Goal: Obtain resource: Download file/media

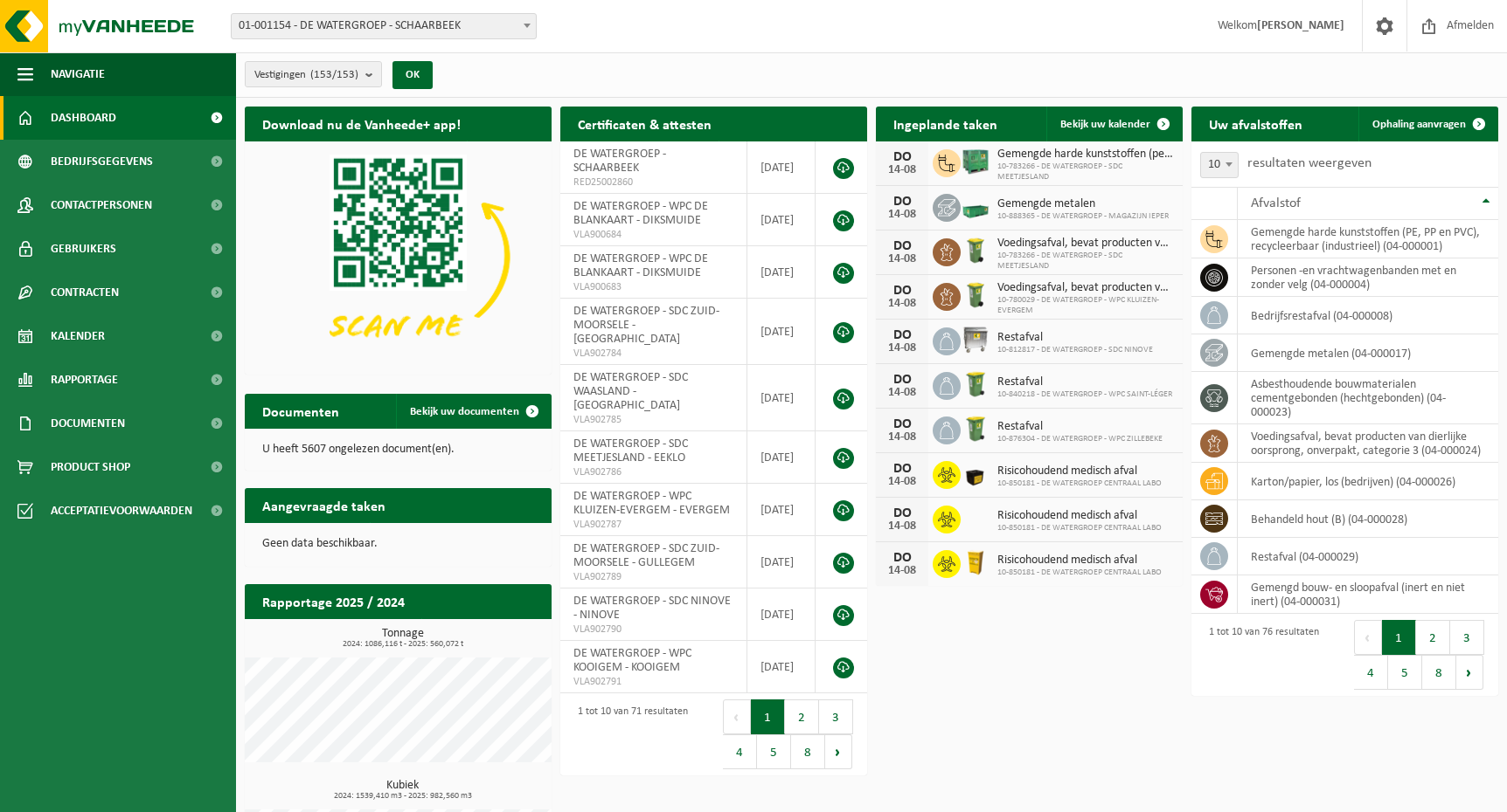
click at [390, 74] on div "Vestigingen (153/153) Alles selecteren Alles deselecteren Actieve selecteren DE…" at bounding box center [344, 74] width 216 height 38
click at [372, 72] on b "submit" at bounding box center [373, 74] width 16 height 24
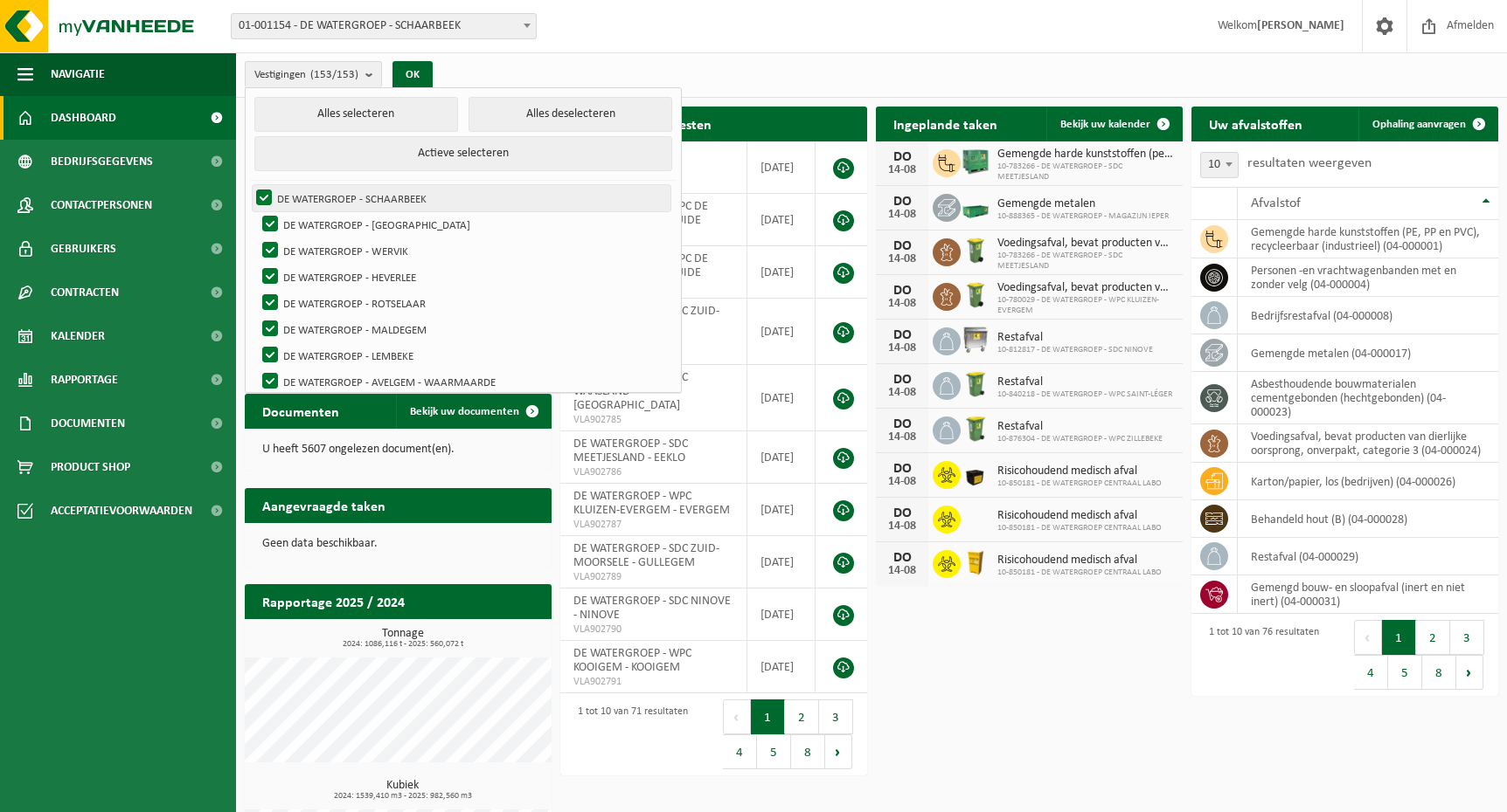
click at [268, 194] on label "DE WATERGROEP - SCHAARBEEK" at bounding box center [461, 199] width 418 height 26
click at [250, 185] on input "DE WATERGROEP - SCHAARBEEK" at bounding box center [249, 184] width 1 height 1
click at [268, 194] on label "DE WATERGROEP - SCHAARBEEK" at bounding box center [461, 199] width 418 height 26
click at [250, 185] on input "DE WATERGROEP - SCHAARBEEK" at bounding box center [249, 184] width 1 height 1
click at [569, 119] on button "Alles deselecteren" at bounding box center [570, 114] width 203 height 35
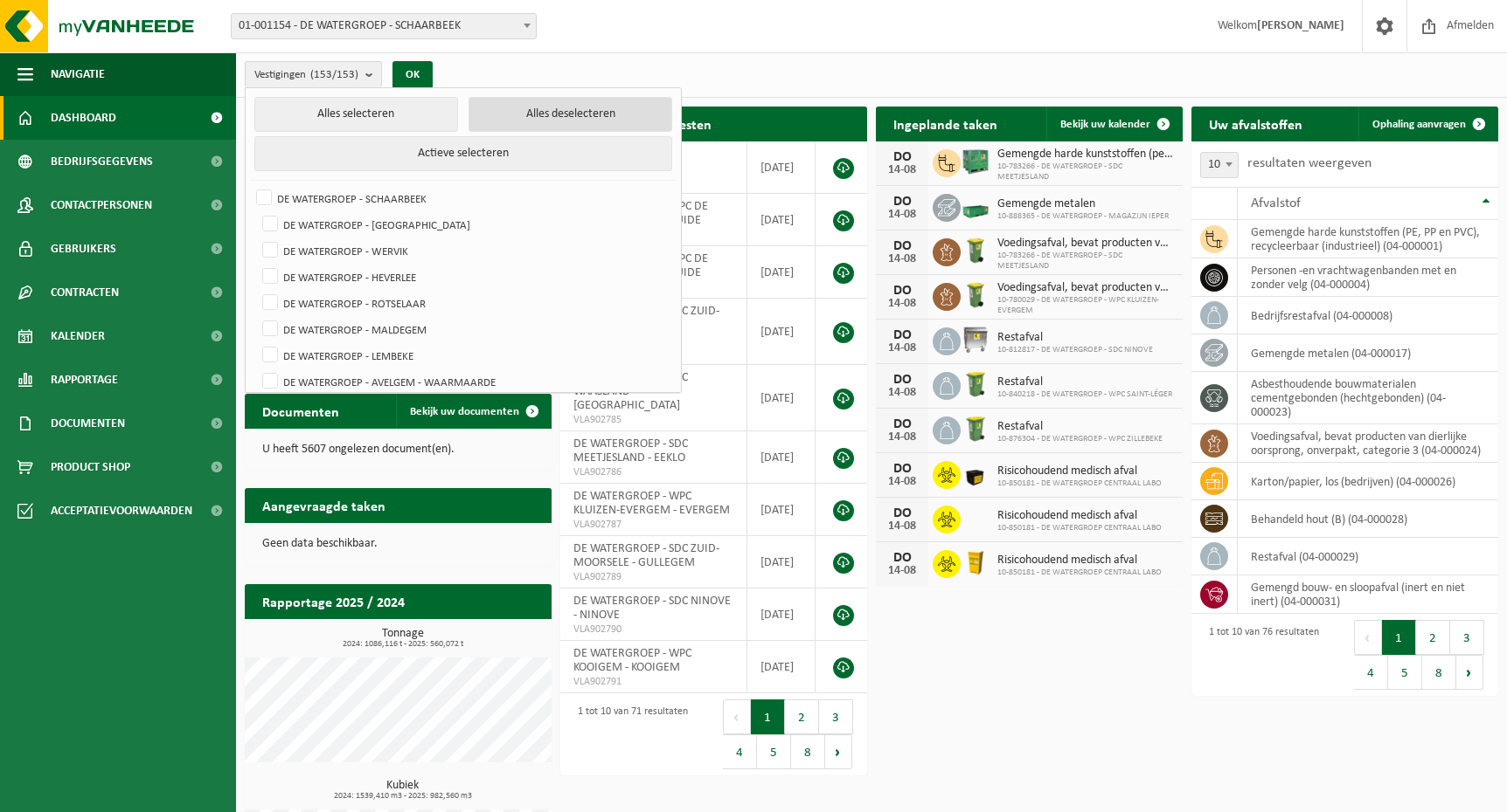
checkbox input "false"
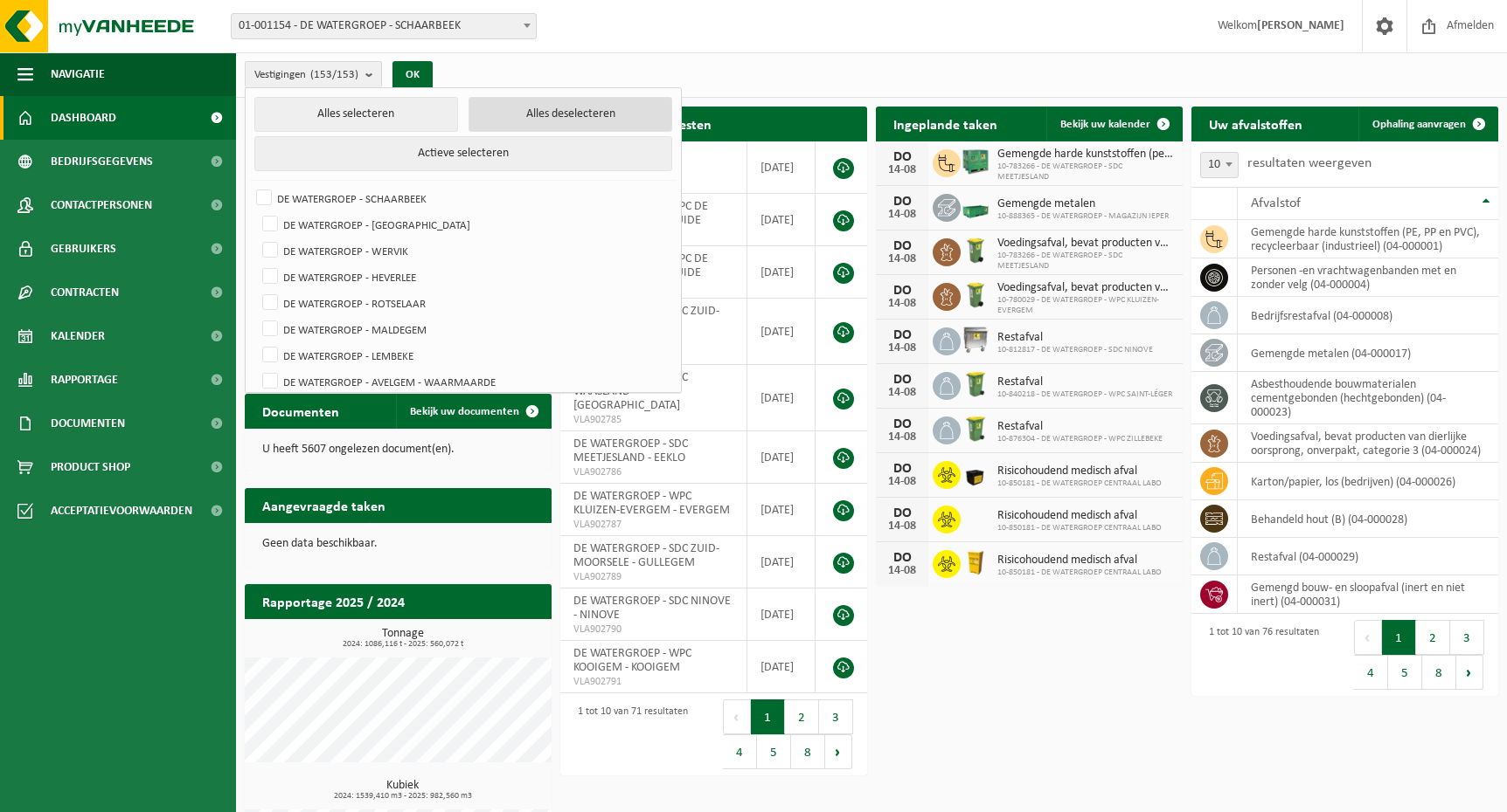
checkbox input "false"
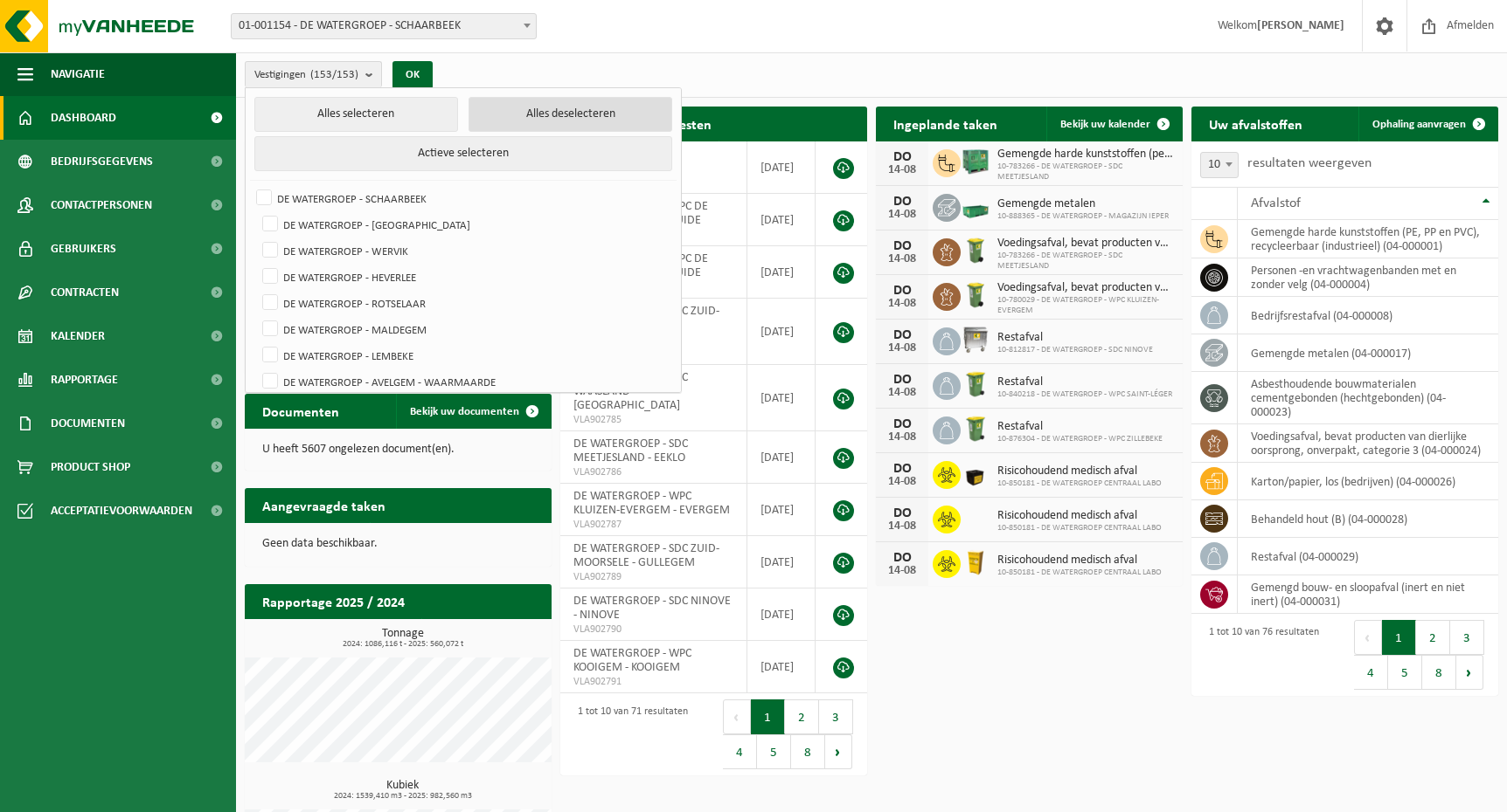
checkbox input "false"
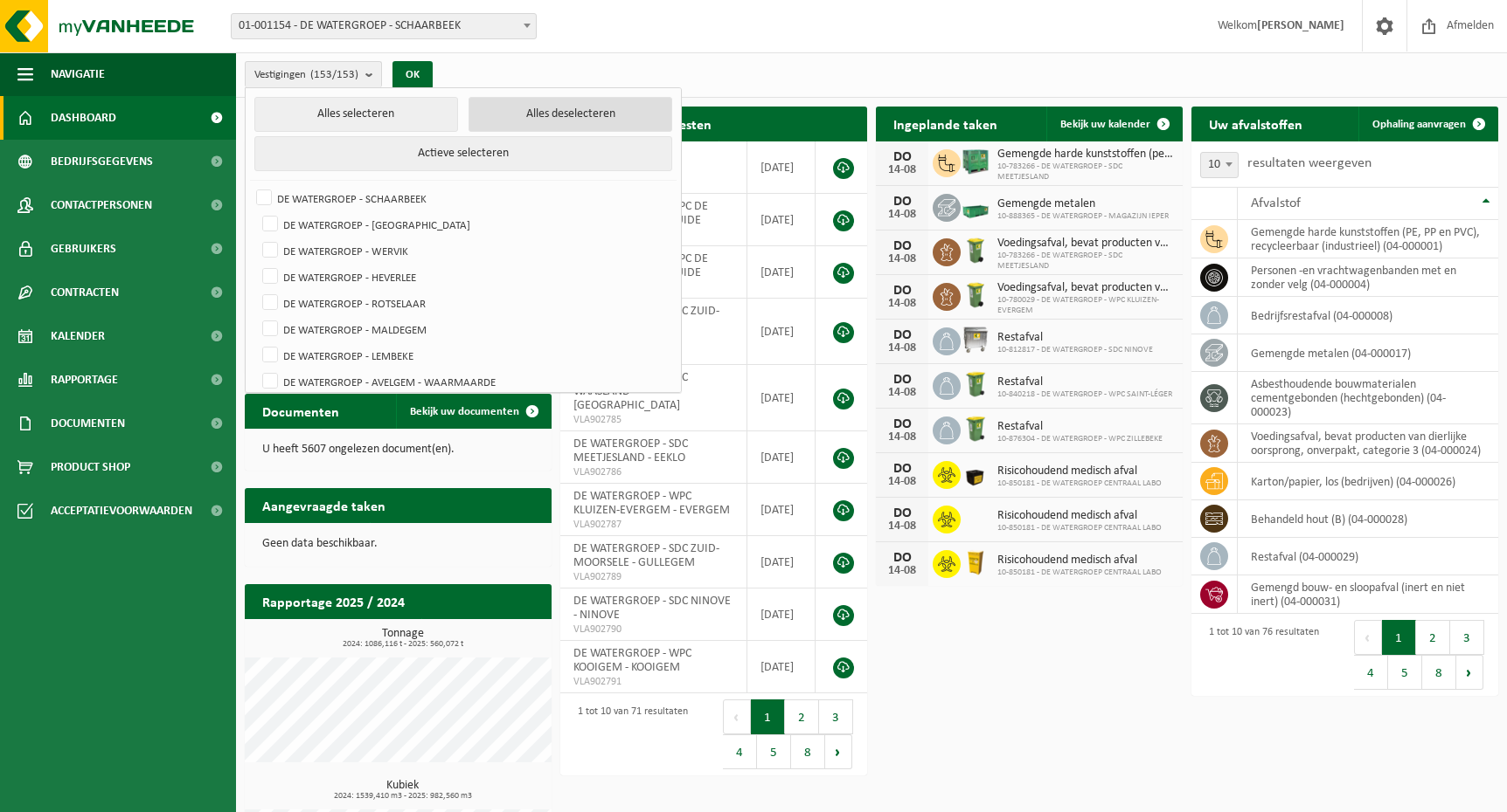
checkbox input "false"
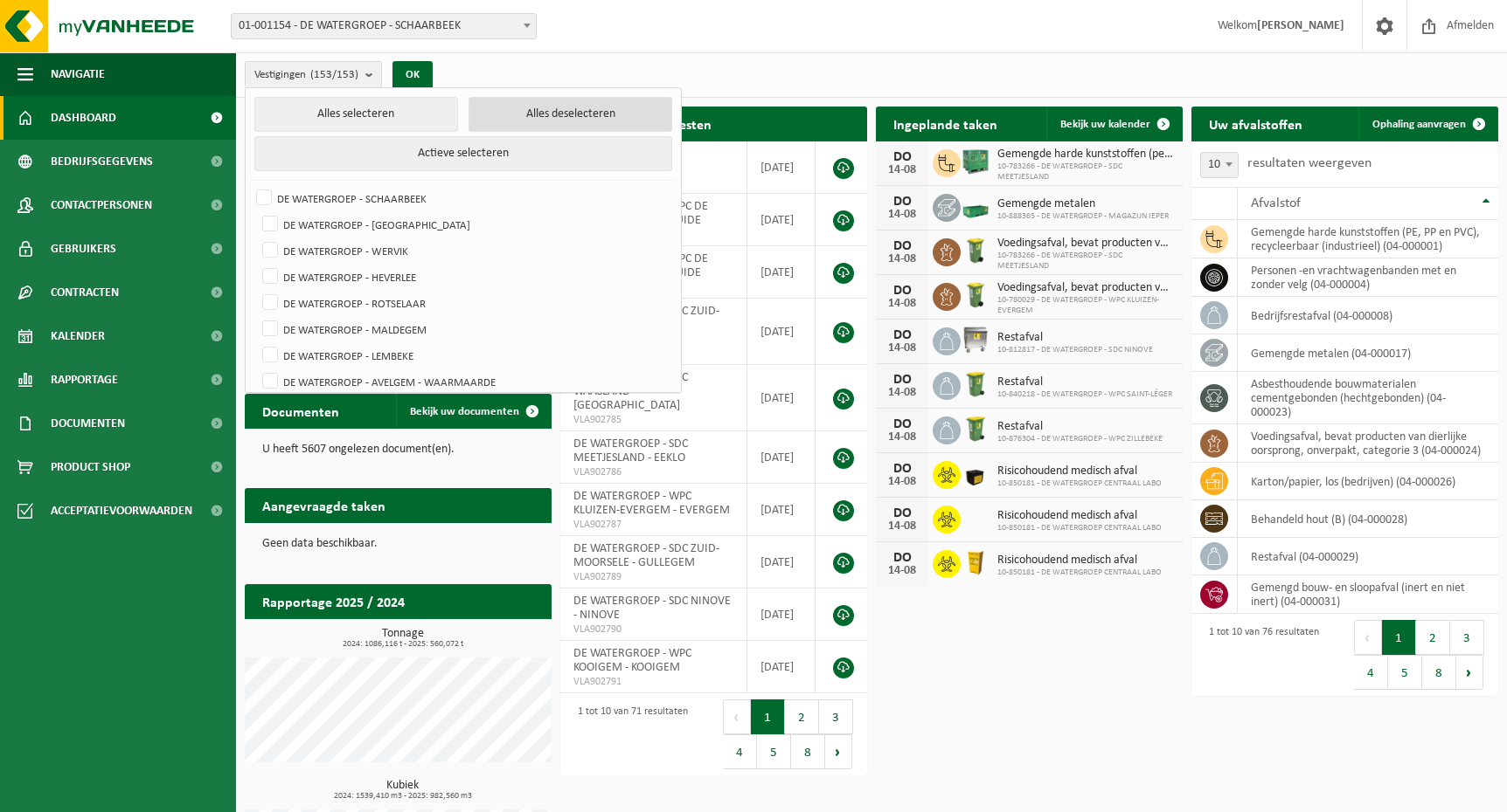
checkbox input "false"
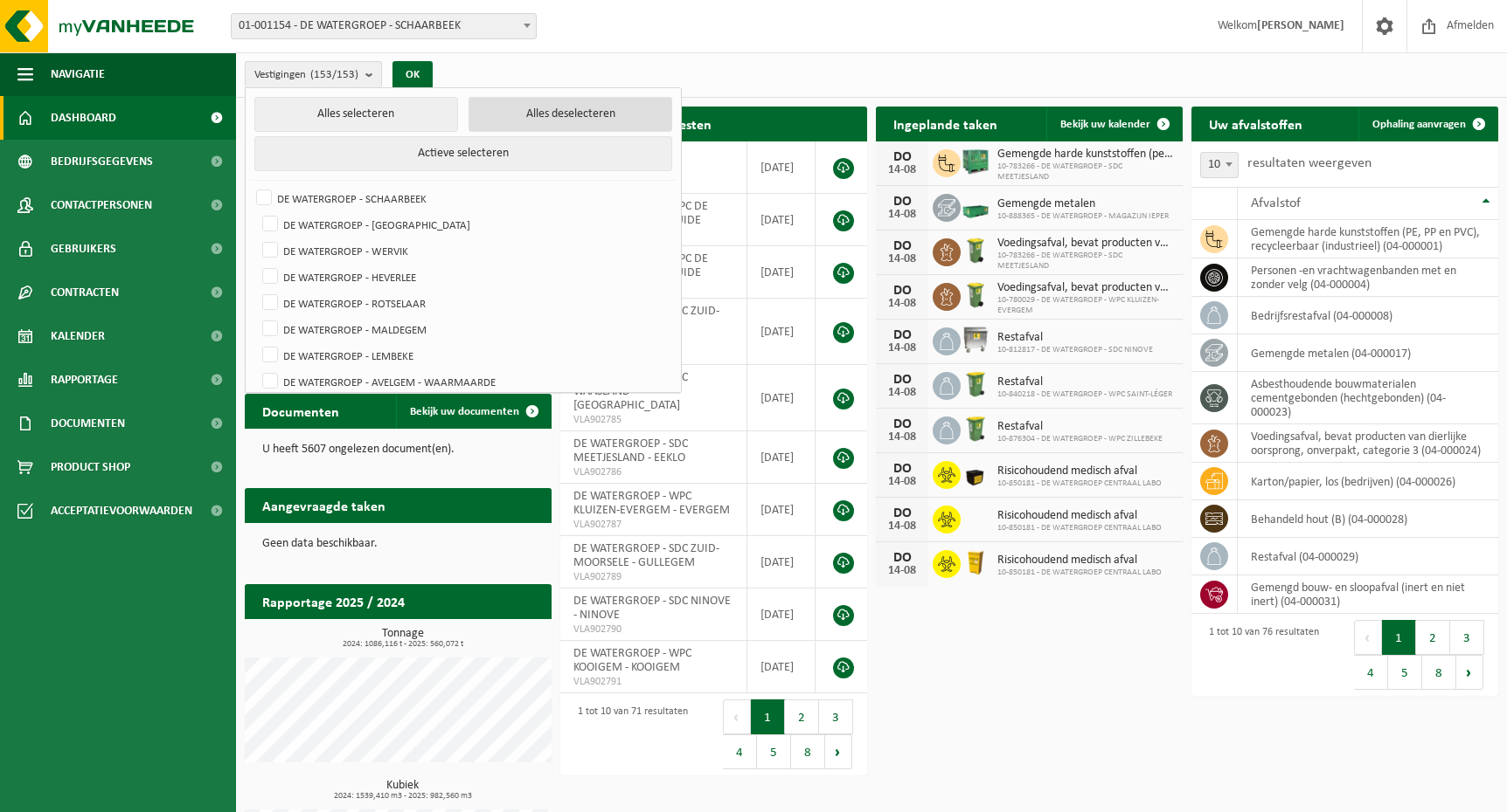
checkbox input "false"
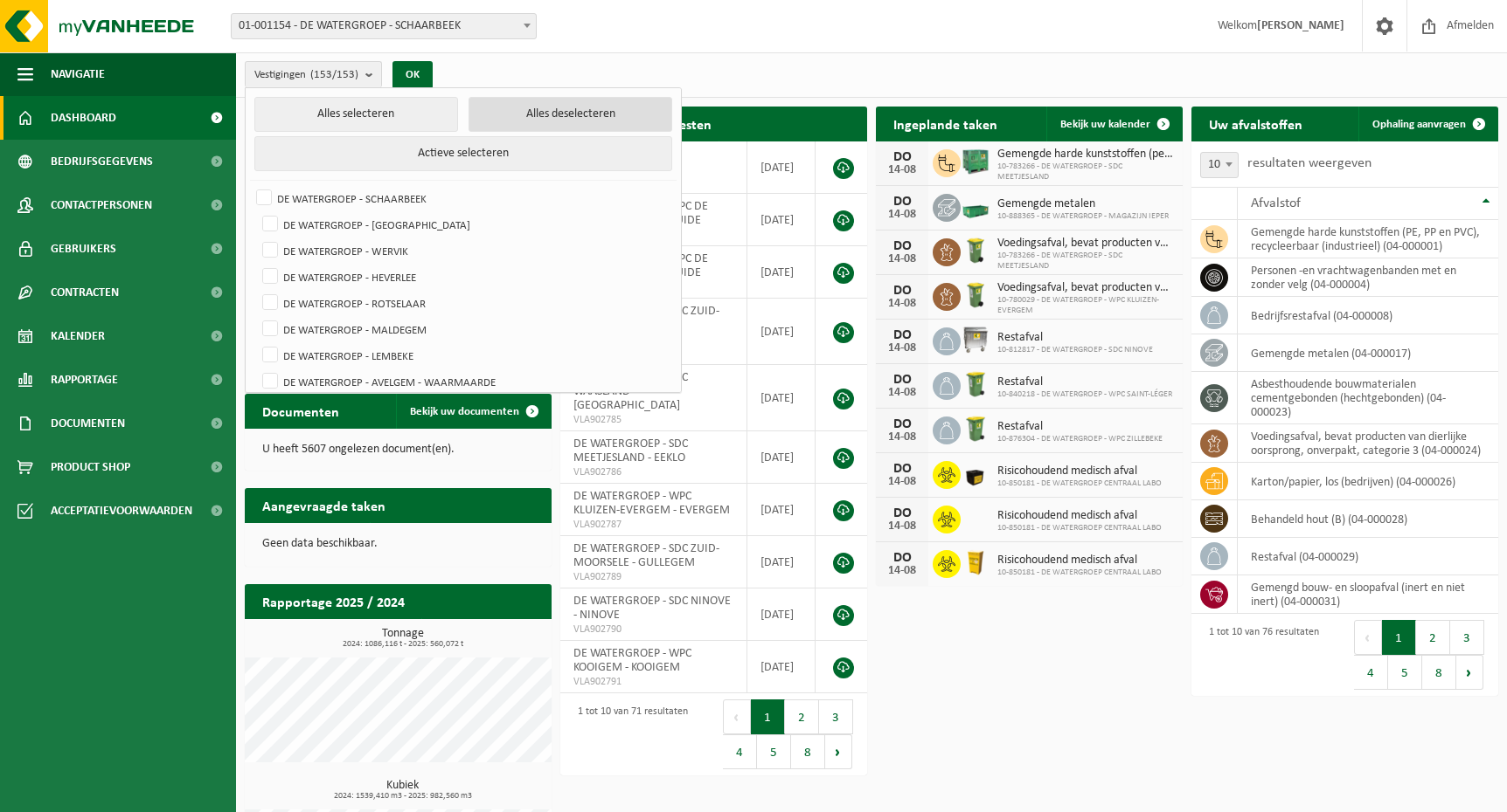
checkbox input "false"
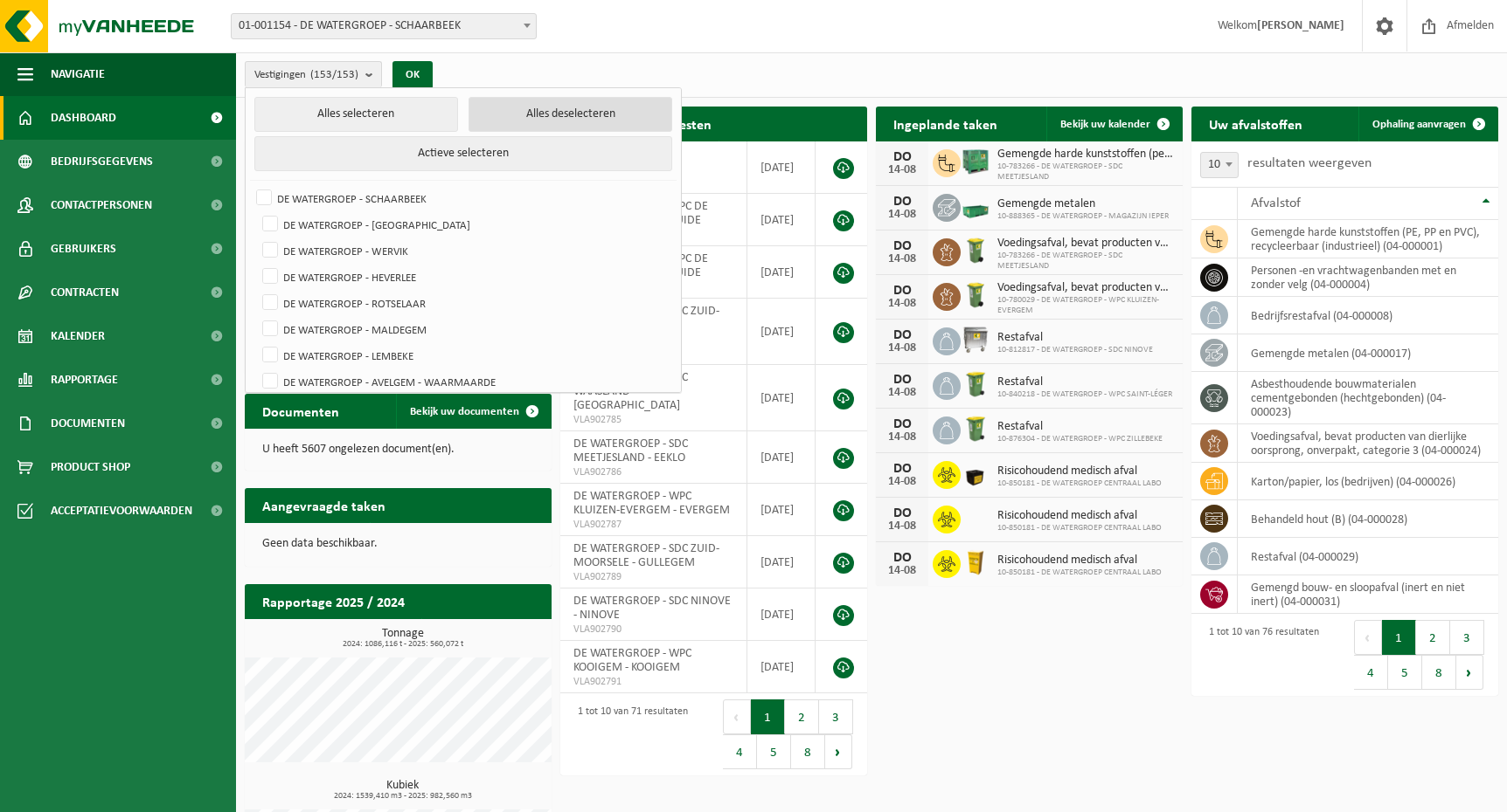
checkbox input "false"
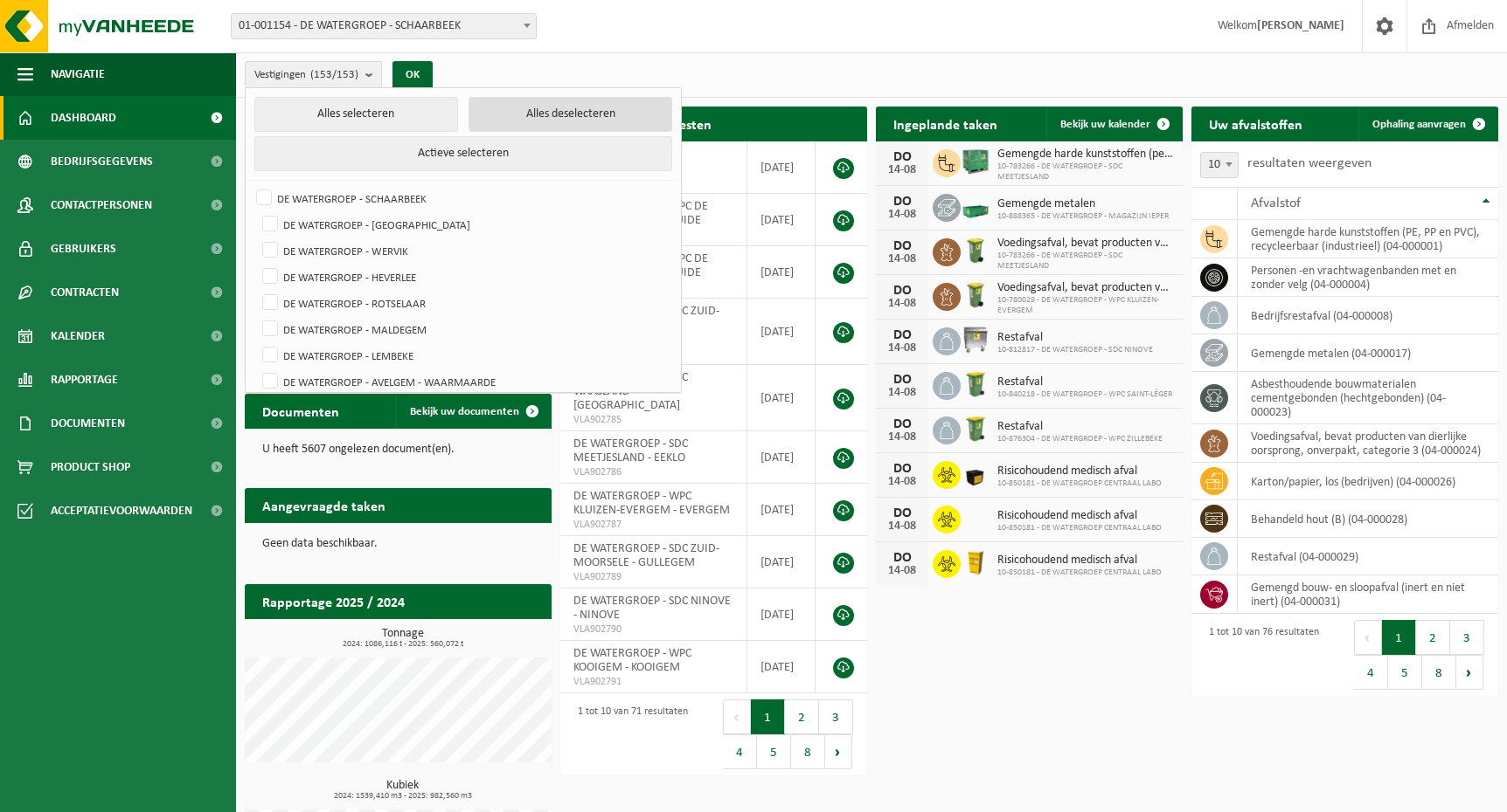
checkbox input "false"
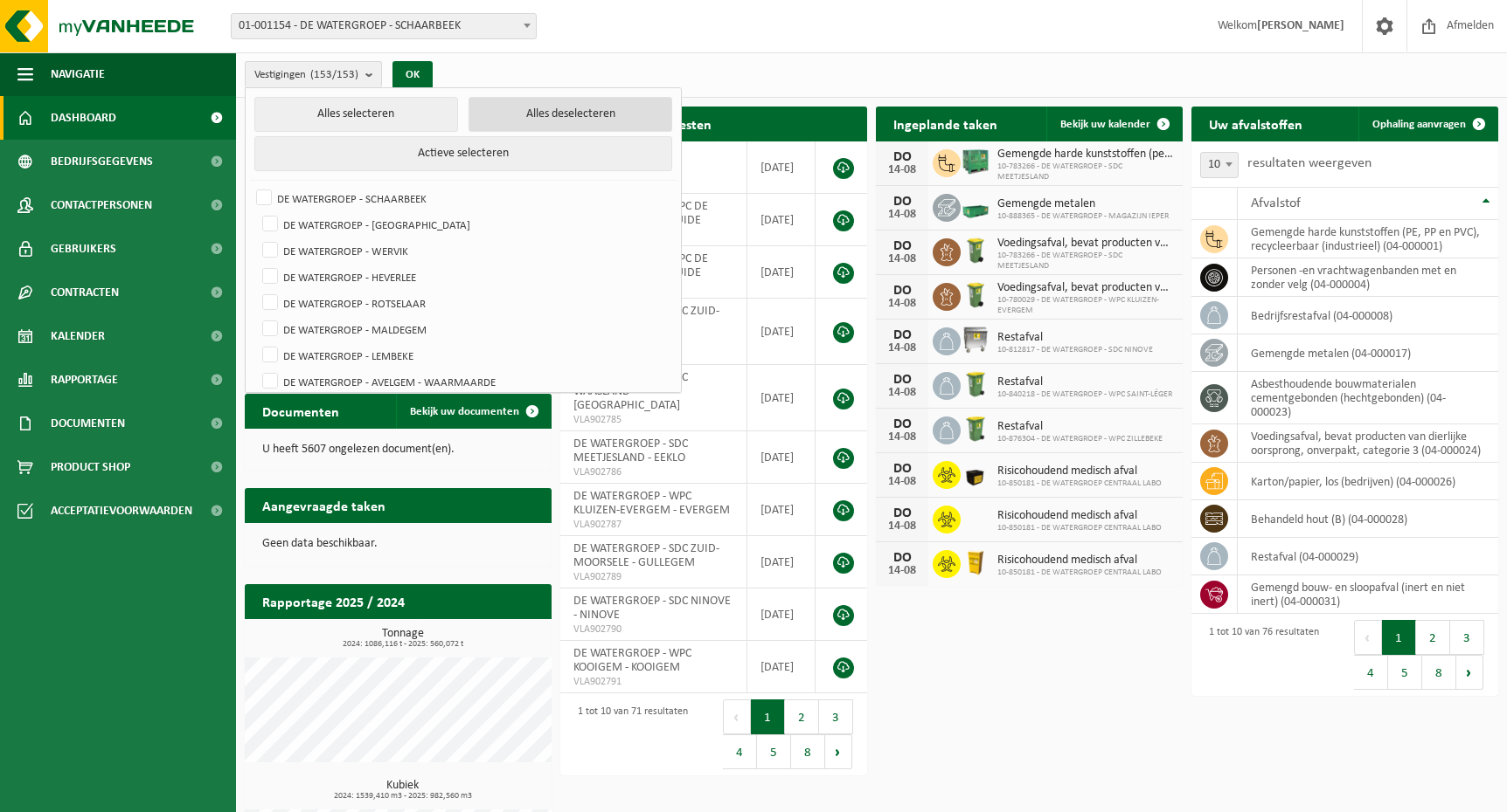
checkbox input "false"
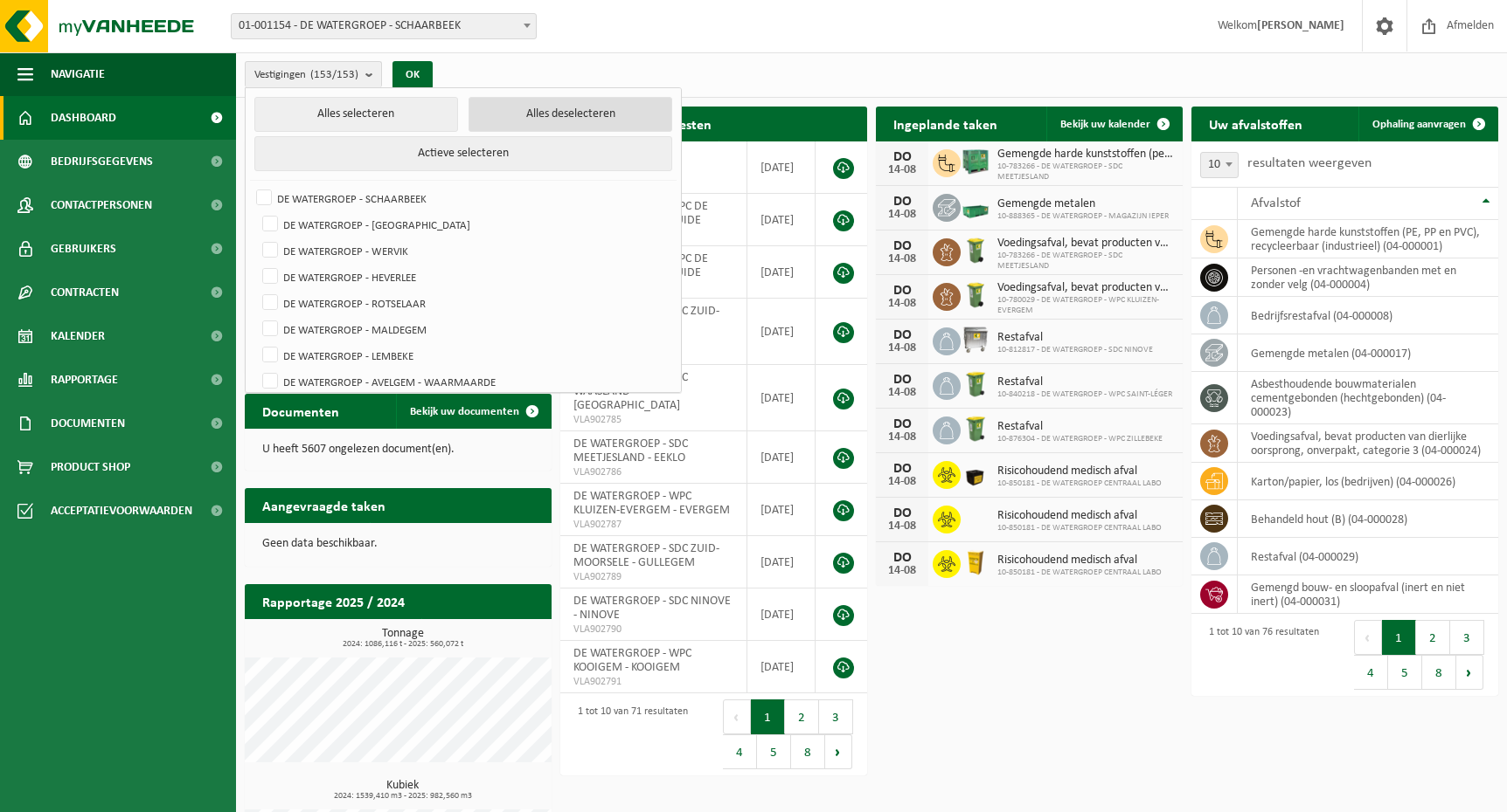
checkbox input "false"
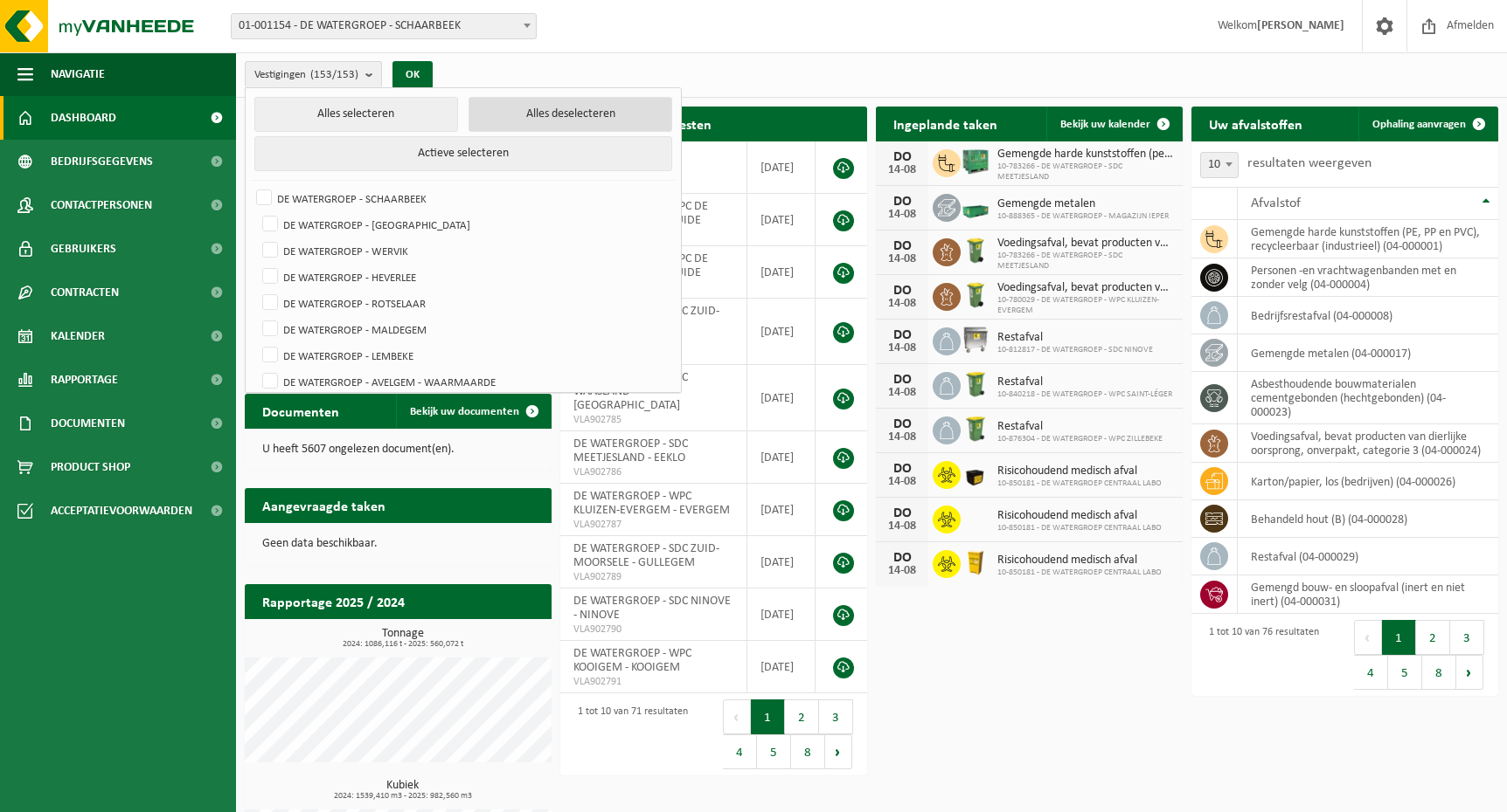
checkbox input "false"
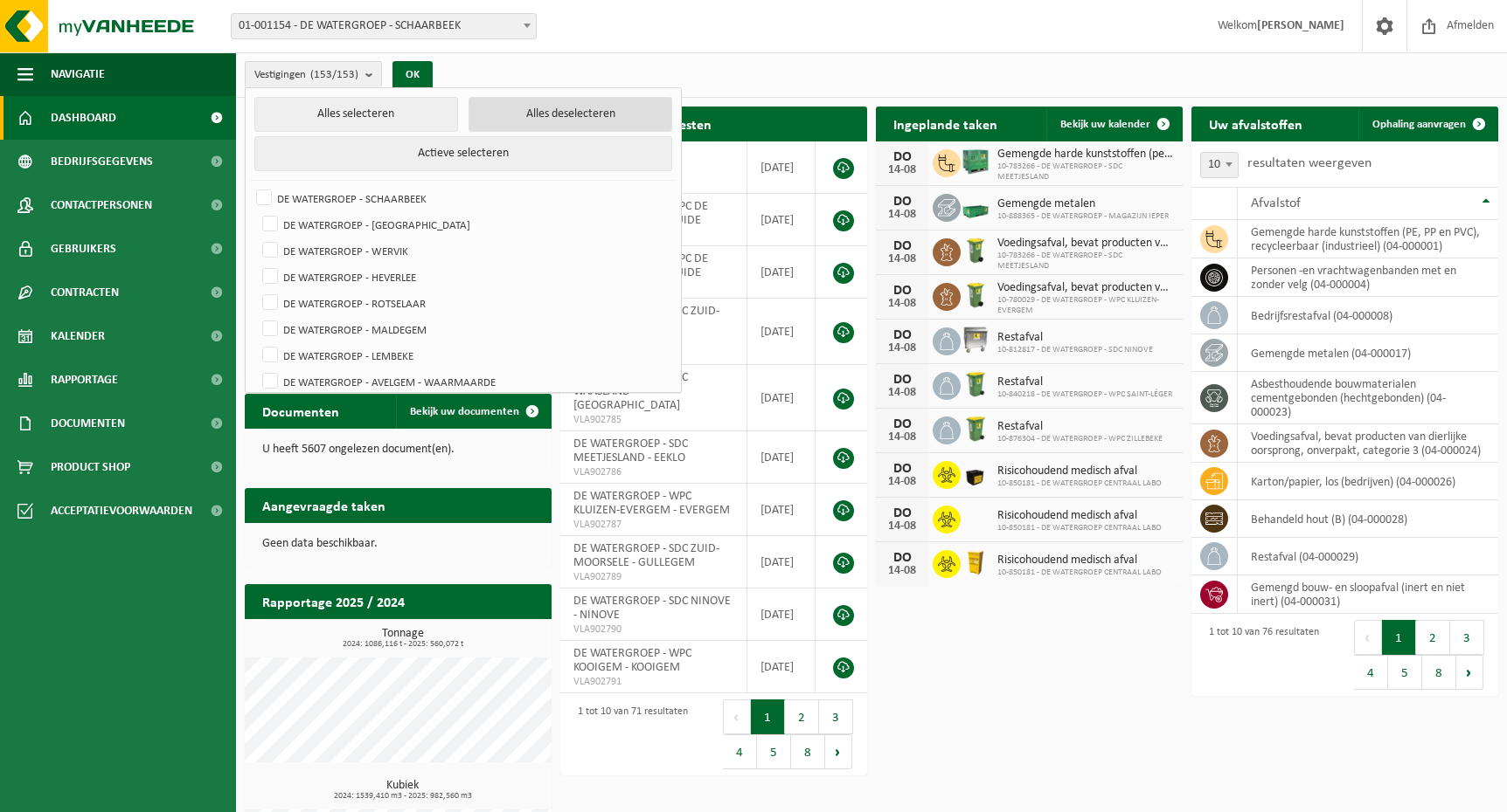
checkbox input "false"
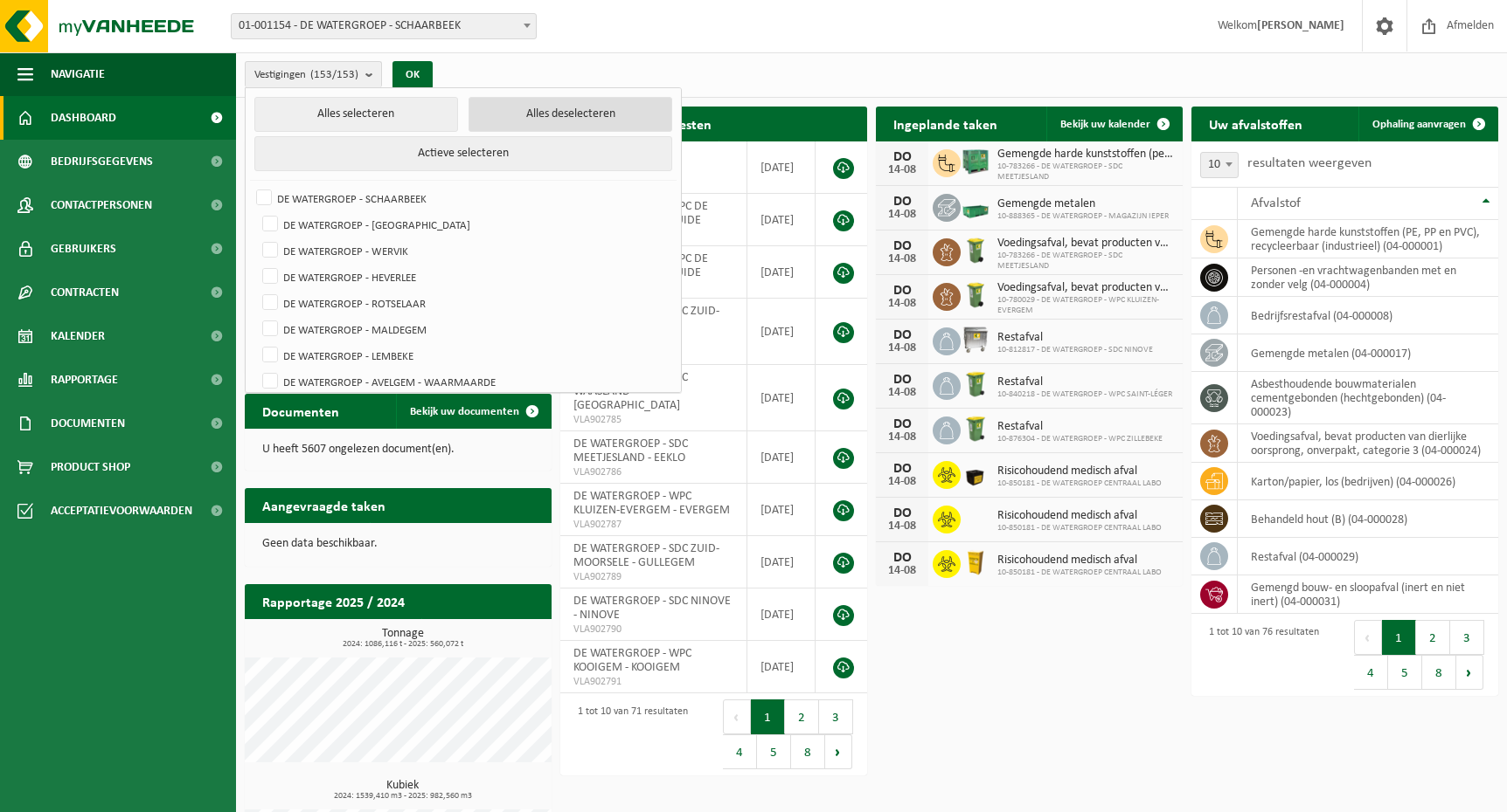
checkbox input "false"
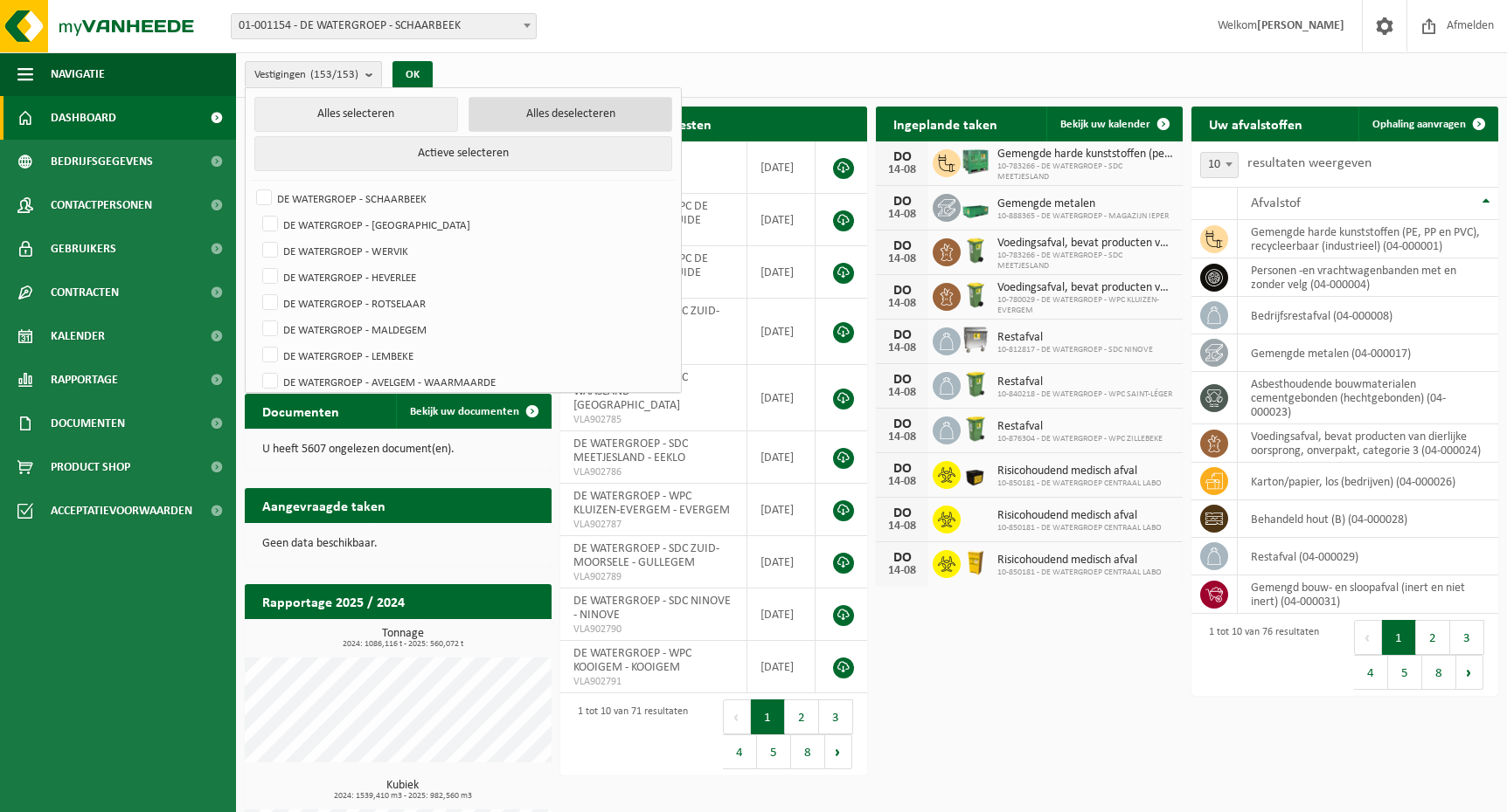
checkbox input "false"
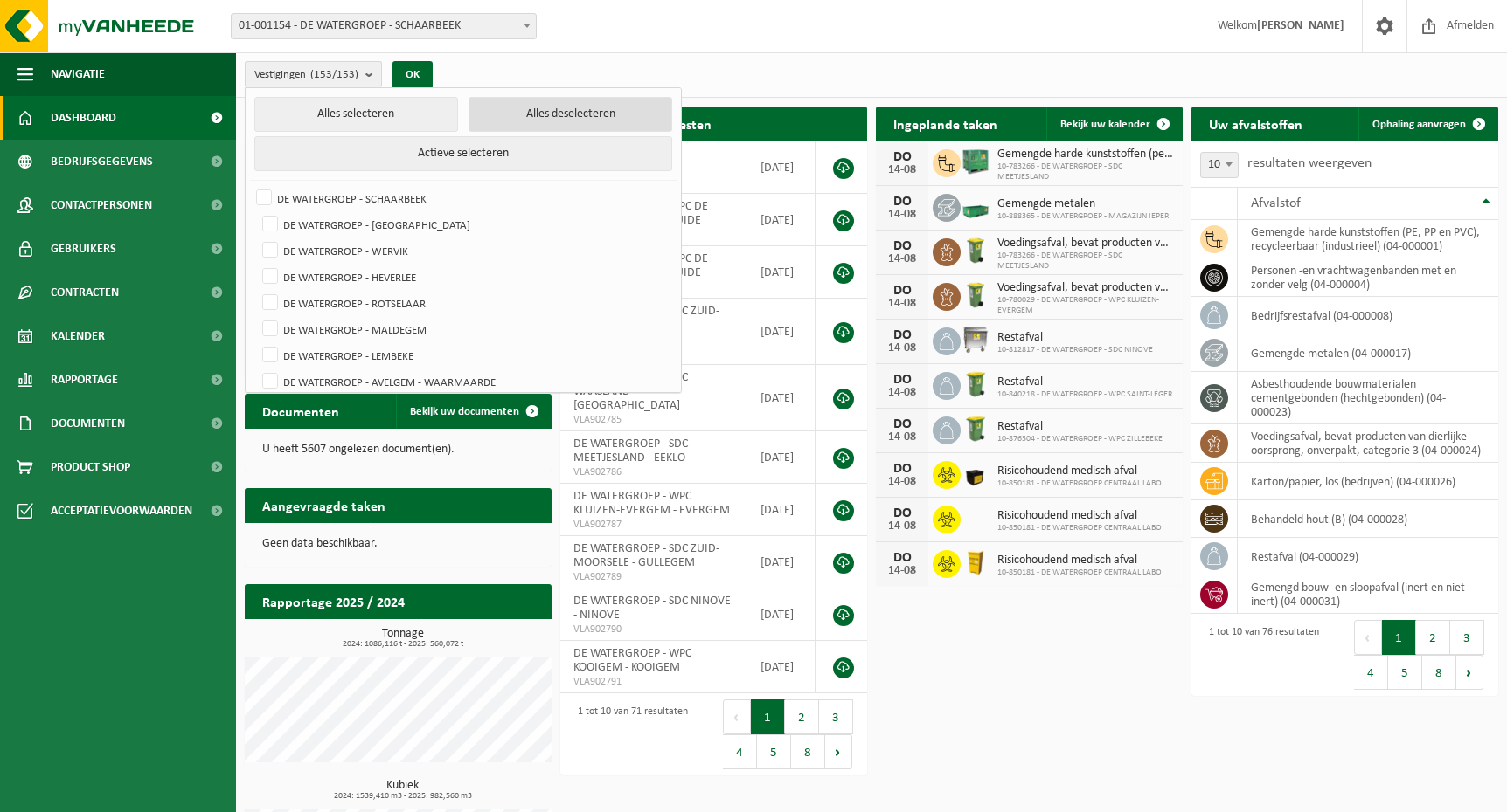
checkbox input "false"
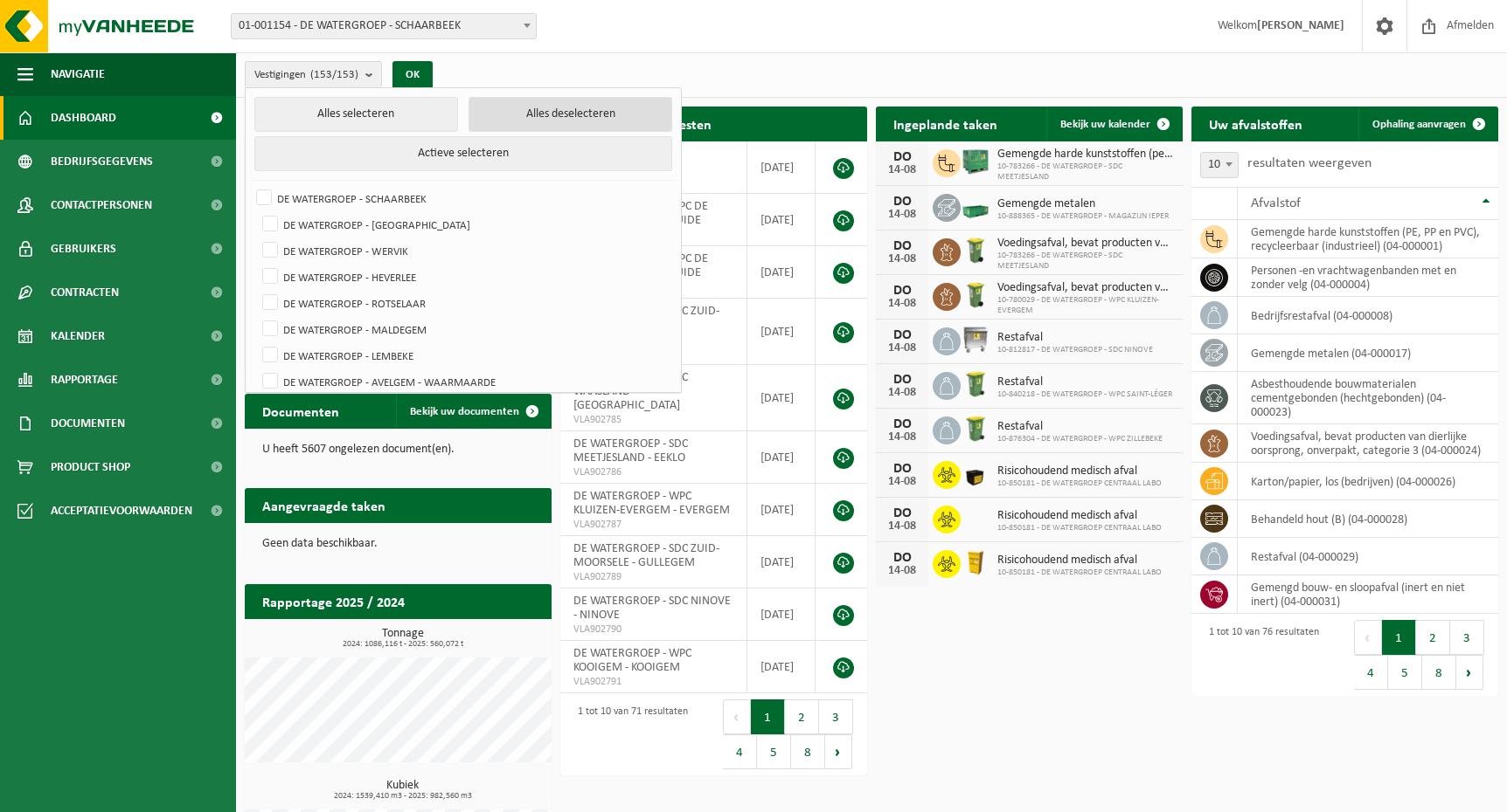
checkbox input "false"
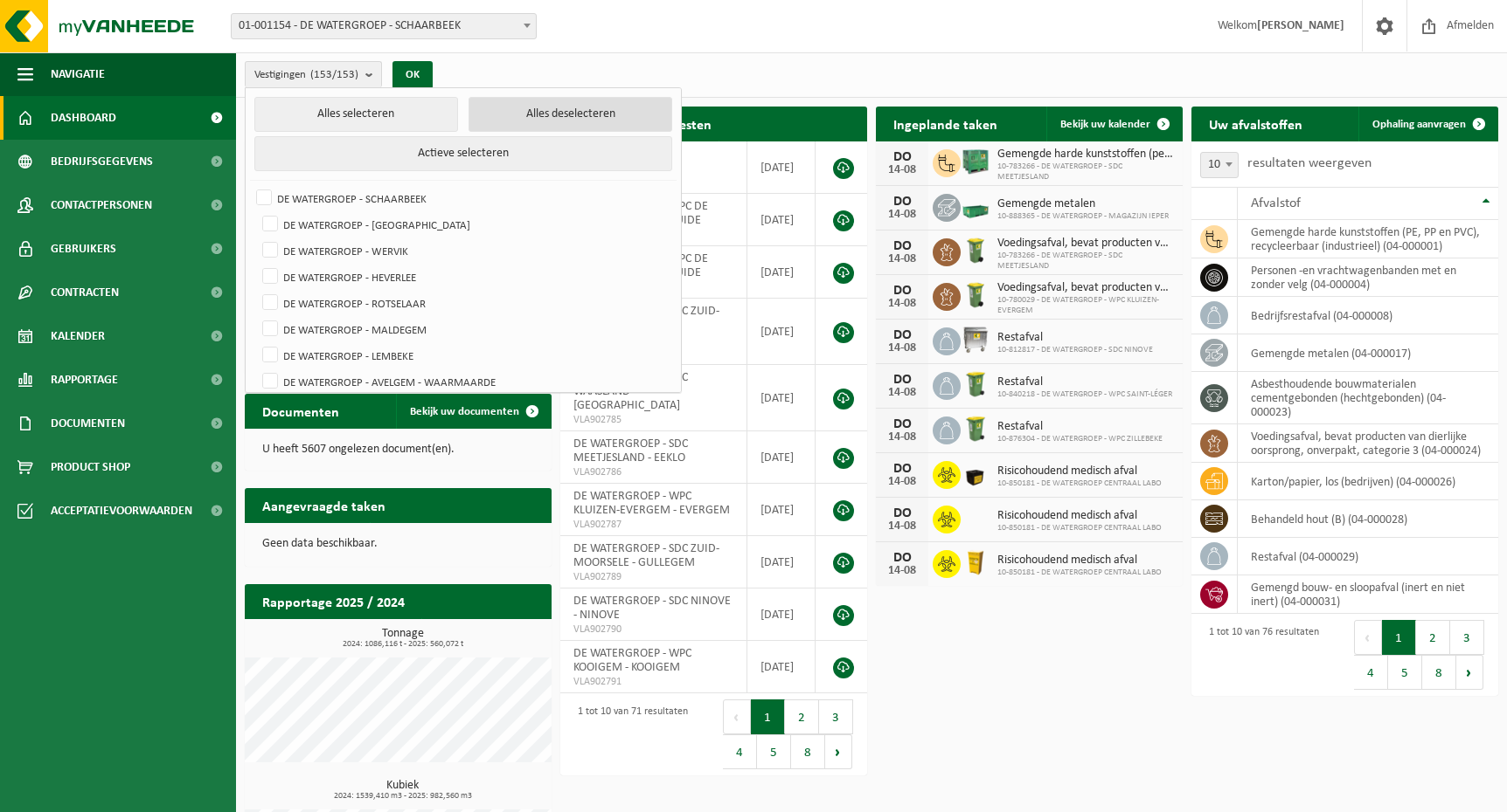
checkbox input "false"
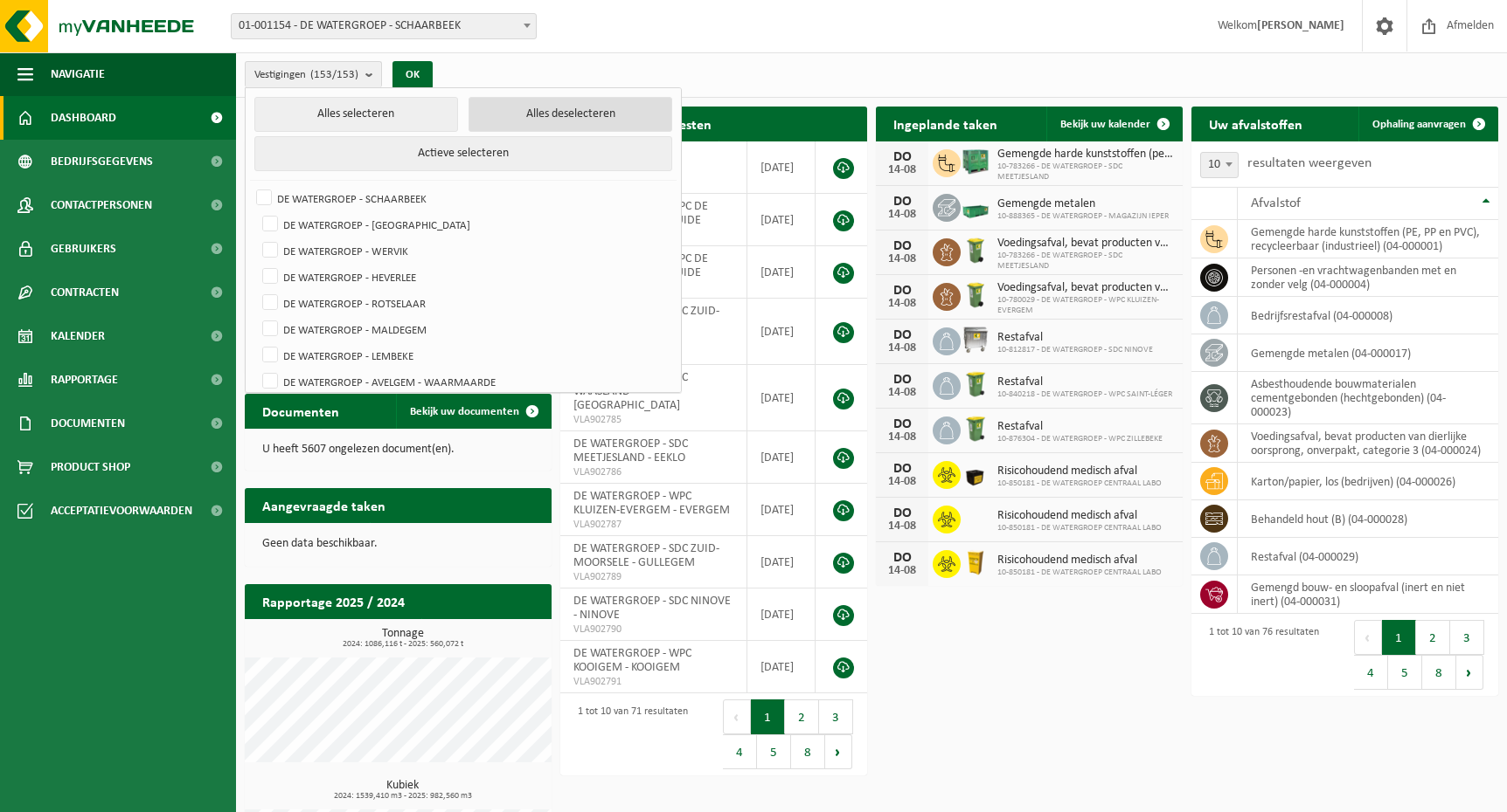
checkbox input "false"
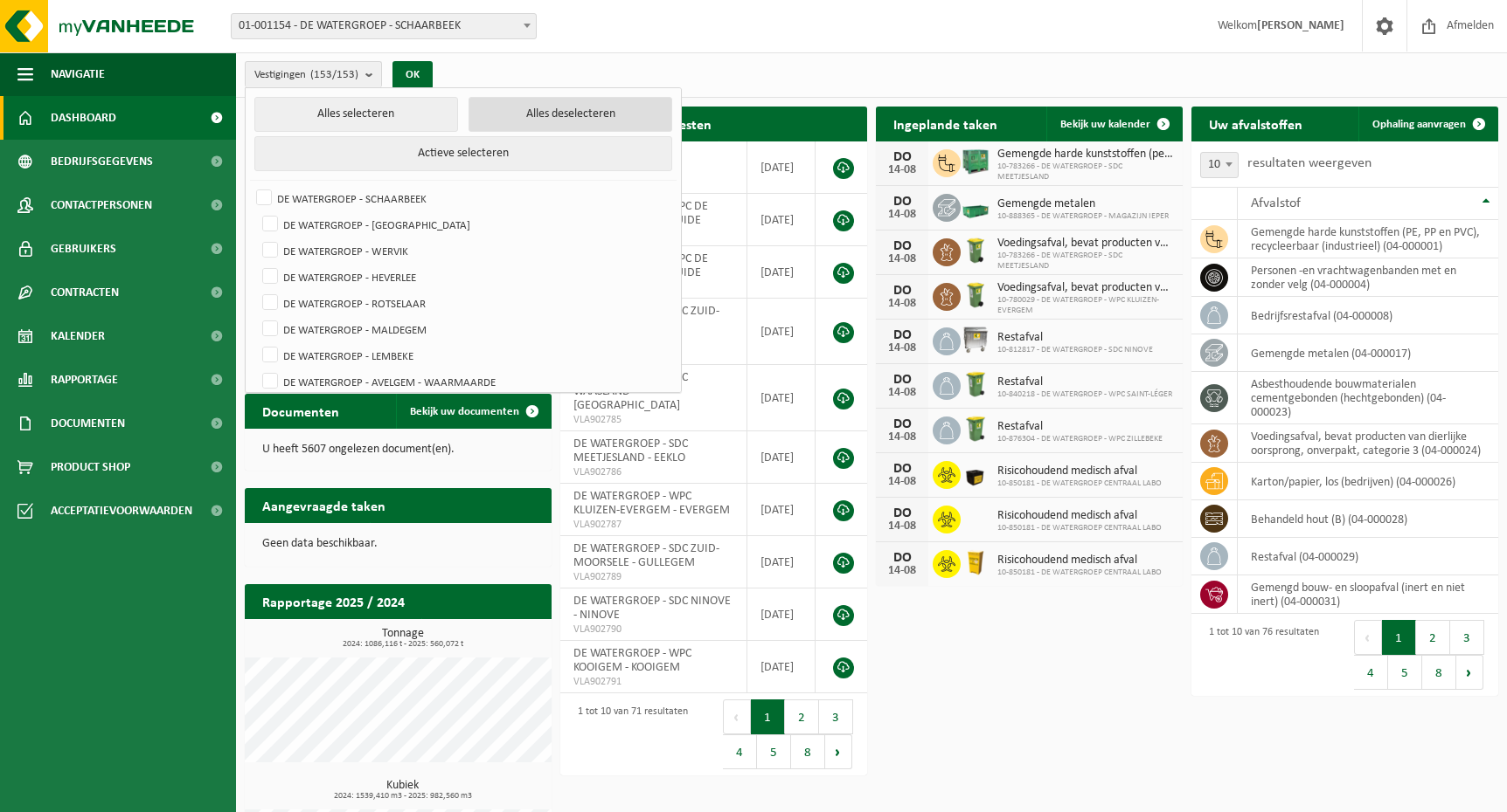
checkbox input "false"
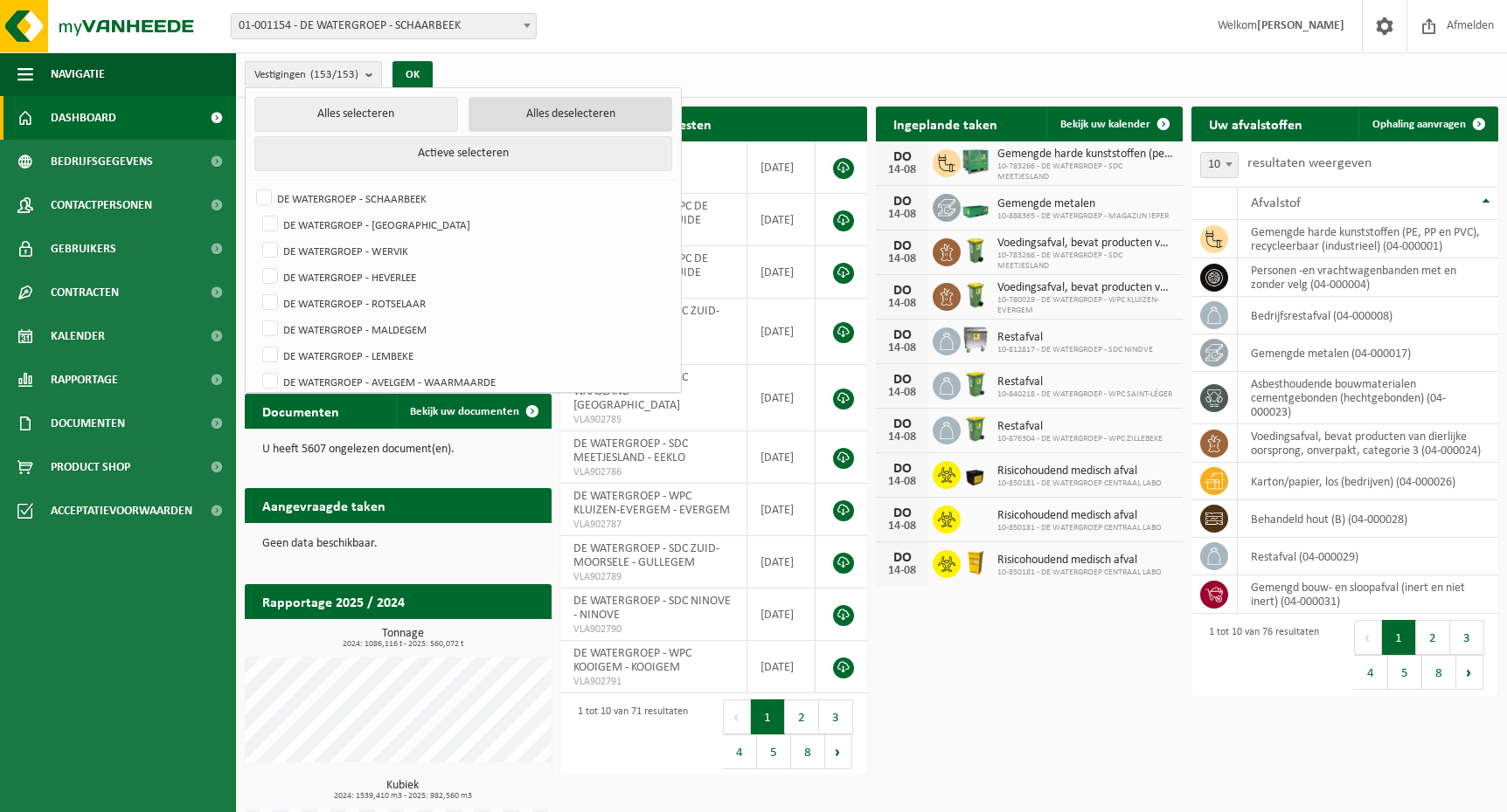
checkbox input "false"
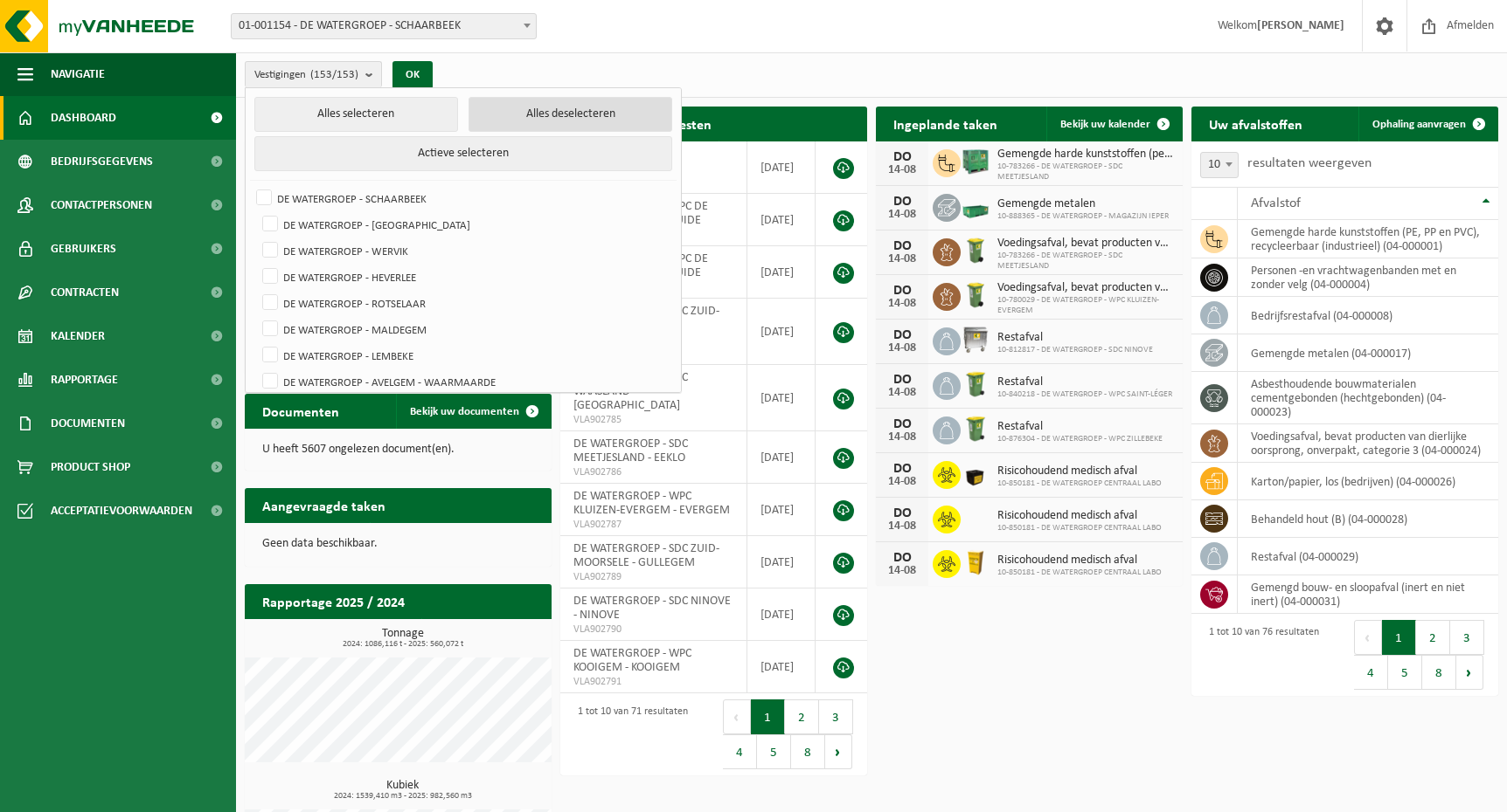
checkbox input "false"
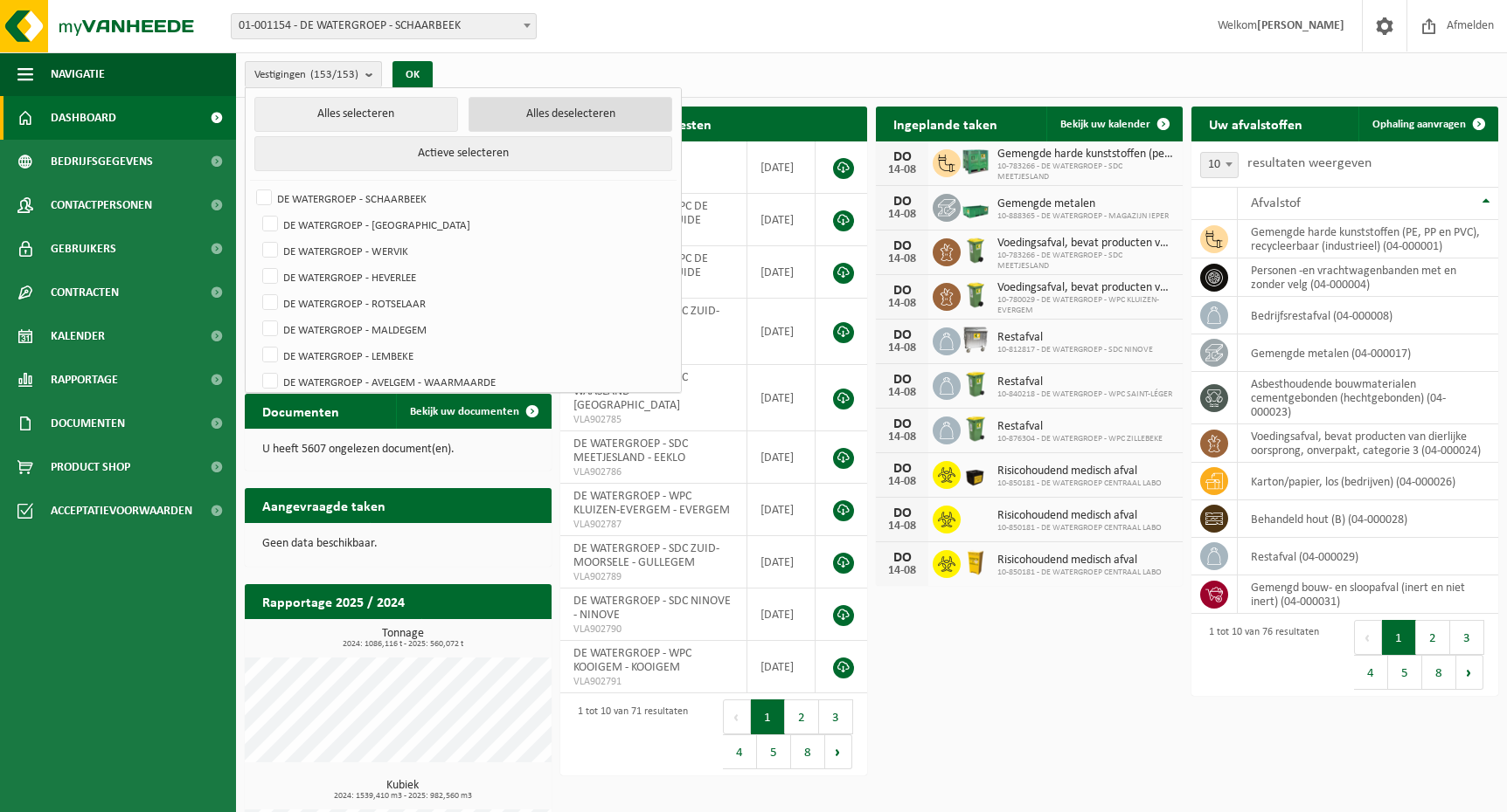
checkbox input "false"
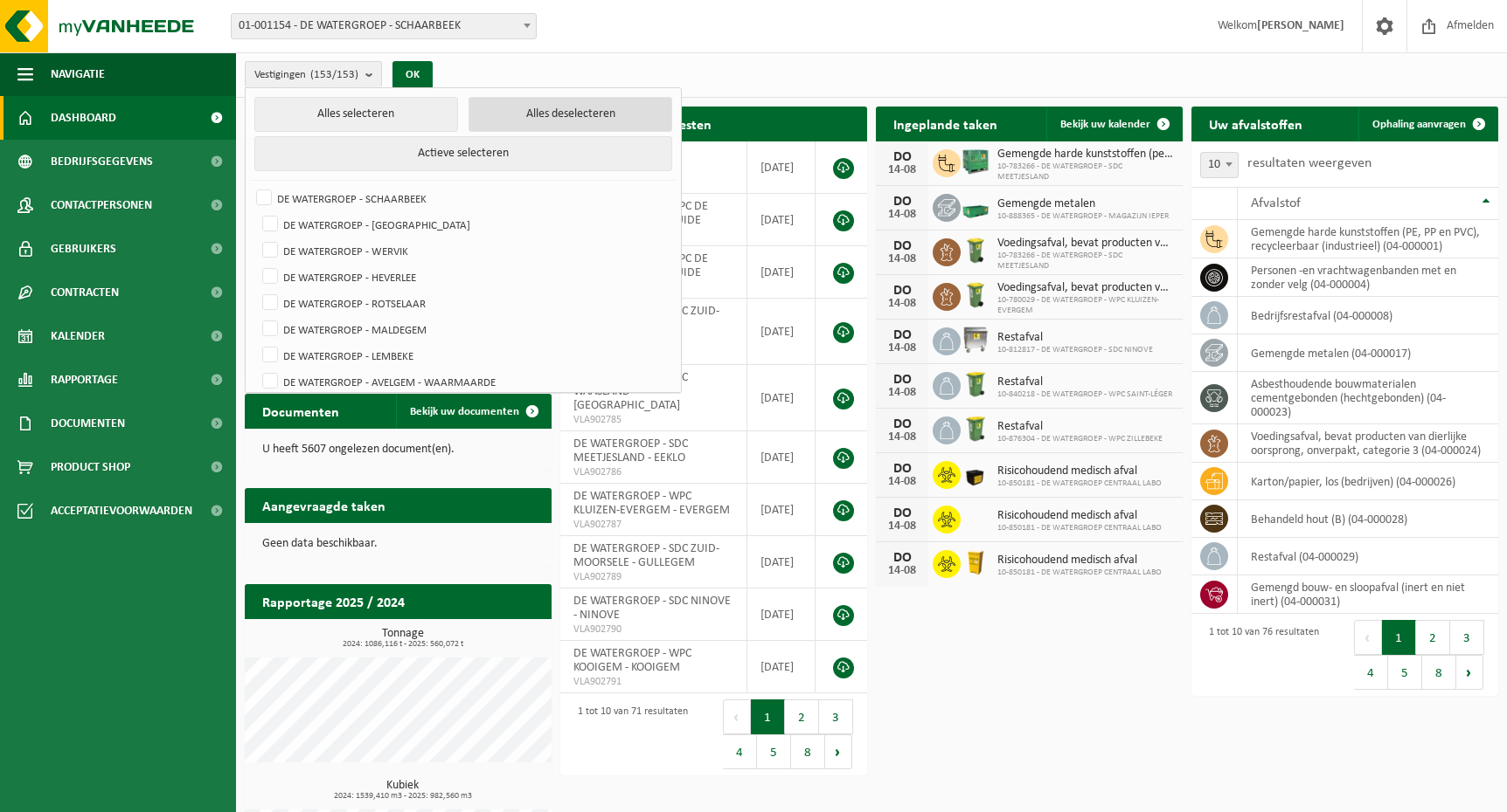
checkbox input "false"
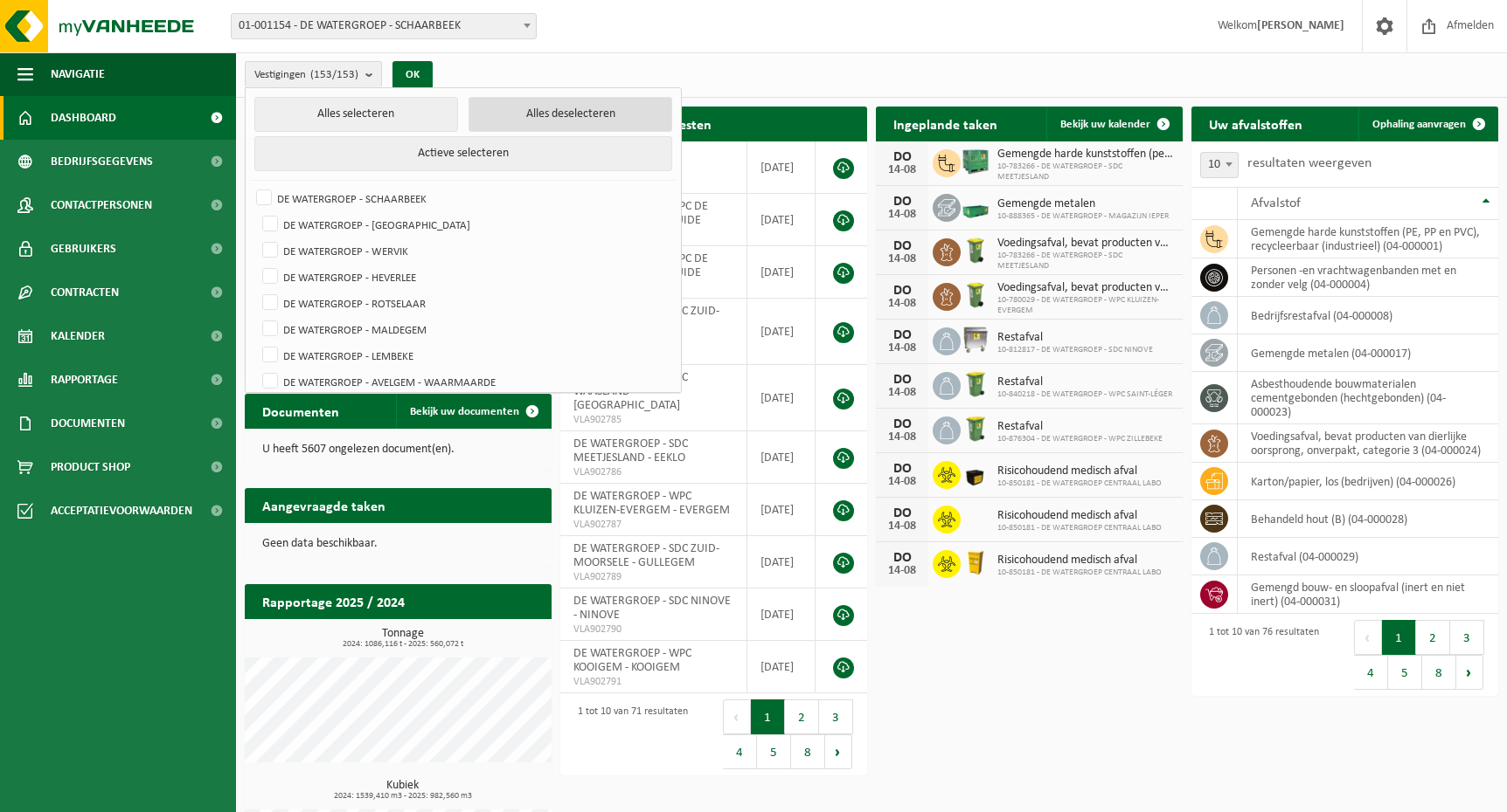
checkbox input "false"
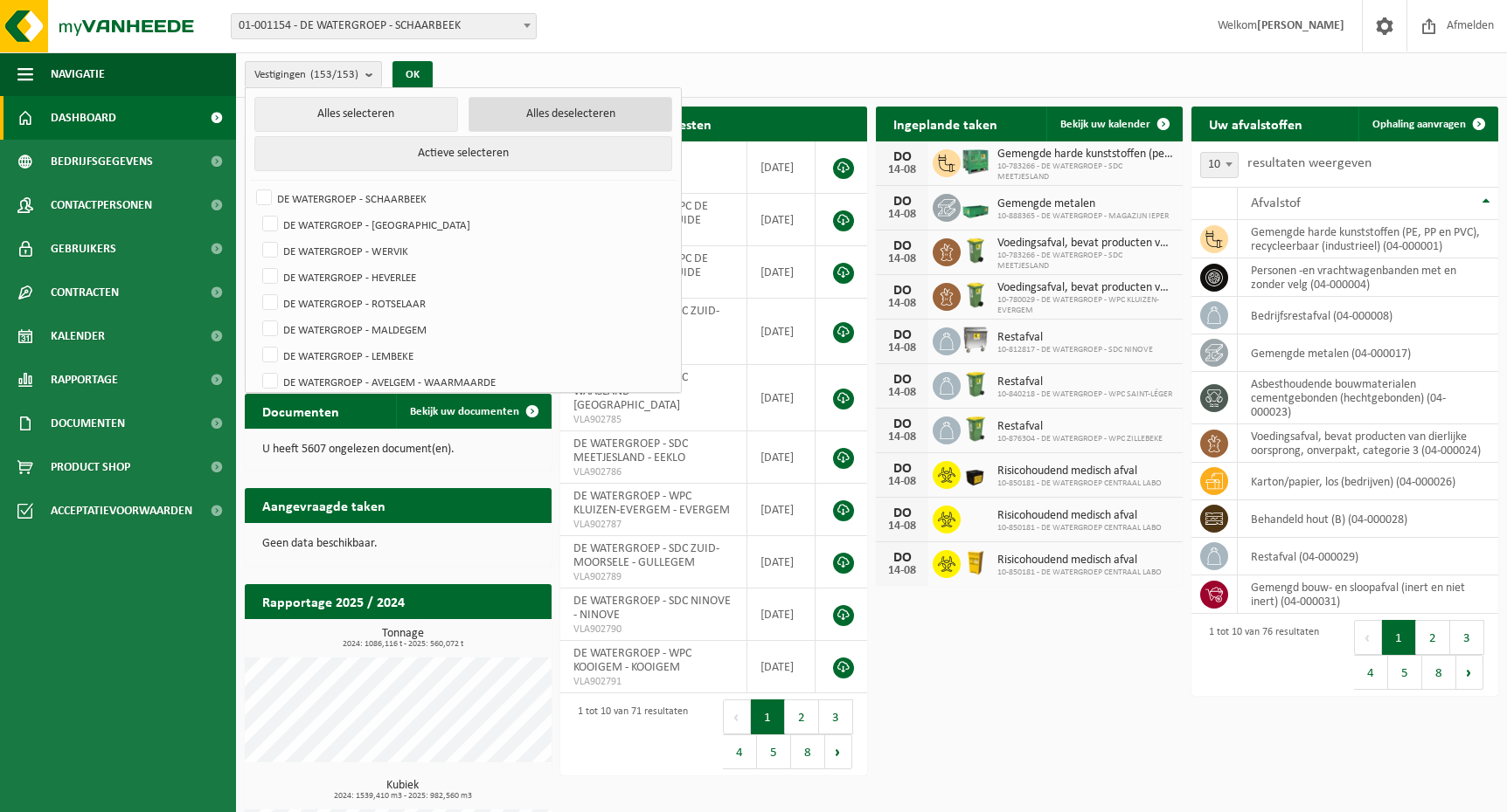
checkbox input "false"
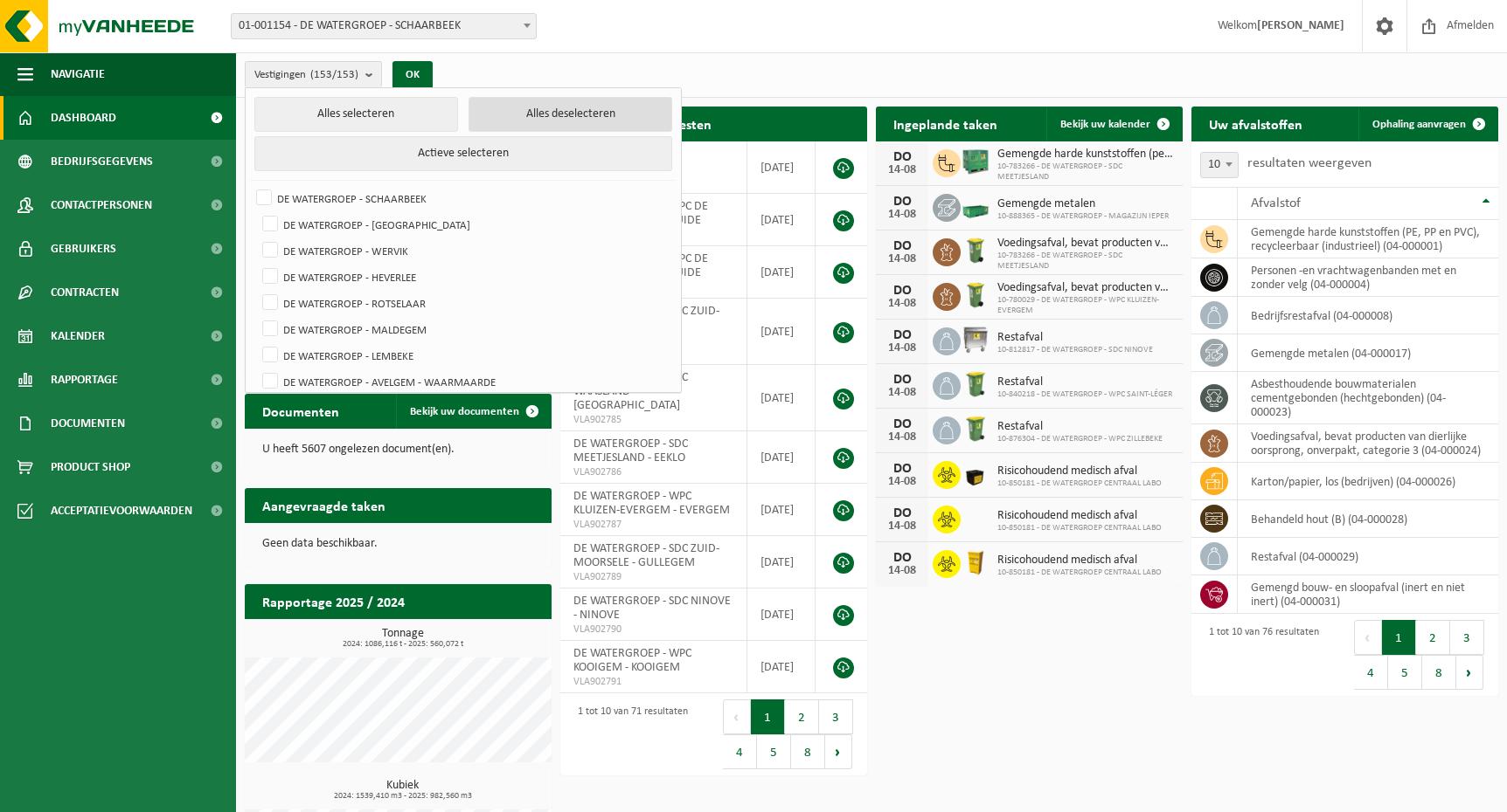
checkbox input "false"
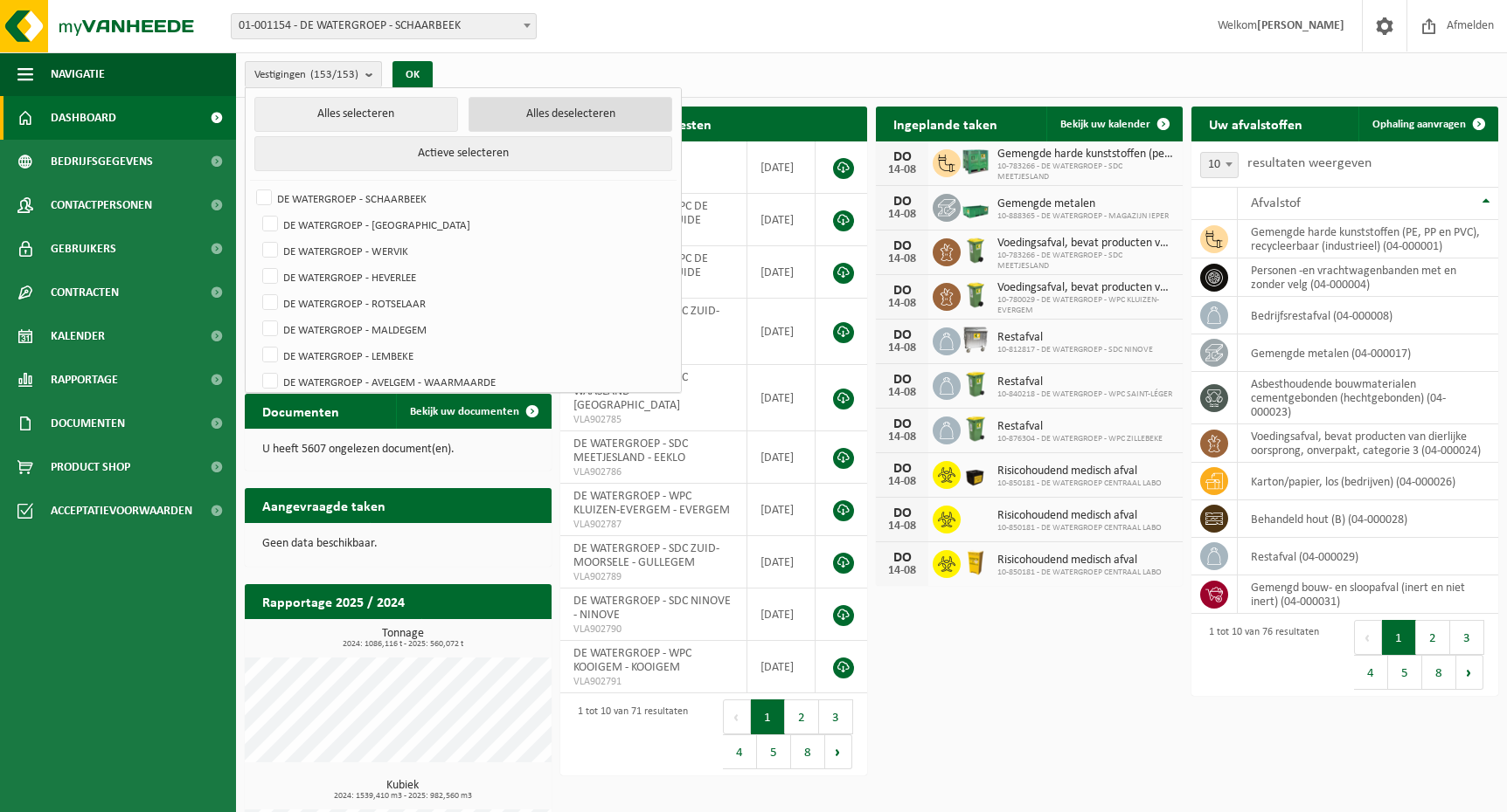
checkbox input "false"
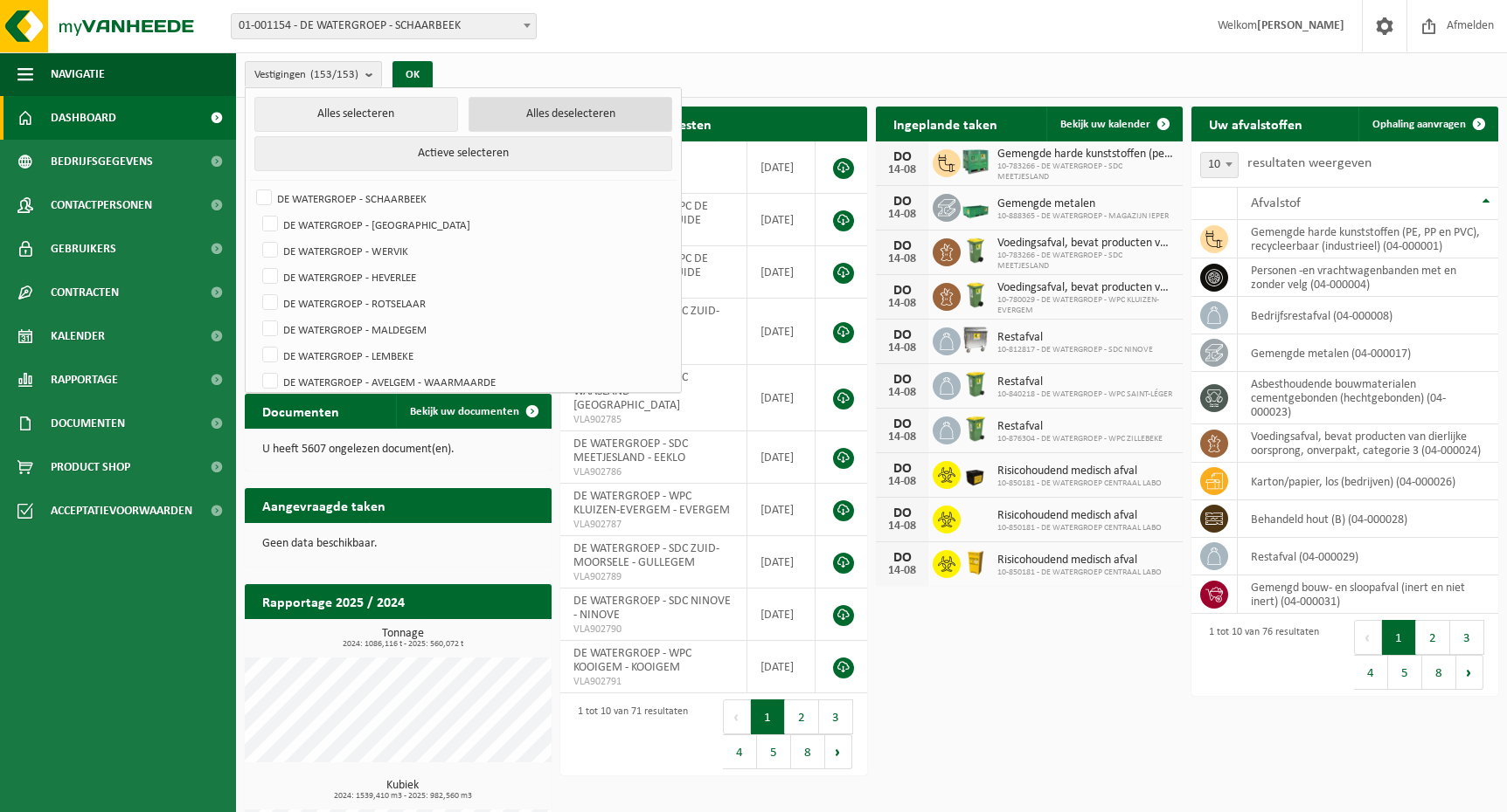
checkbox input "false"
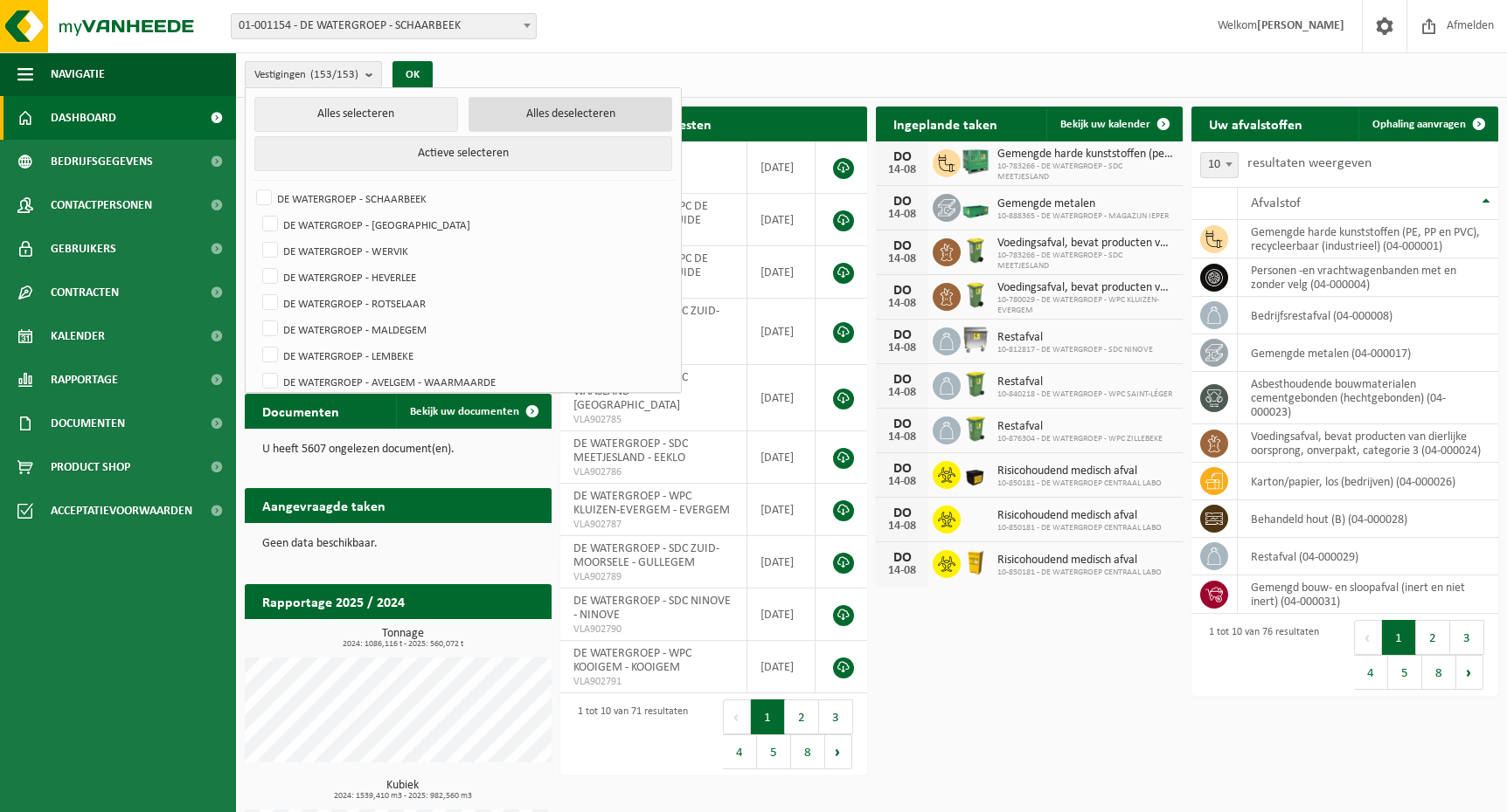
checkbox input "false"
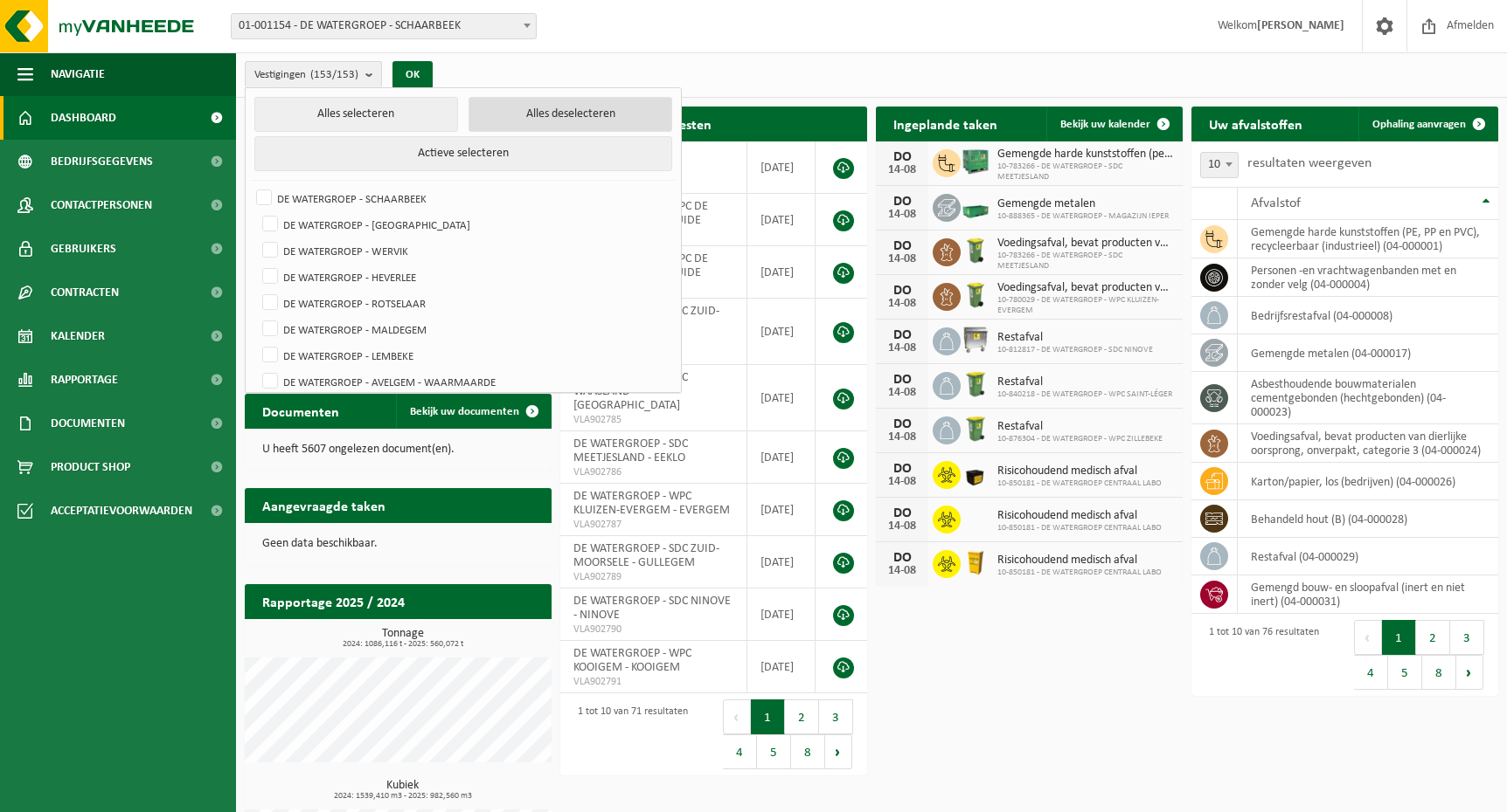
checkbox input "false"
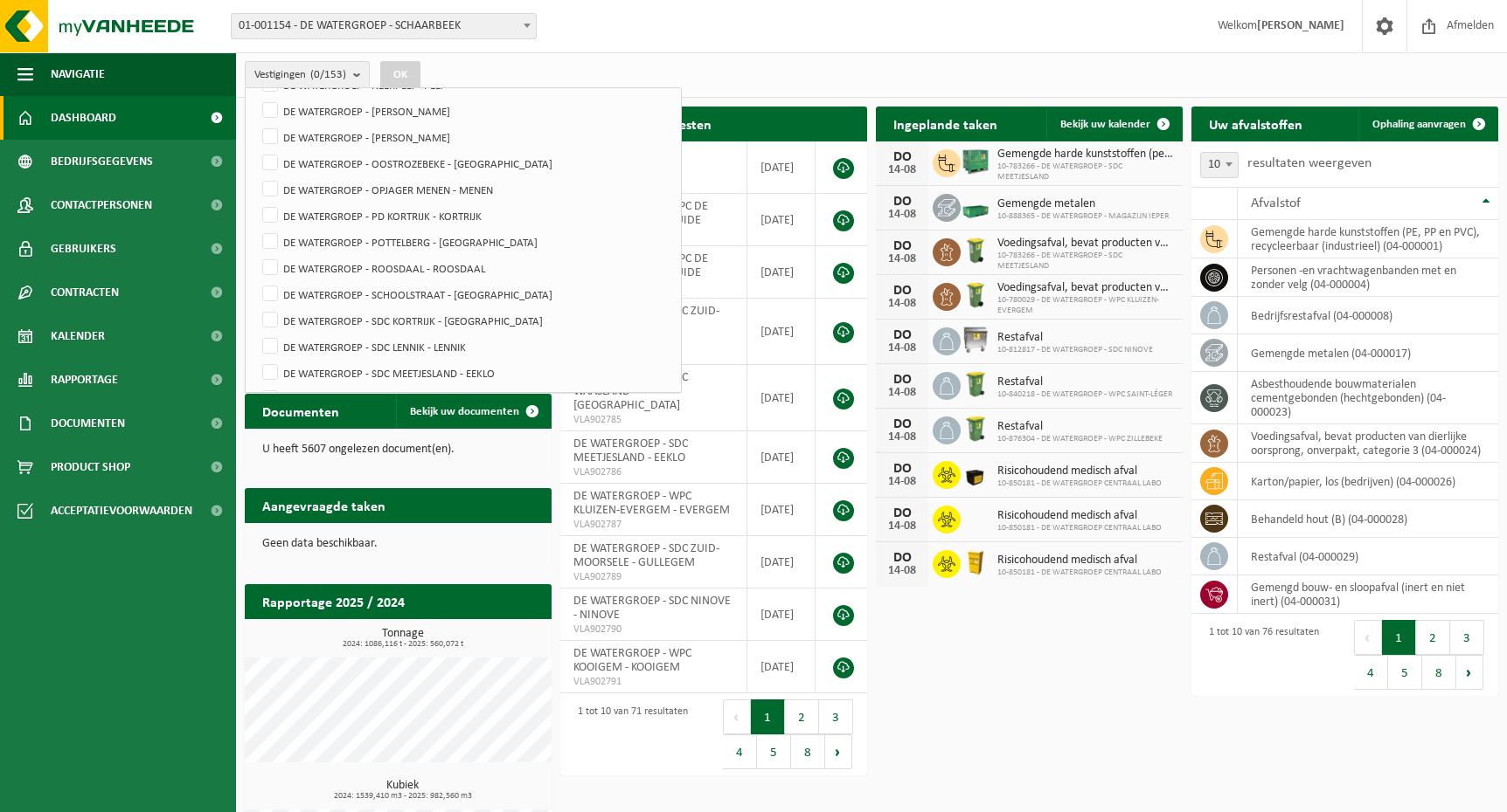
scroll to position [3600, 0]
click at [275, 235] on label "DE WATERGROEP - WPC DE GAVERS - HARELBEKE" at bounding box center [464, 241] width 411 height 26
click at [256, 228] on input "DE WATERGROEP - WPC DE GAVERS - HARELBEKE" at bounding box center [255, 227] width 1 height 1
checkbox input "true"
click at [410, 67] on button "OK" at bounding box center [400, 75] width 40 height 28
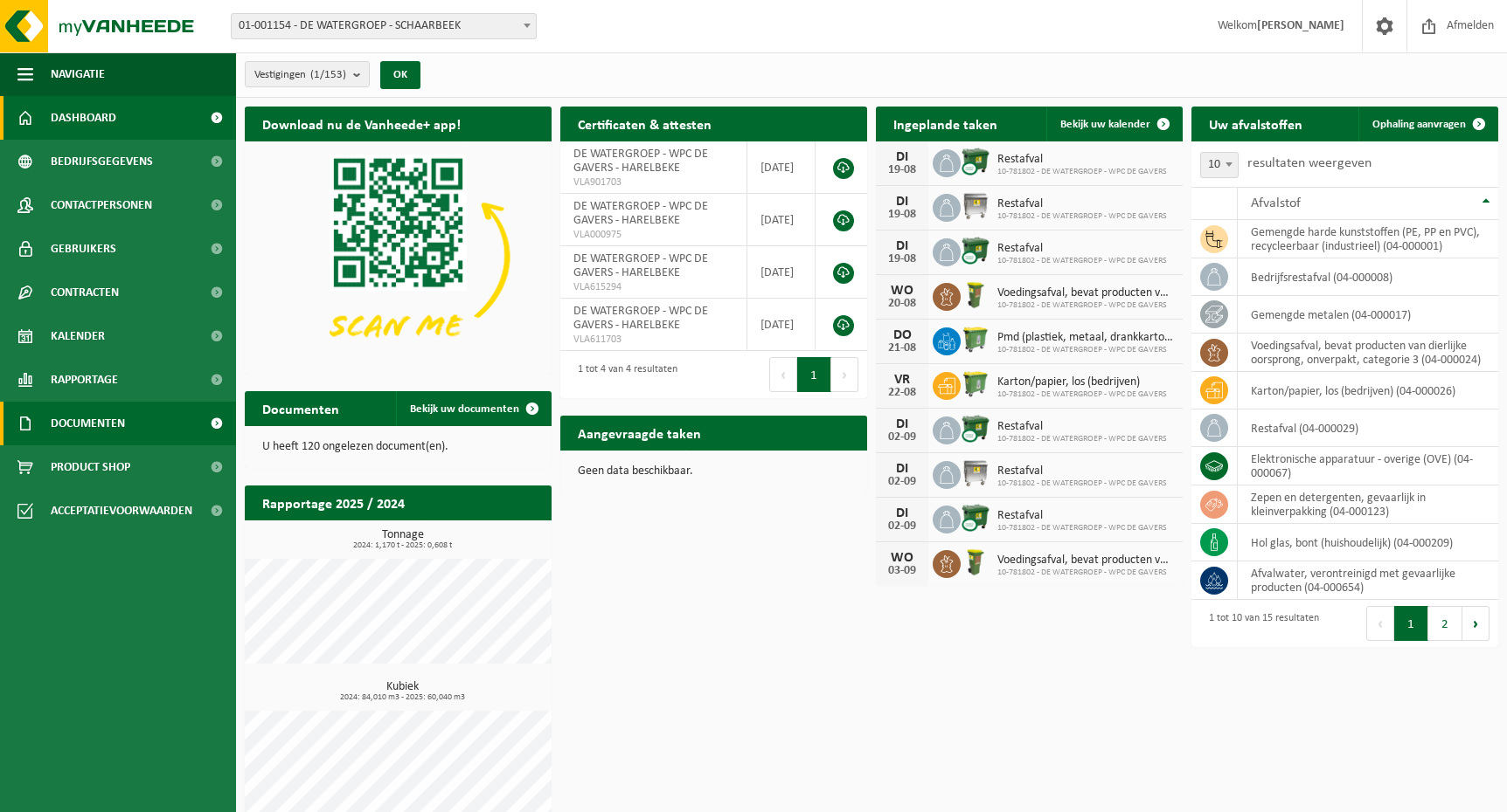
click at [116, 428] on span "Documenten" at bounding box center [88, 423] width 74 height 43
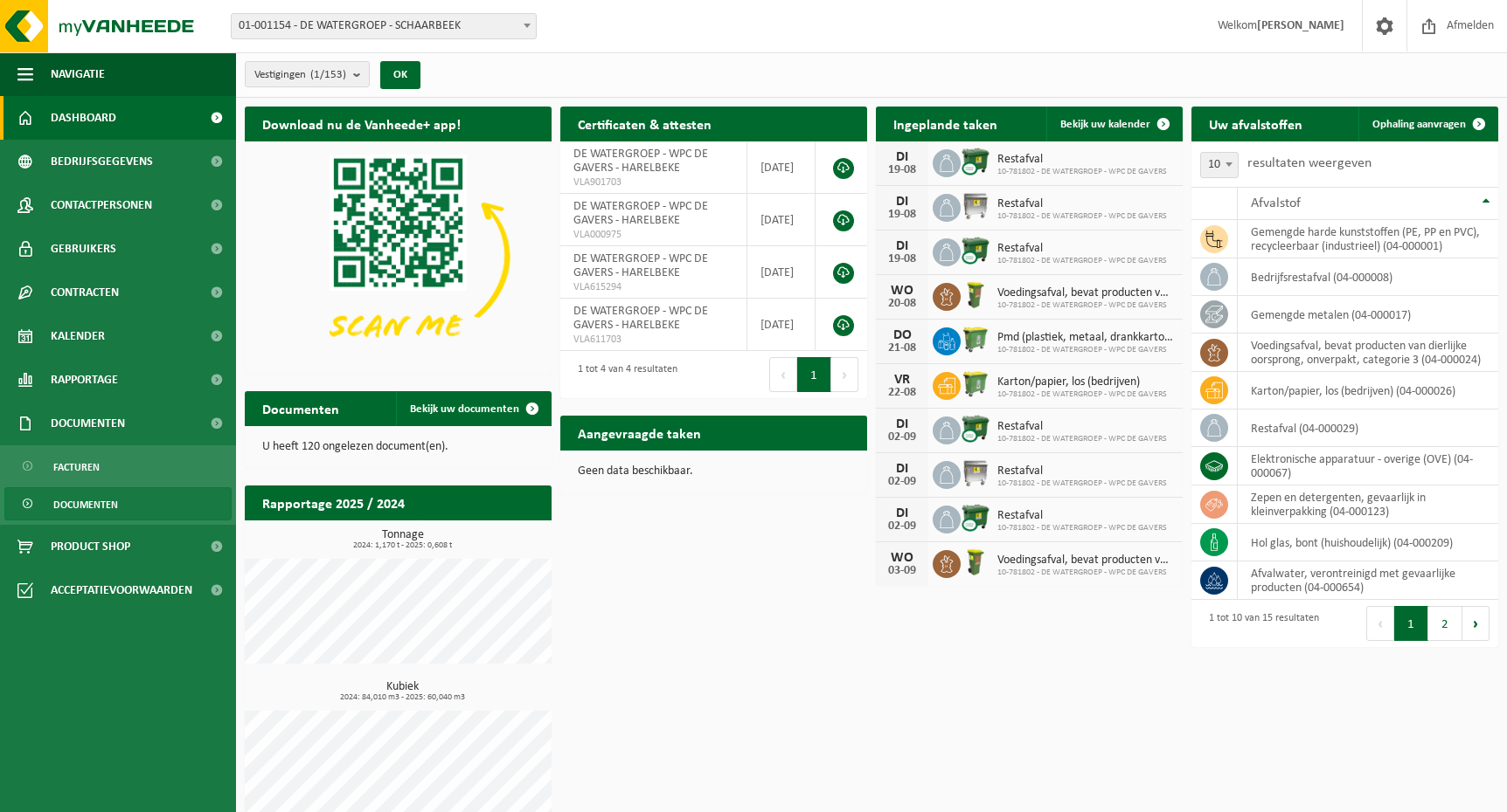
click at [104, 506] on span "Documenten" at bounding box center [86, 504] width 65 height 33
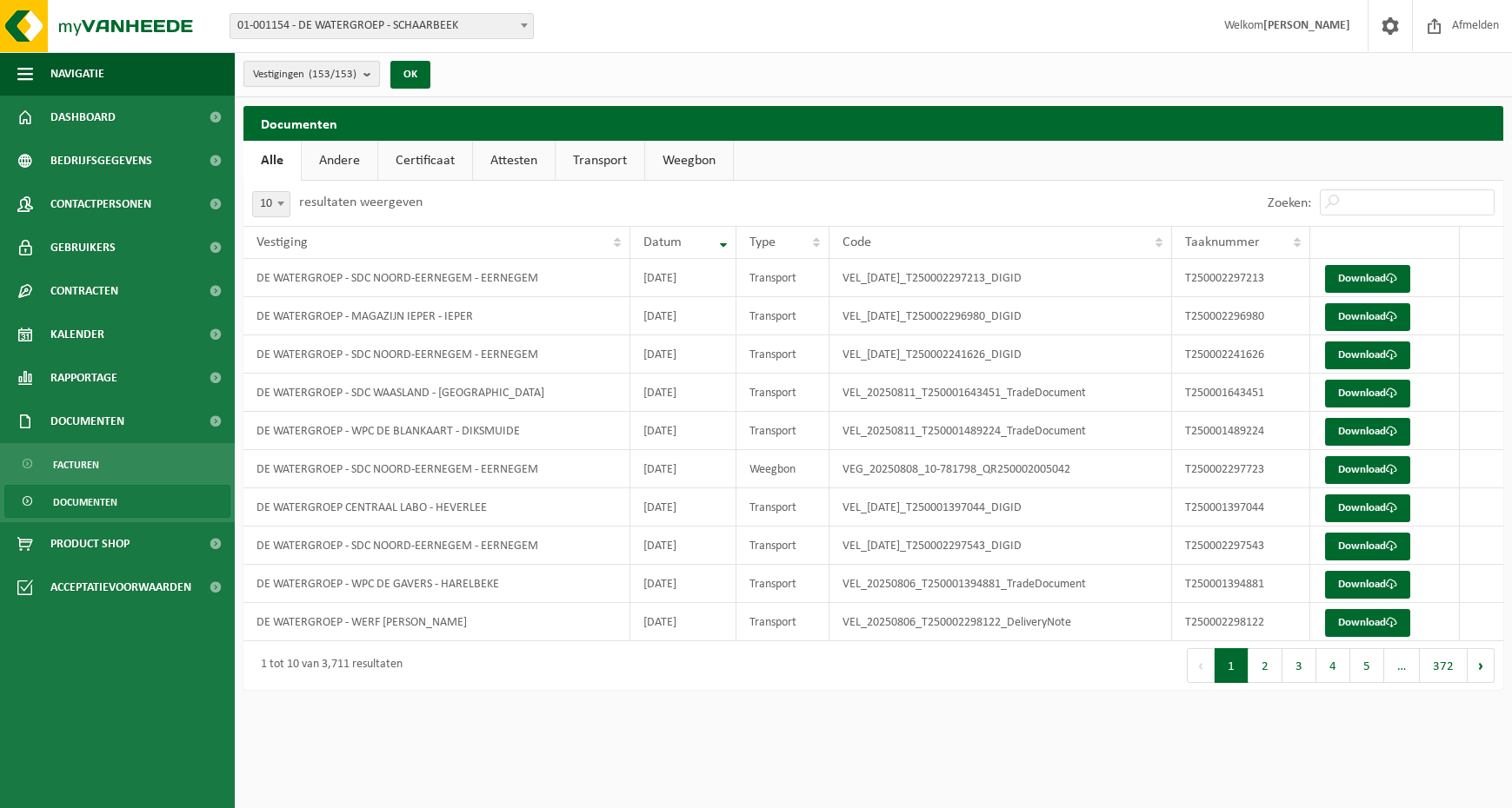
click at [380, 73] on button "Vestigingen (153/153)" at bounding box center [312, 74] width 137 height 26
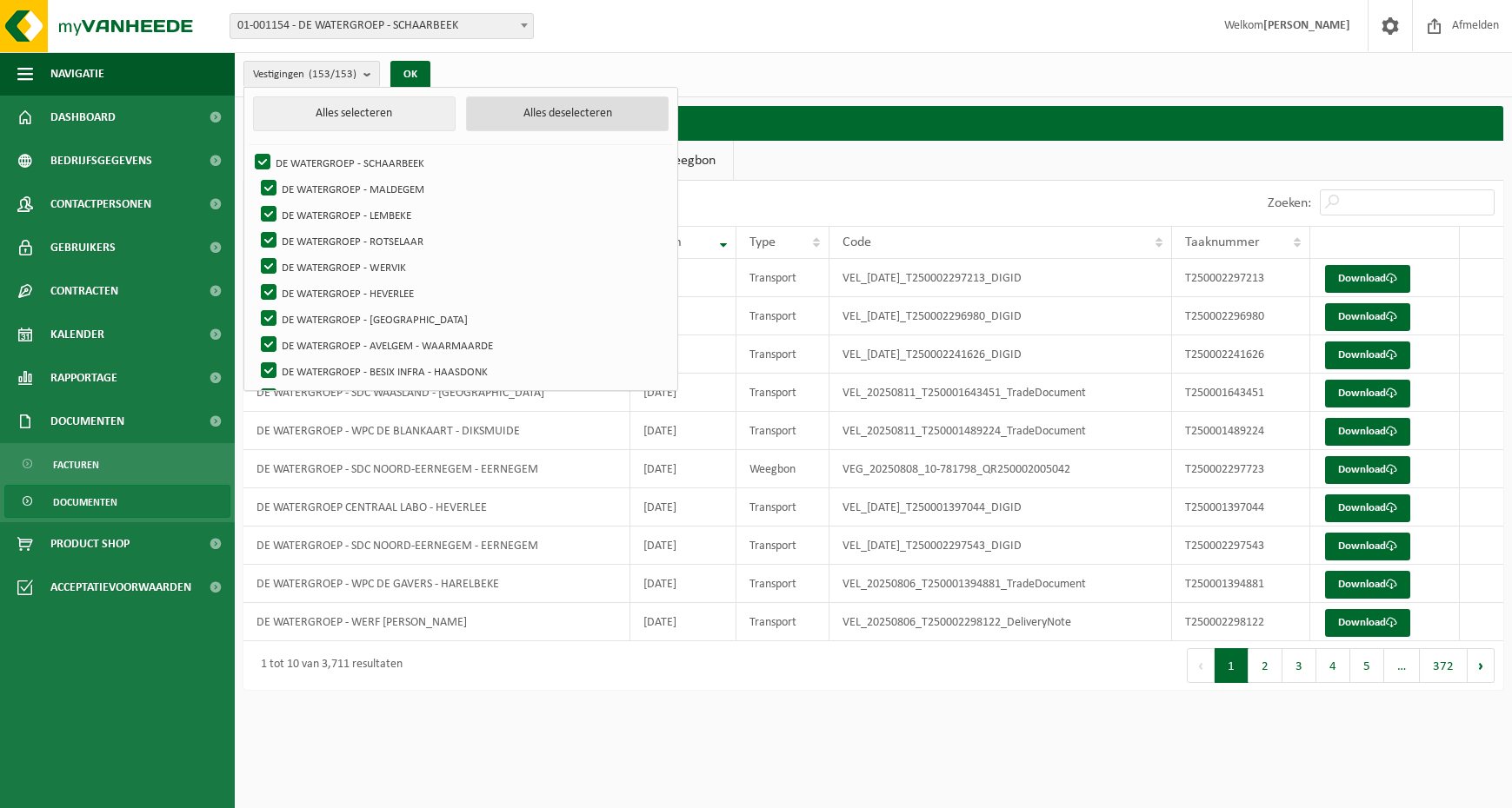
click at [511, 118] on button "Alles deselecteren" at bounding box center [567, 113] width 202 height 35
checkbox input "false"
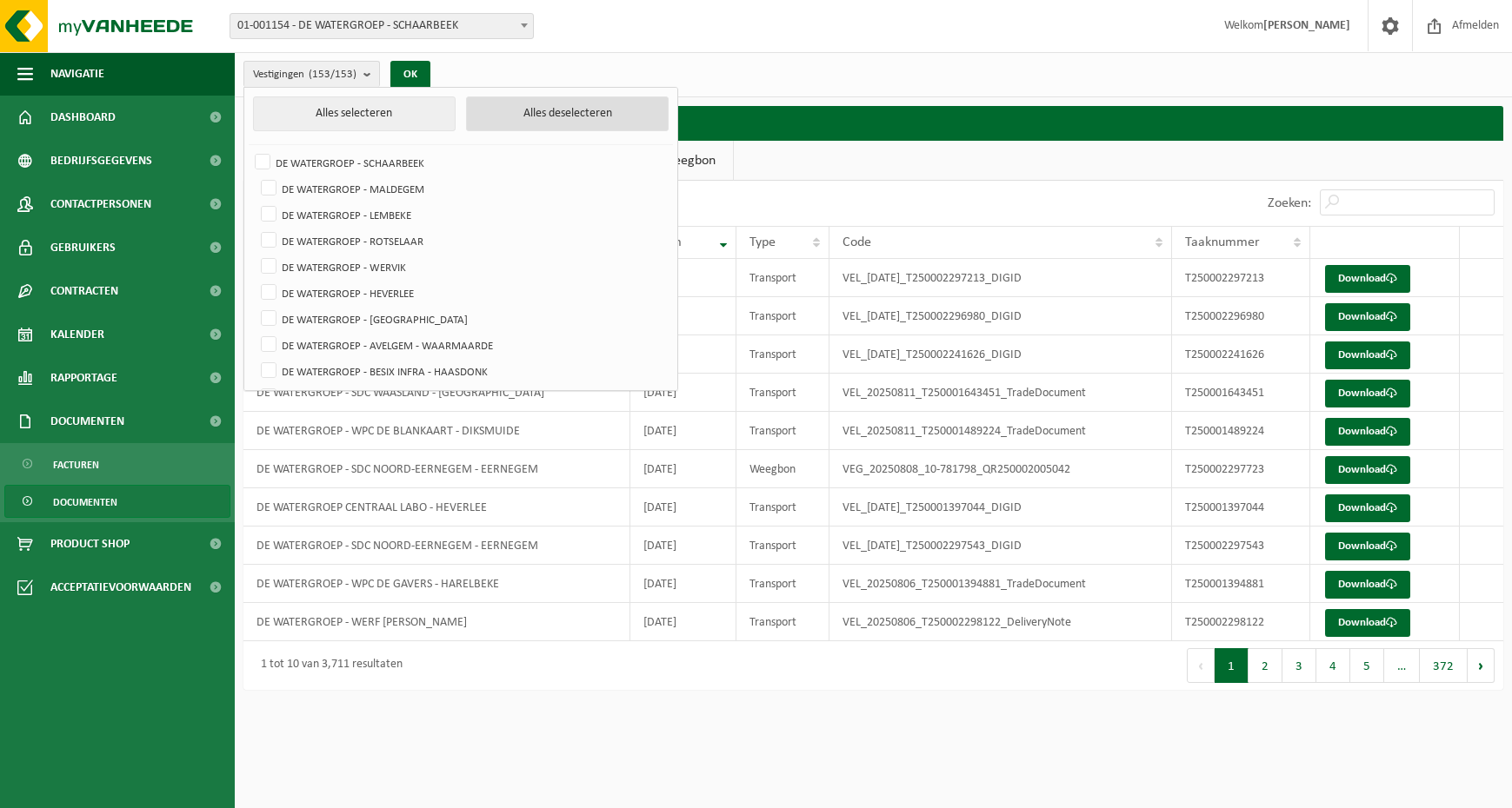
checkbox input "false"
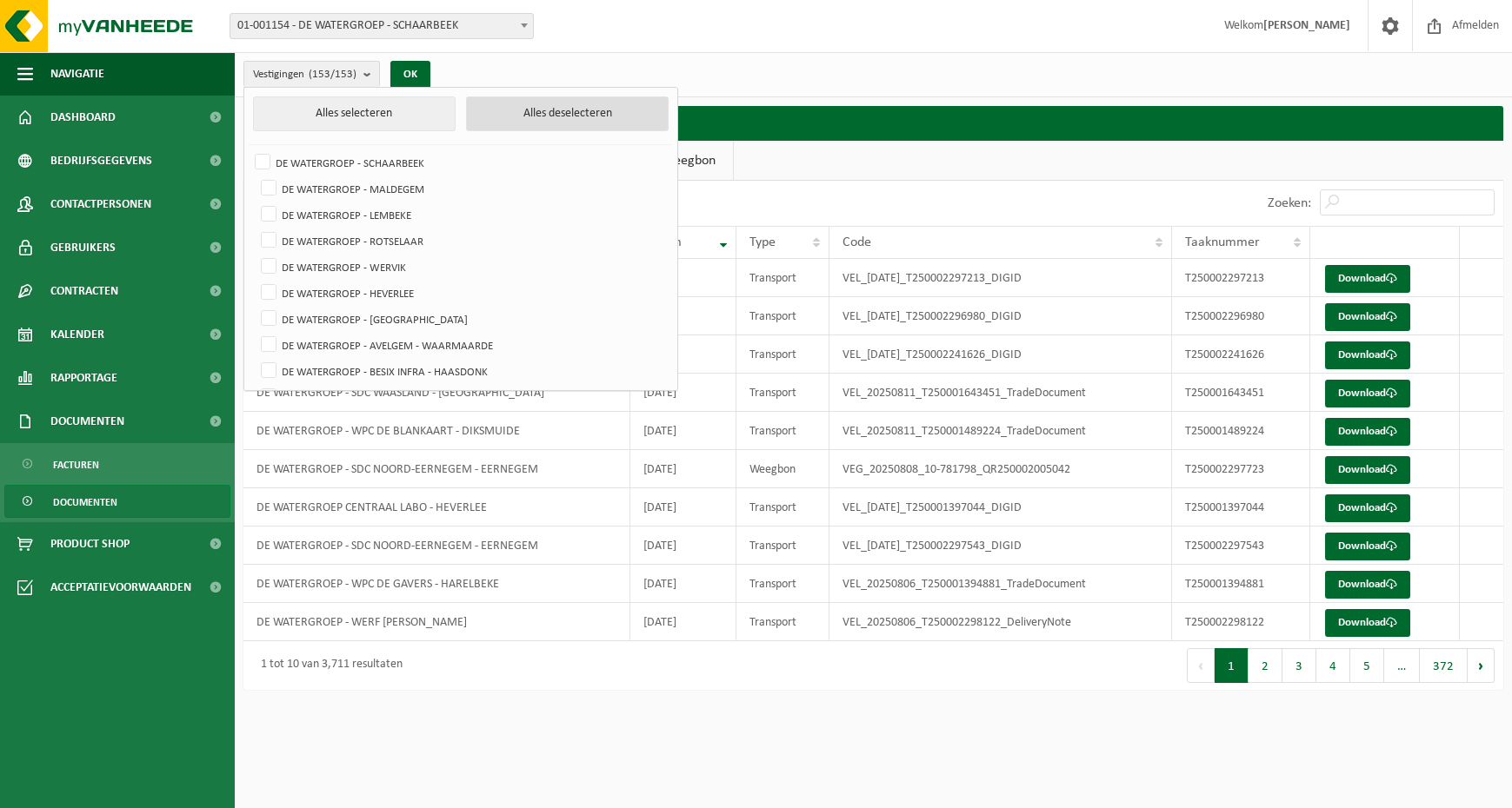
checkbox input "false"
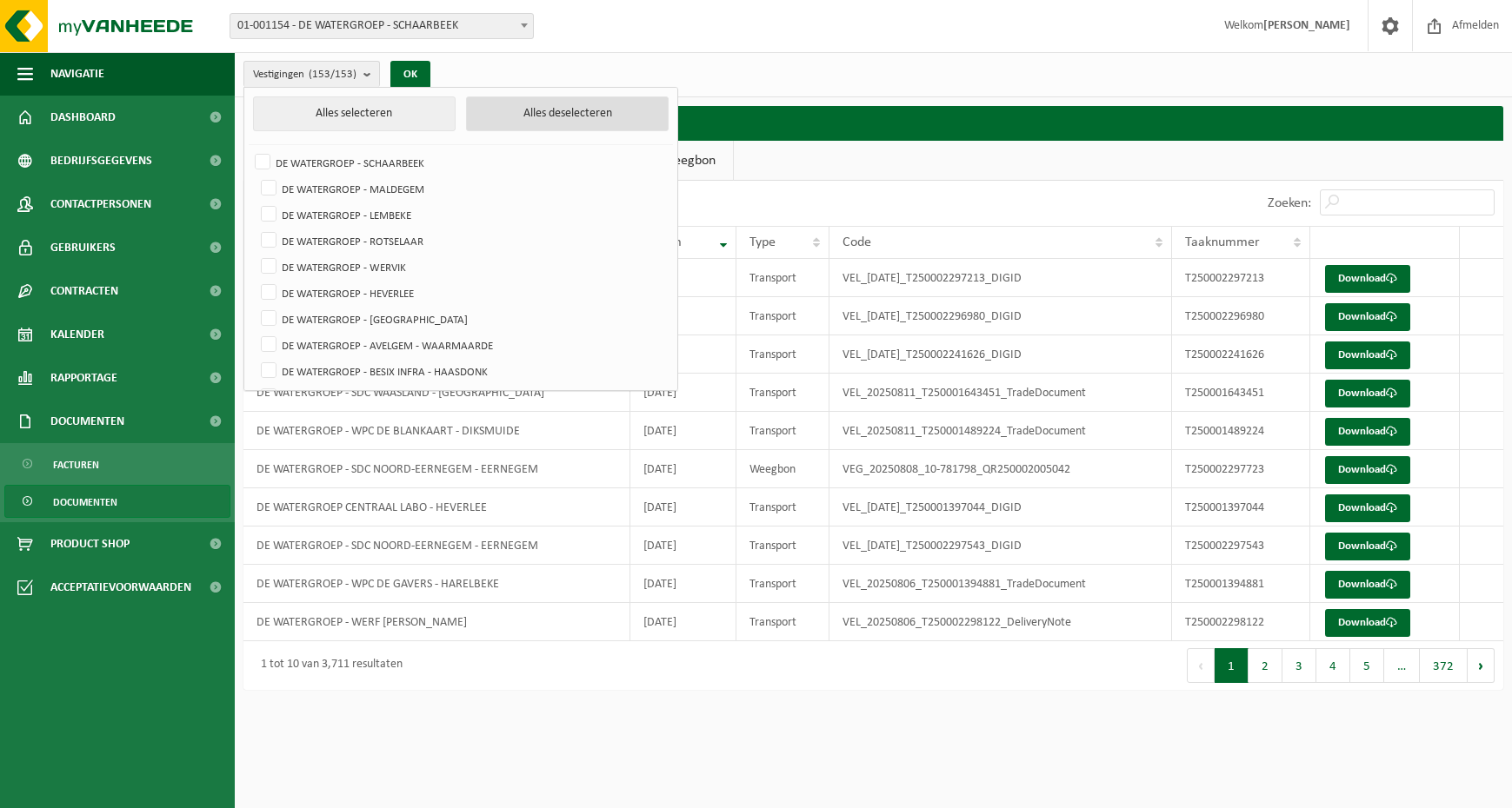
checkbox input "false"
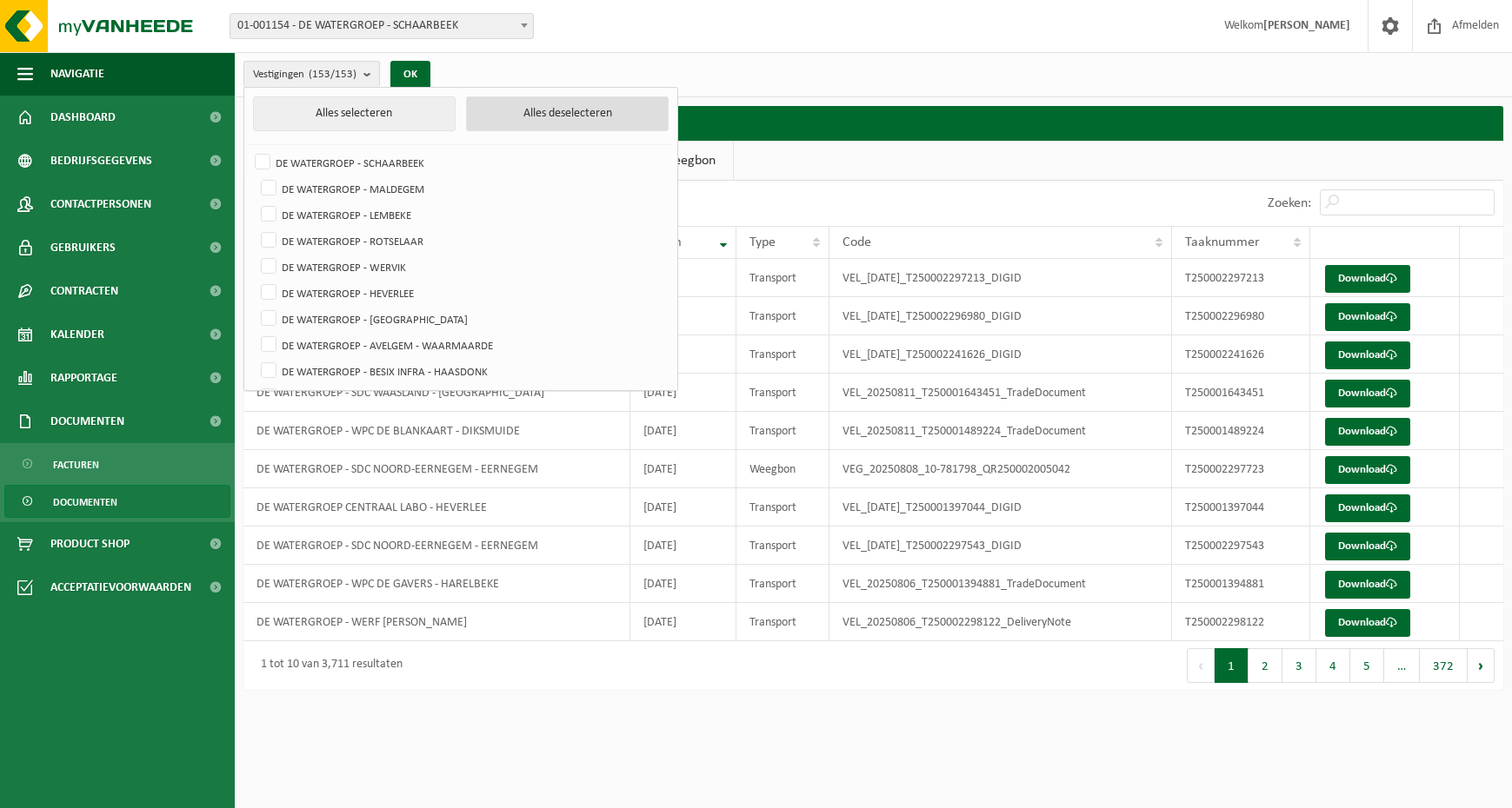
checkbox input "false"
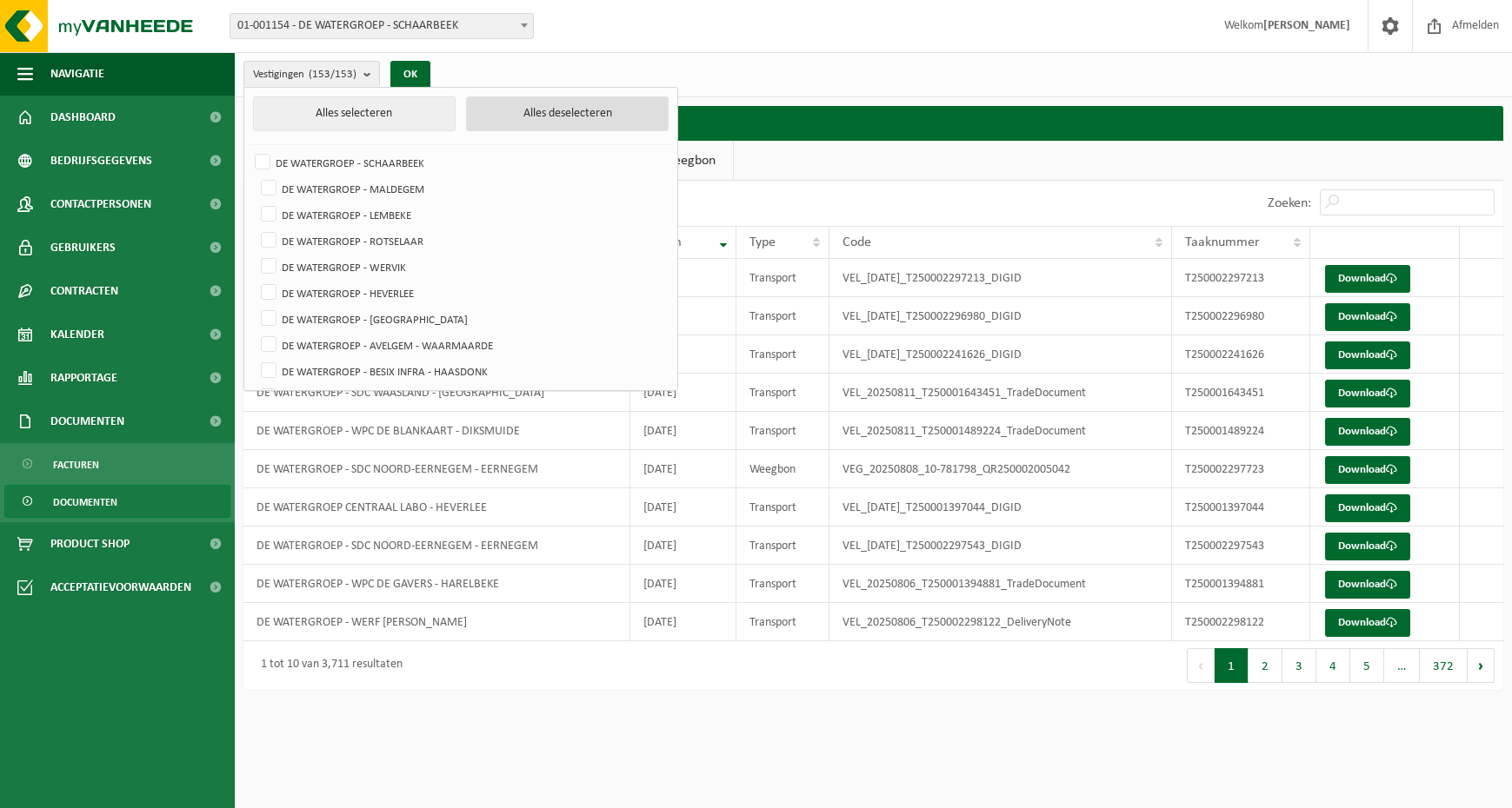
checkbox input "false"
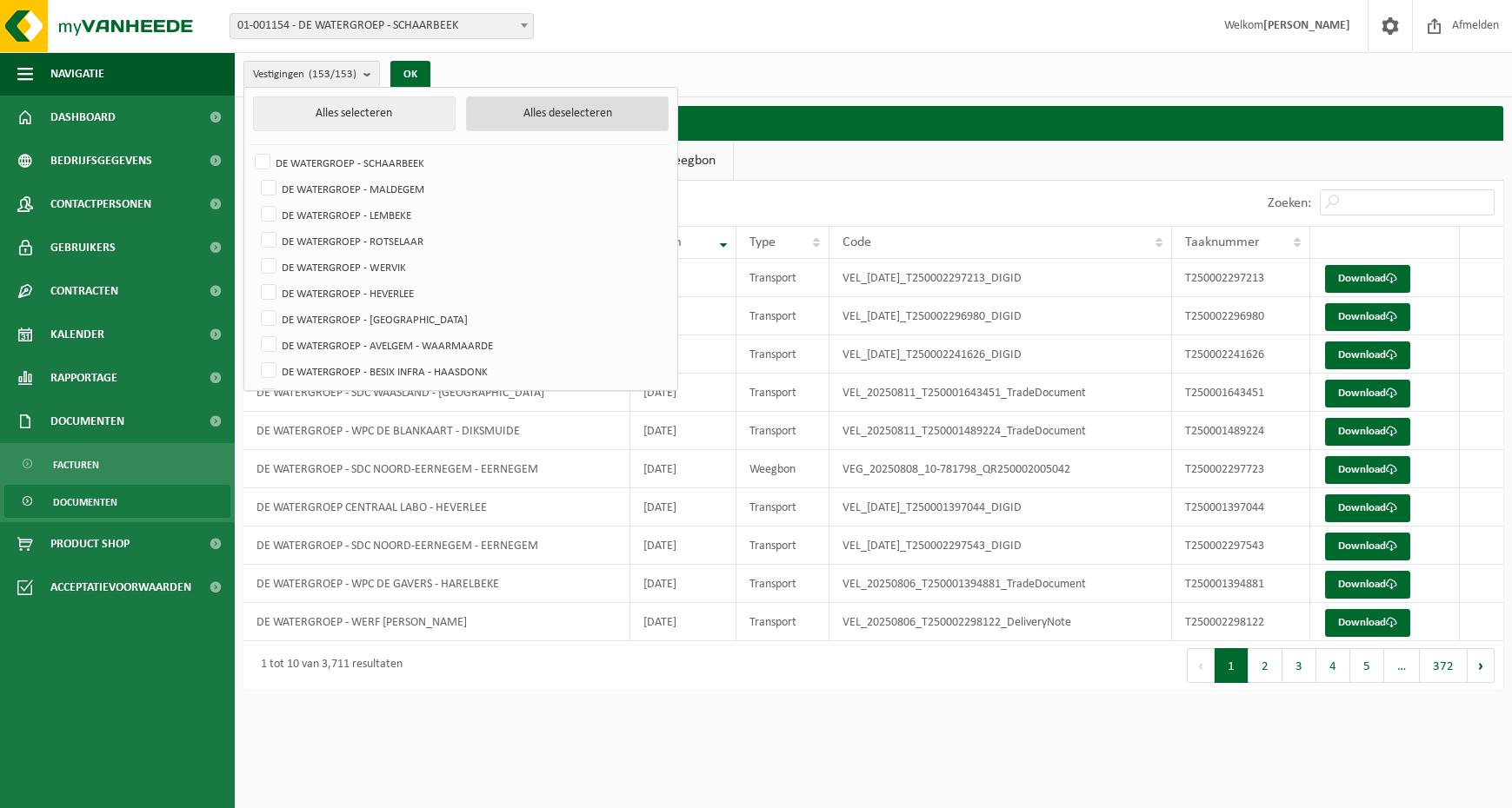
checkbox input "false"
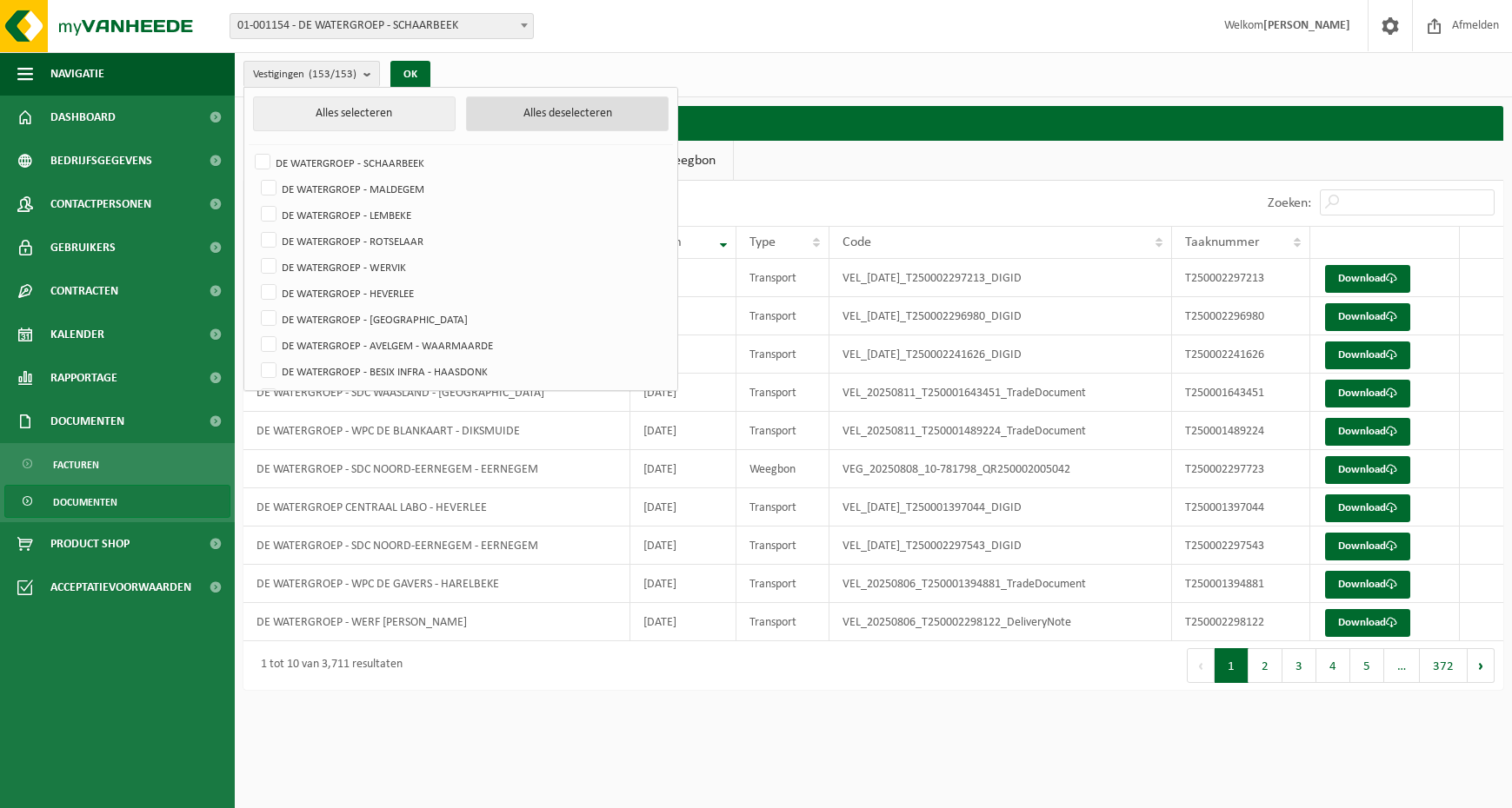
checkbox input "false"
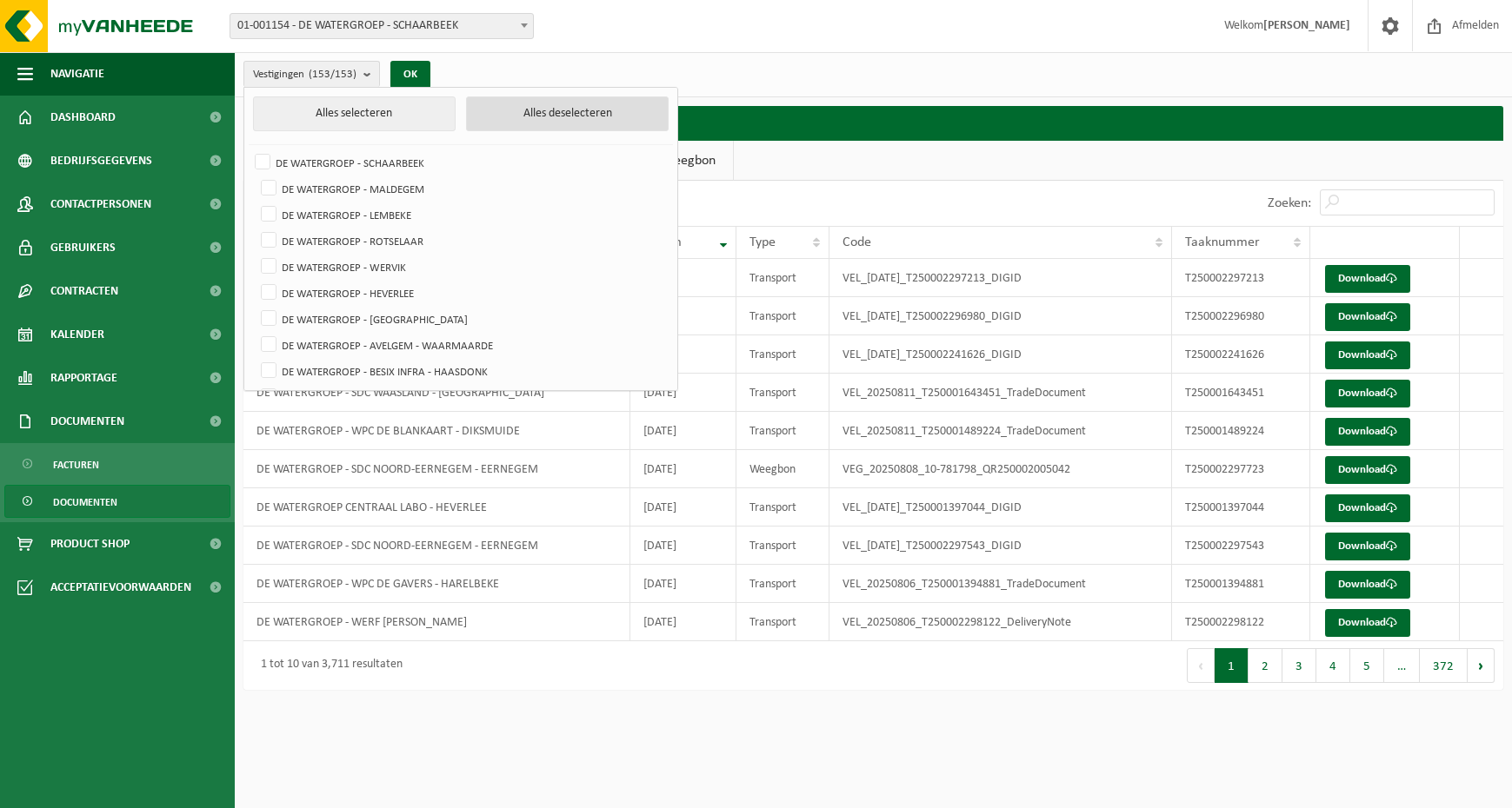
checkbox input "false"
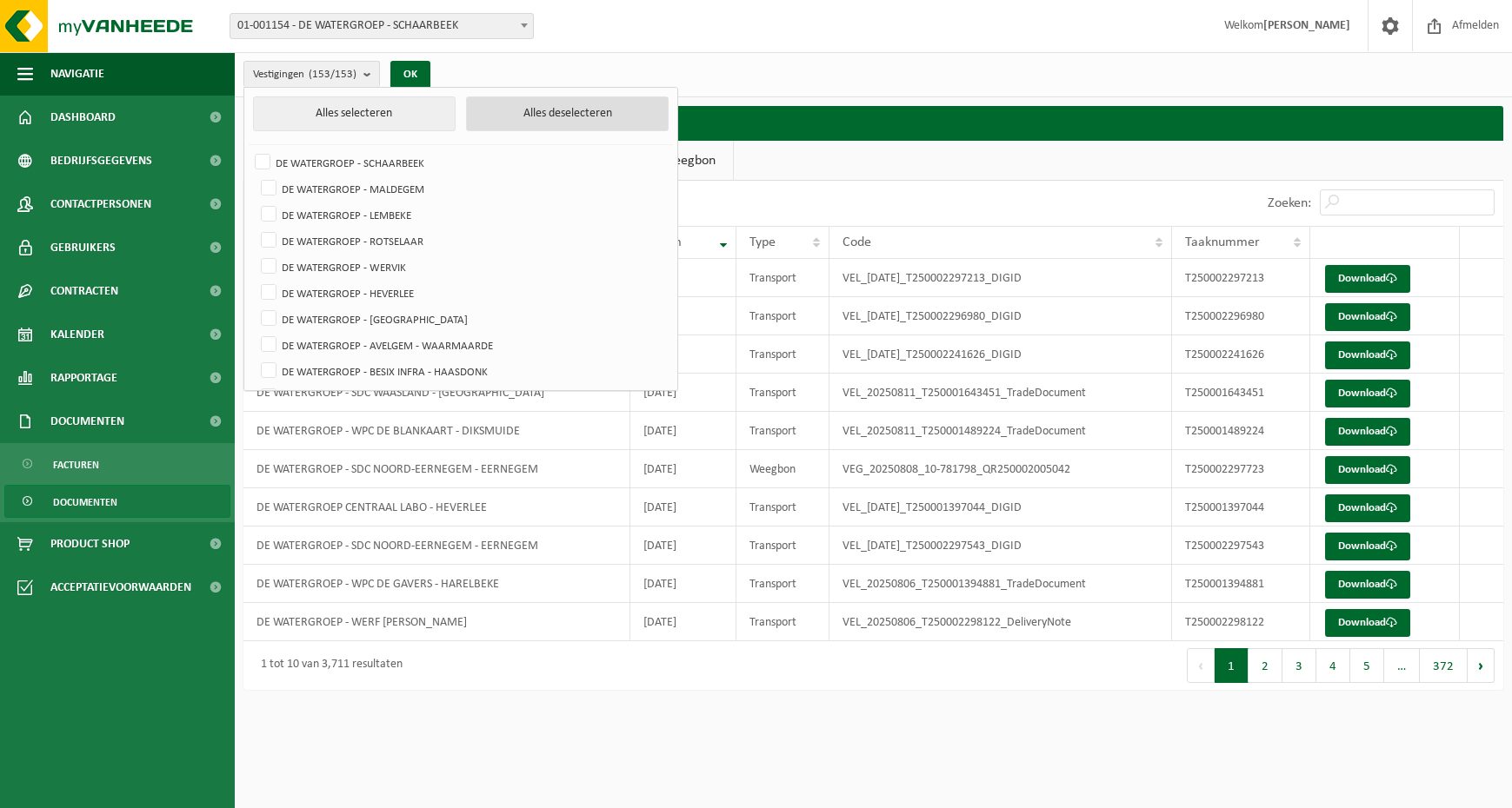
checkbox input "false"
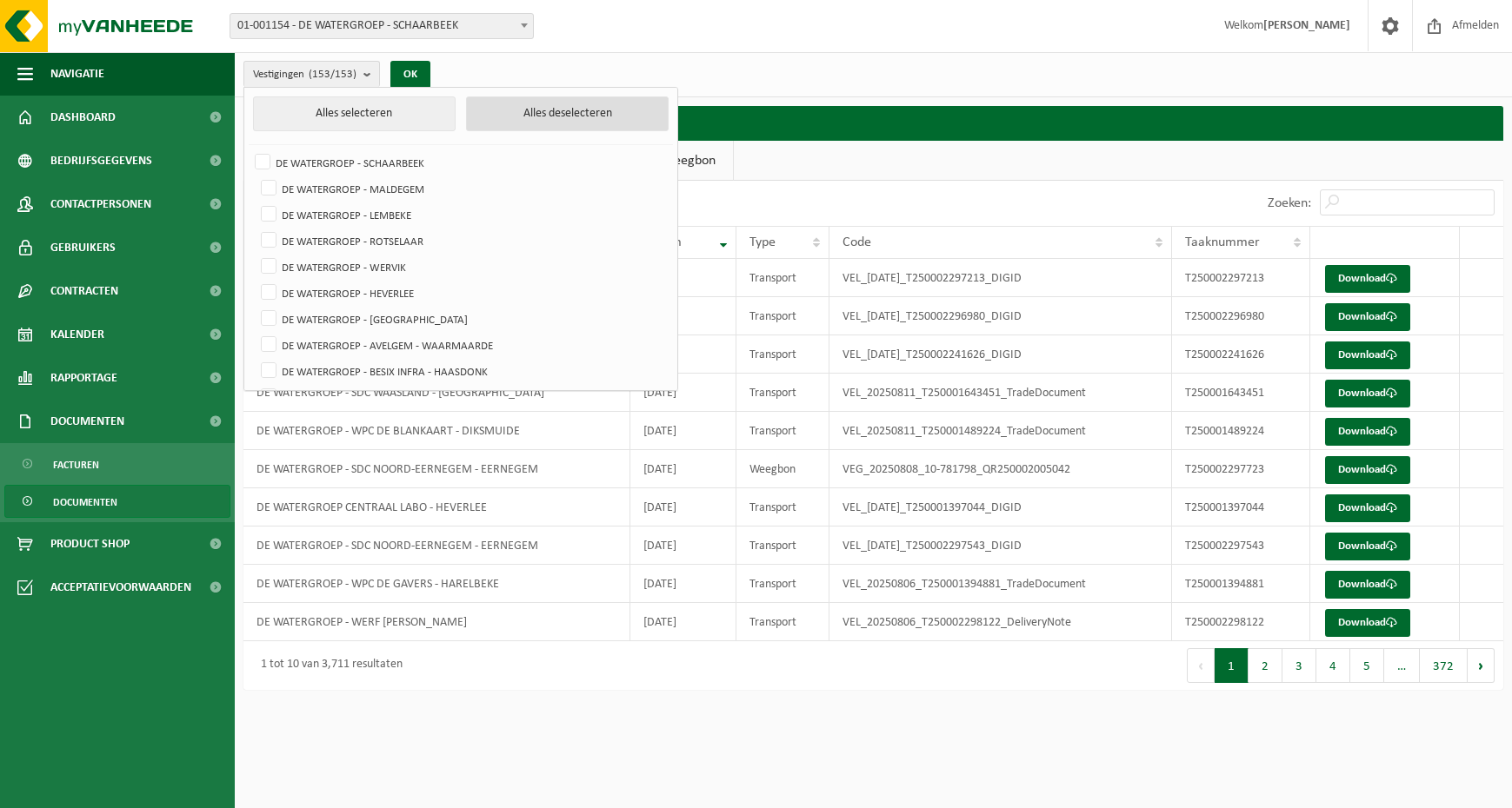
checkbox input "false"
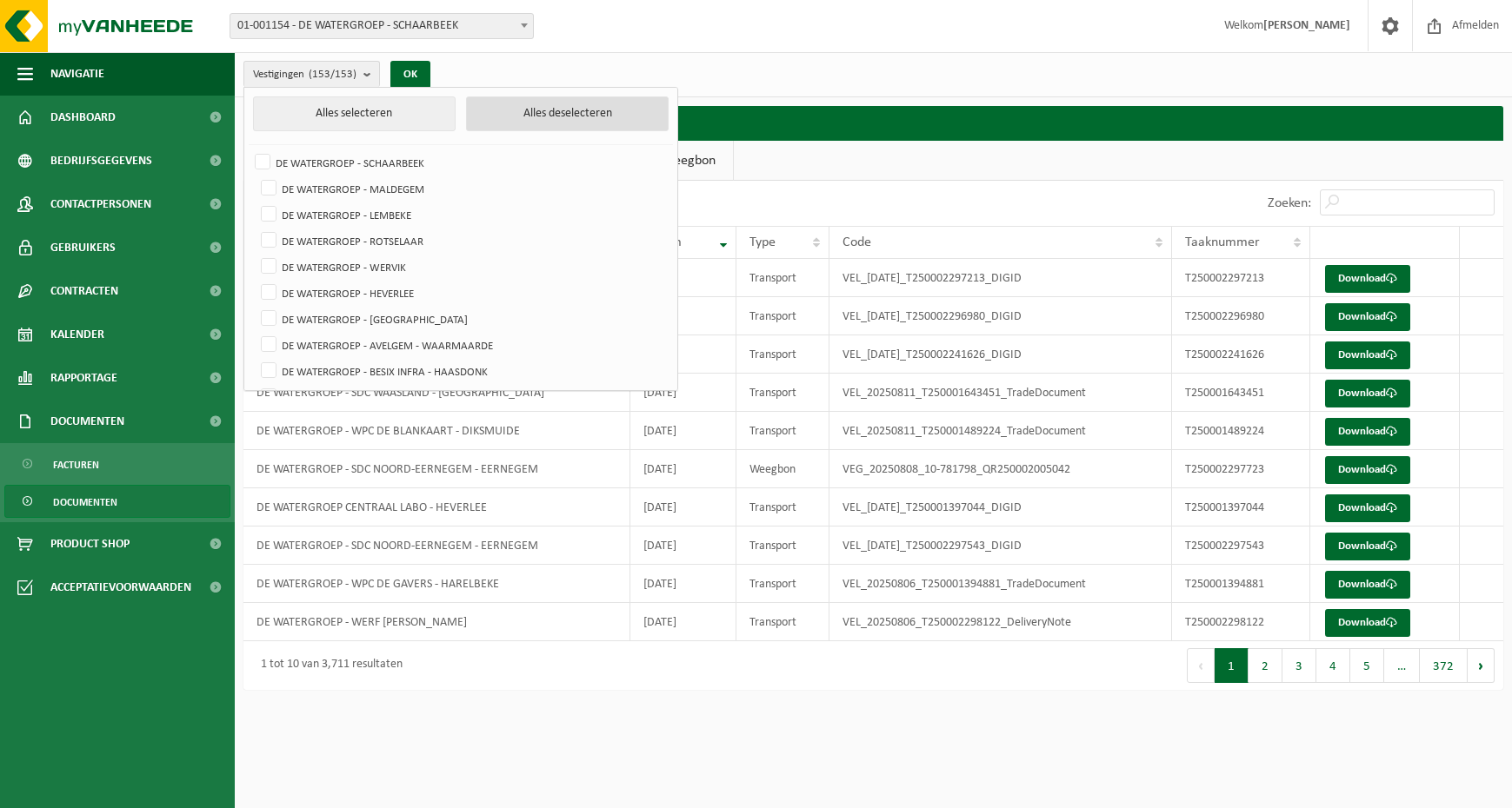
checkbox input "false"
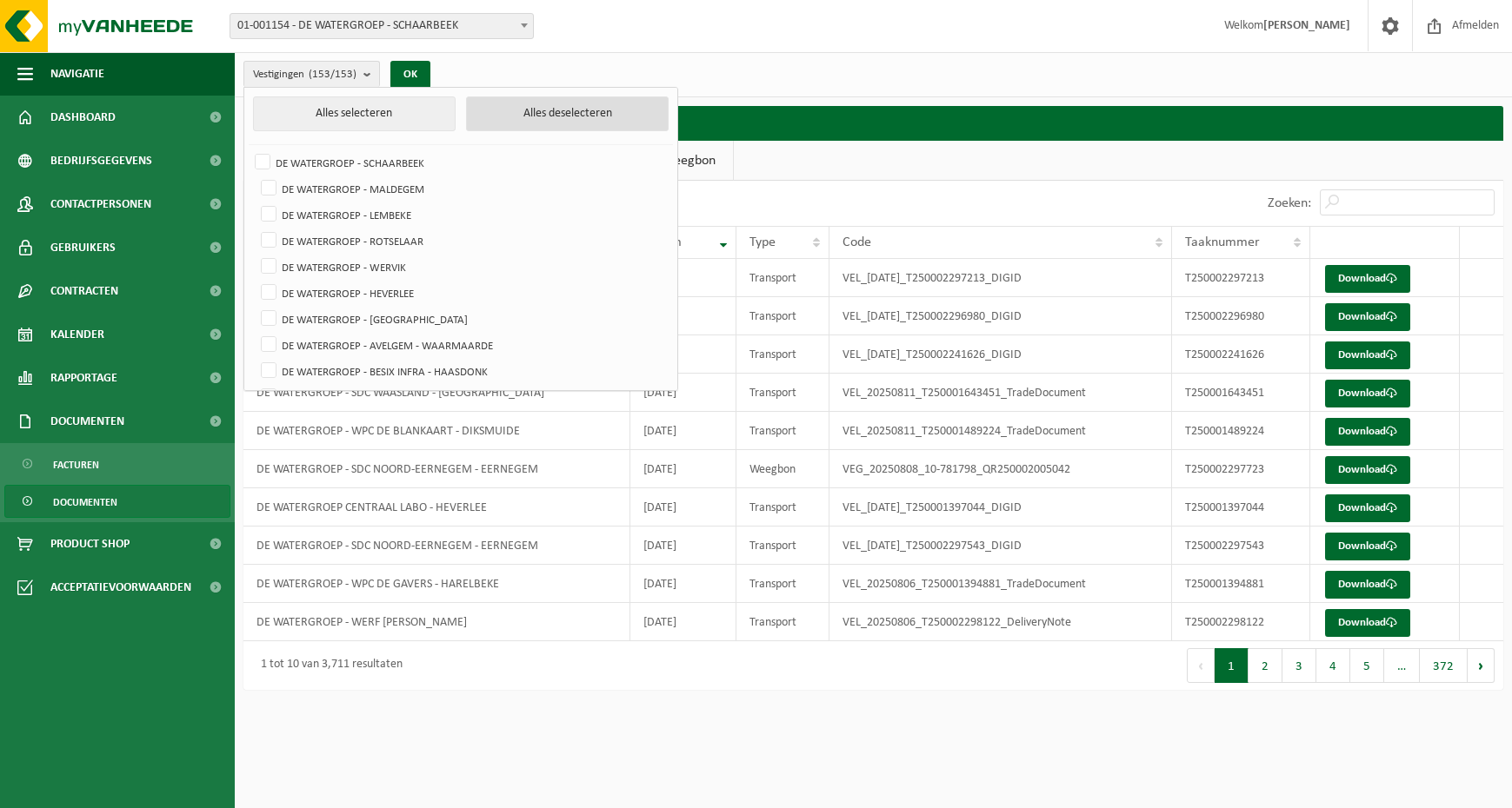
checkbox input "false"
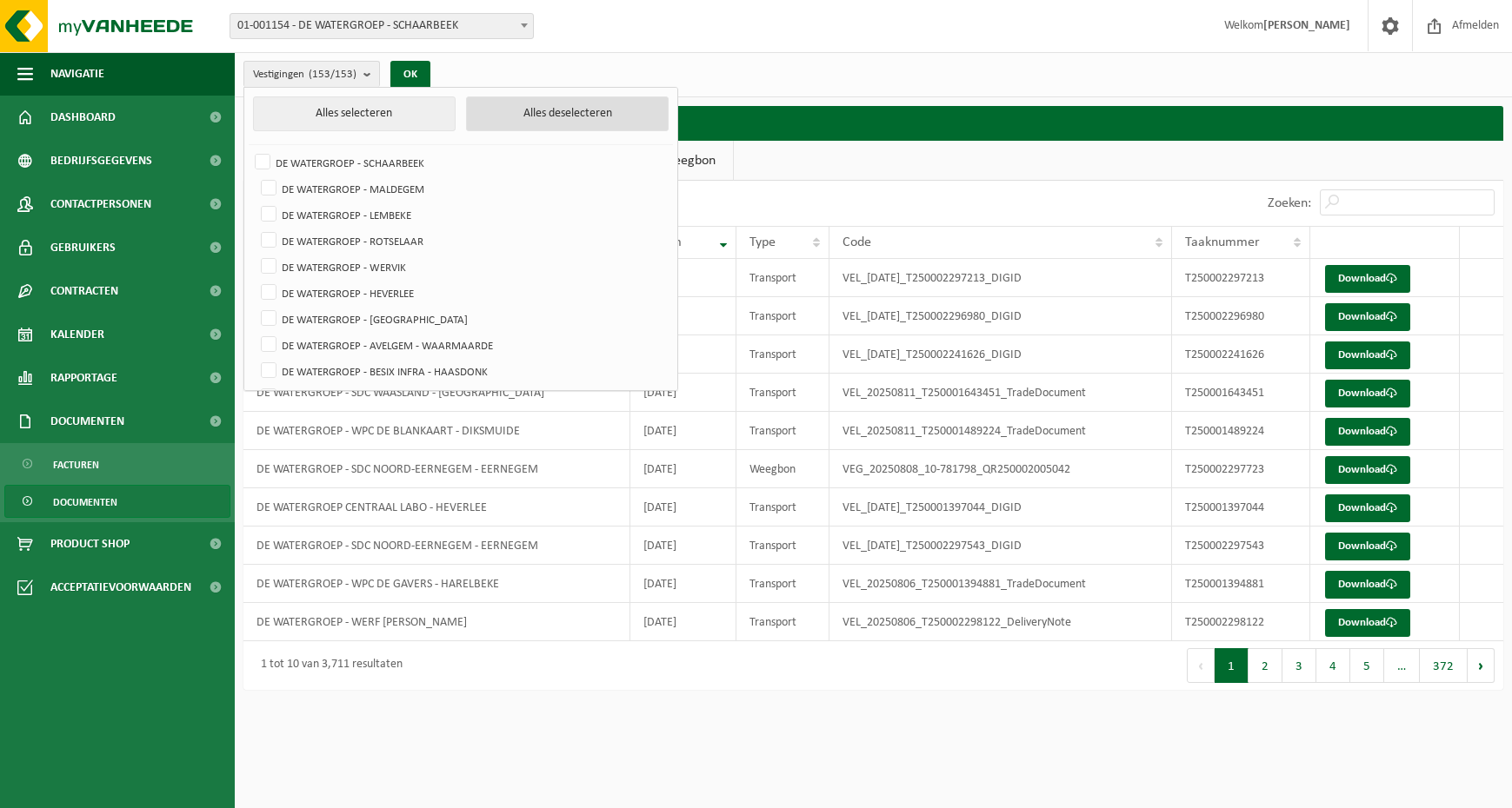
checkbox input "false"
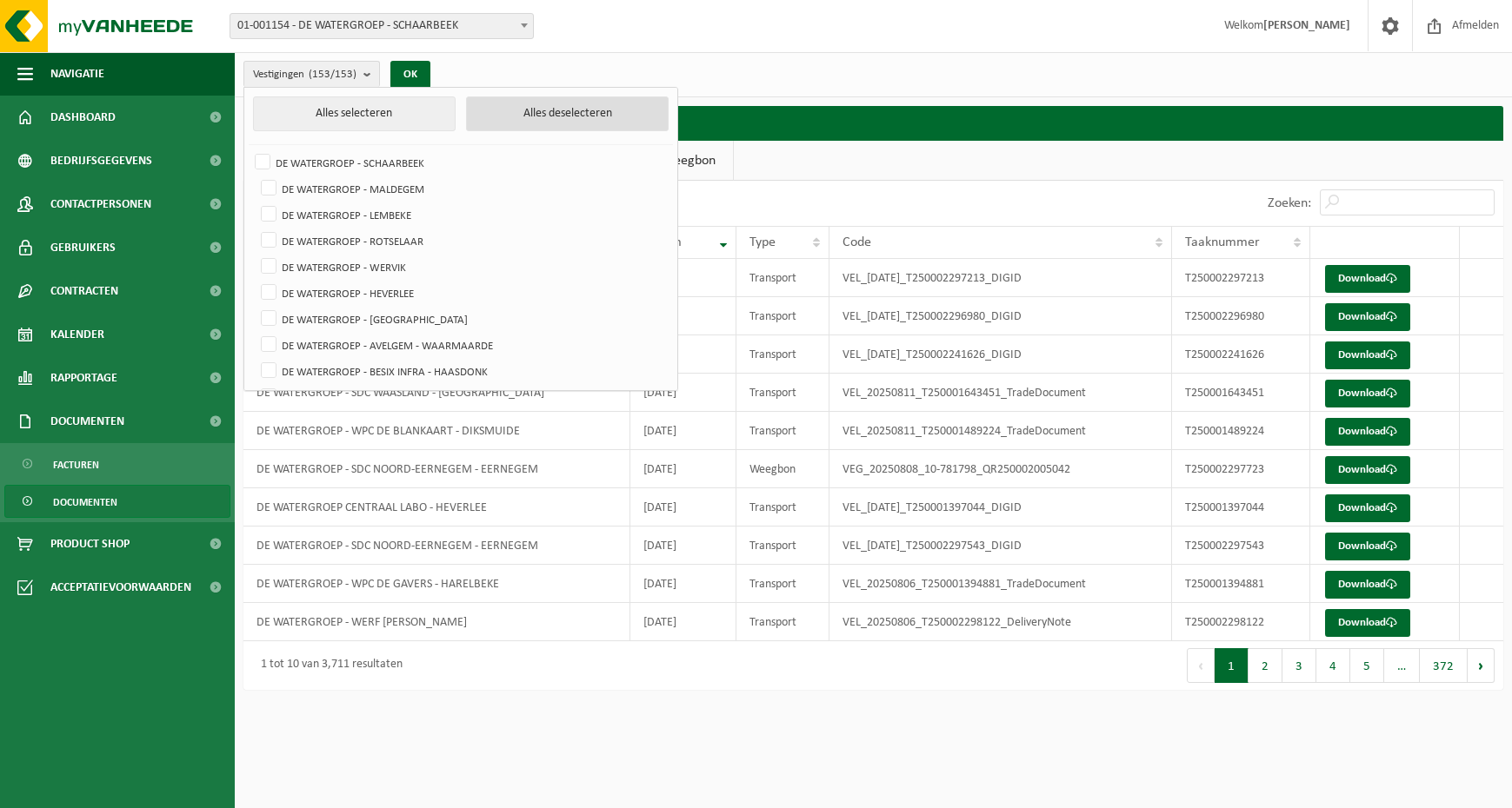
checkbox input "false"
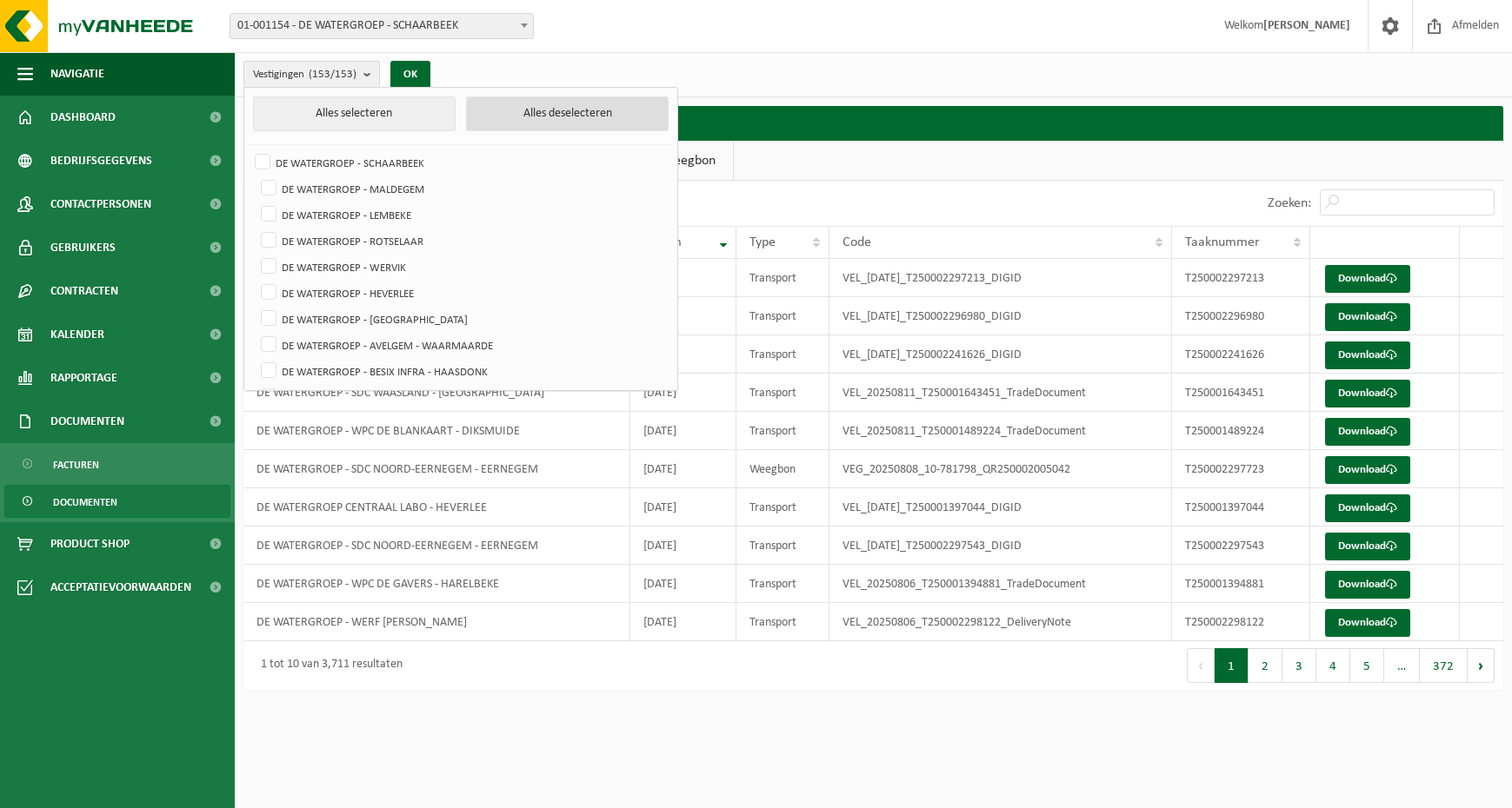
checkbox input "false"
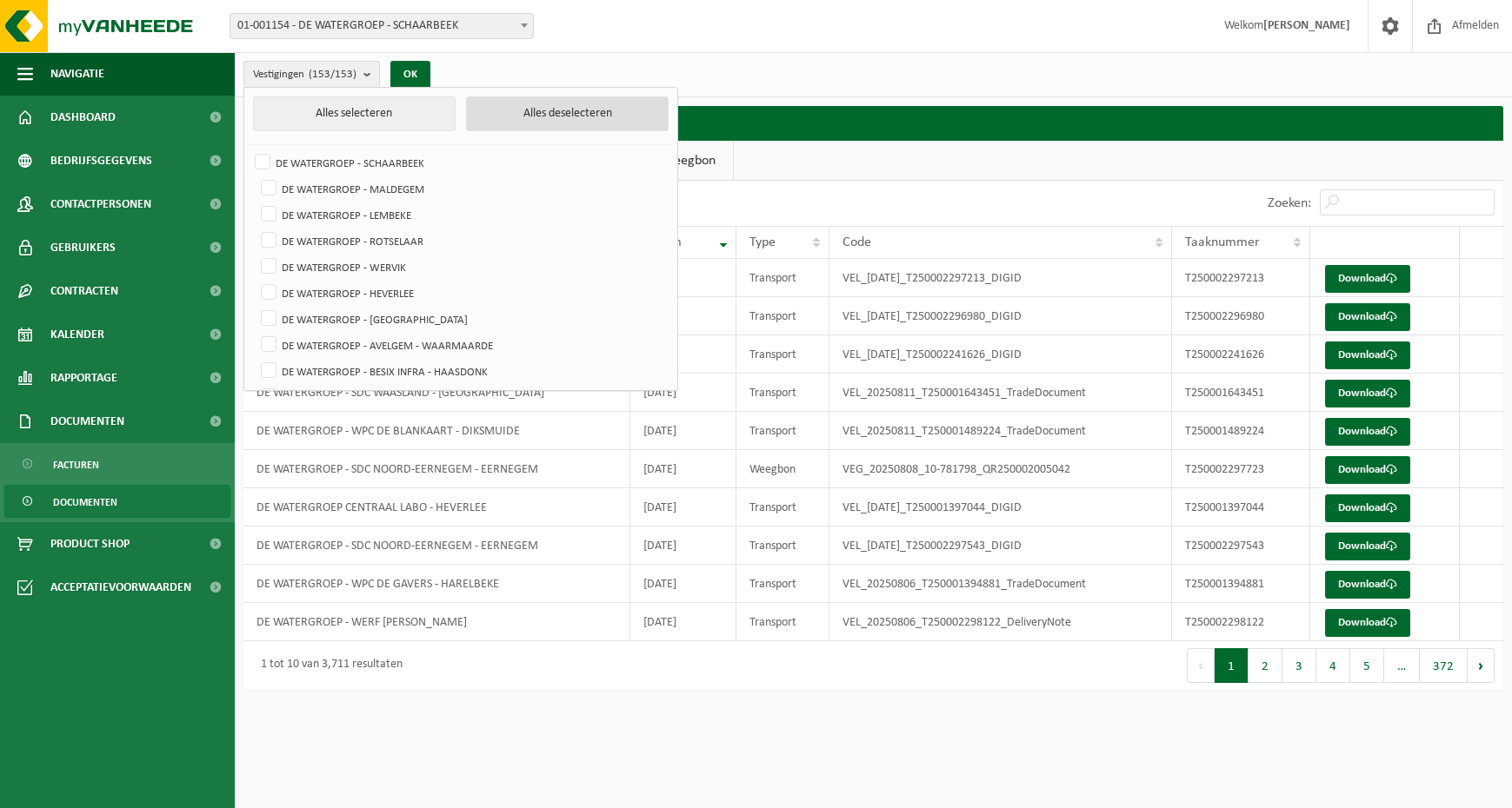
checkbox input "false"
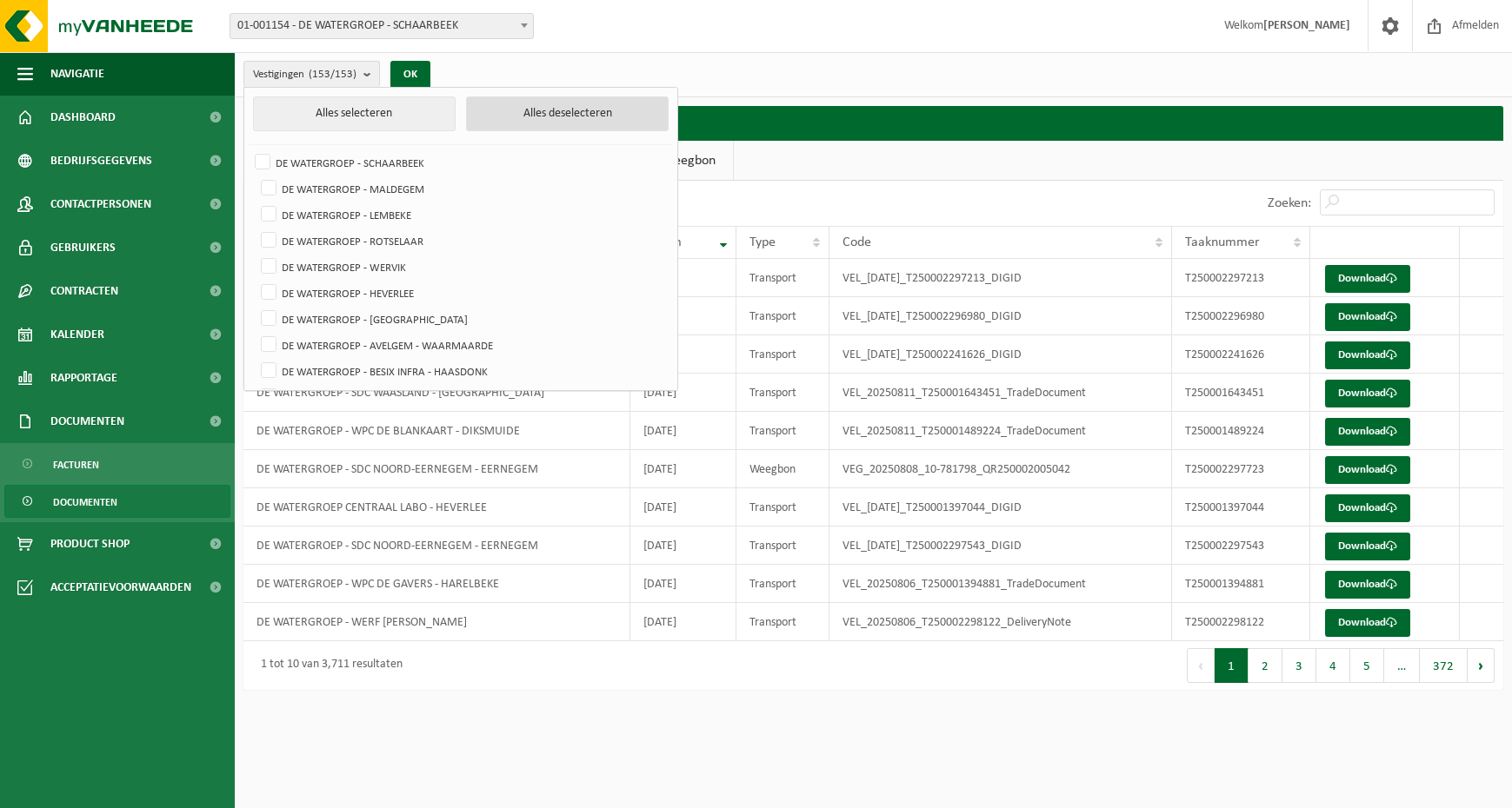
checkbox input "false"
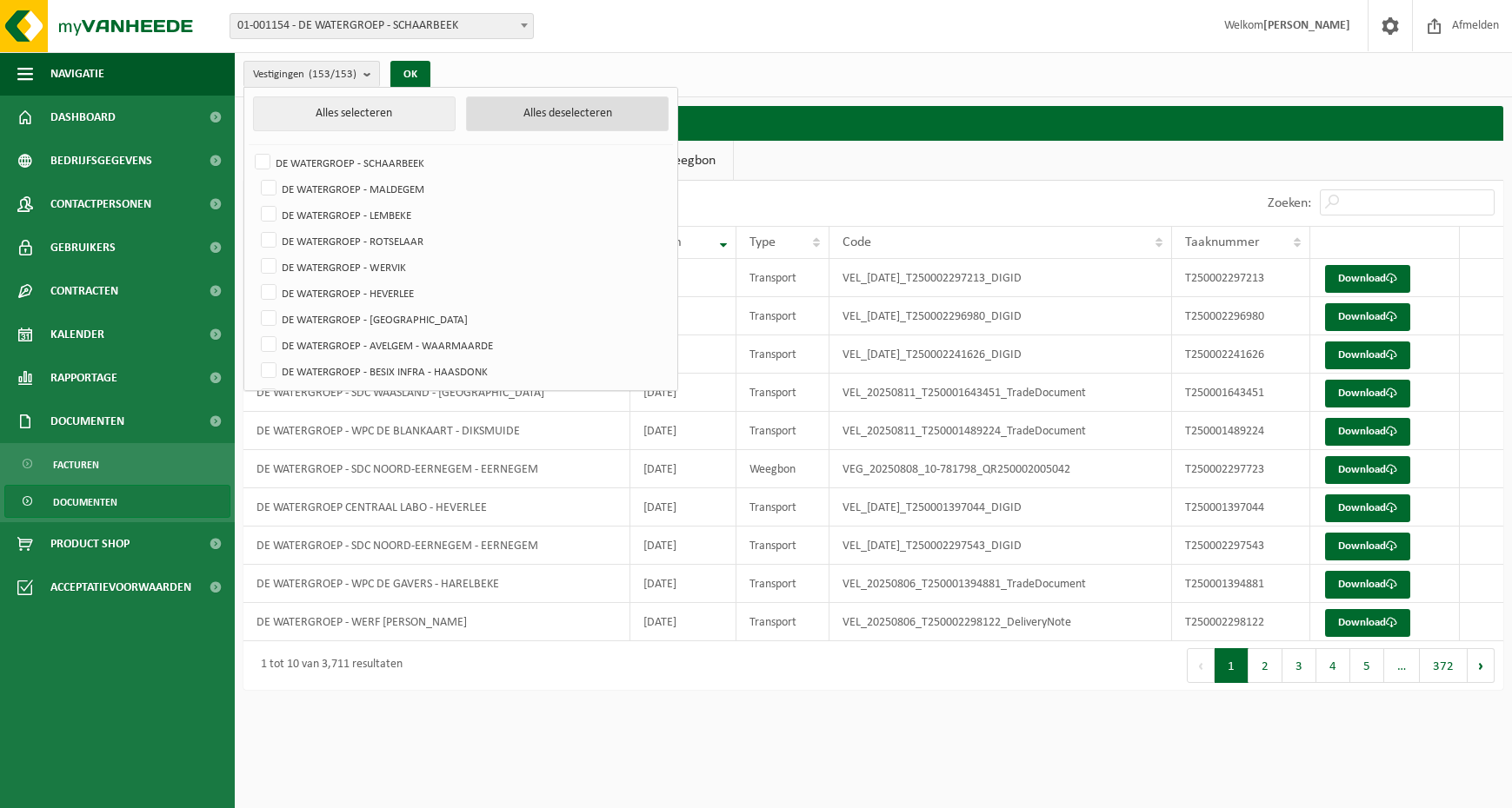
checkbox input "false"
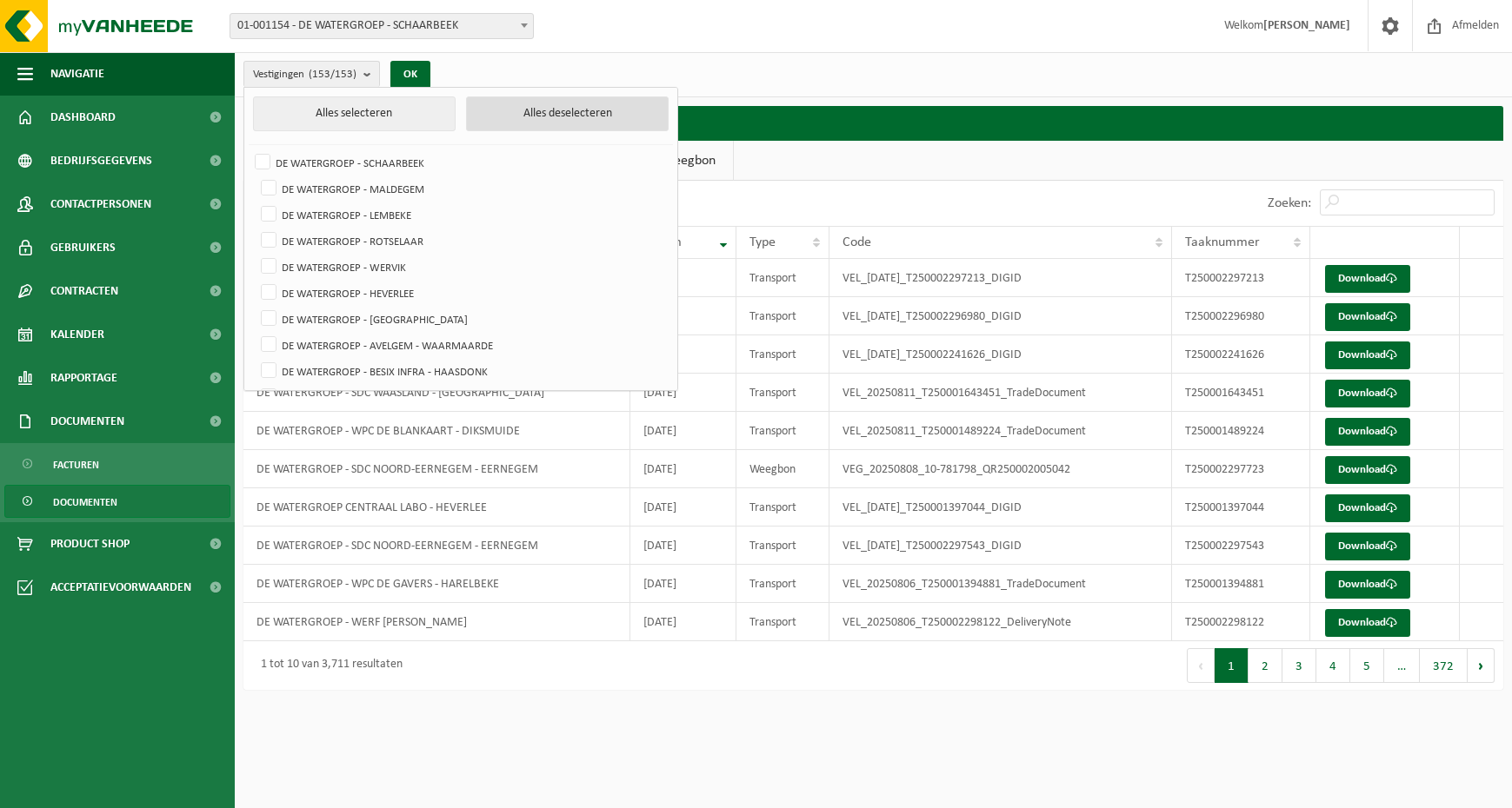
checkbox input "false"
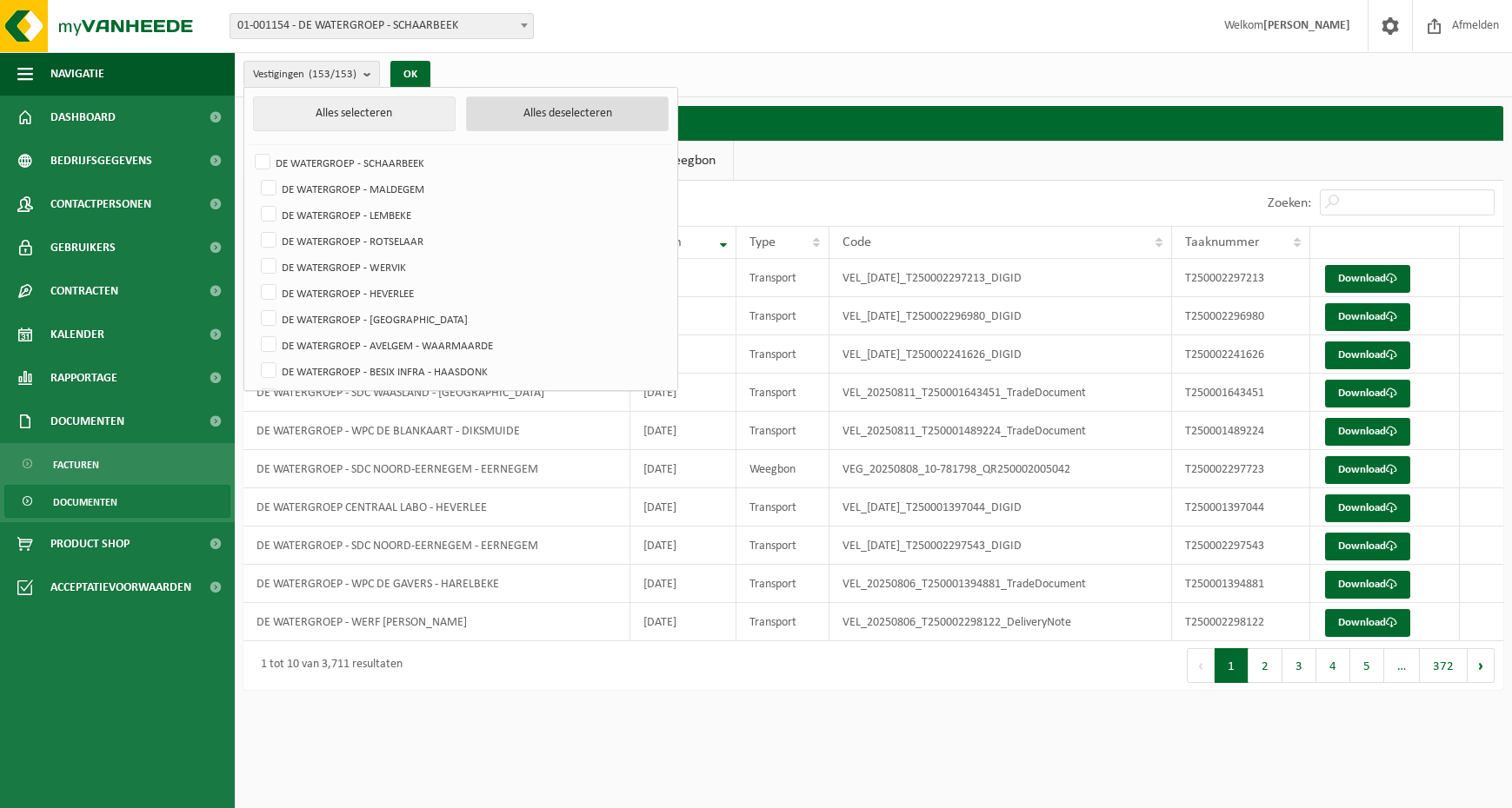
checkbox input "false"
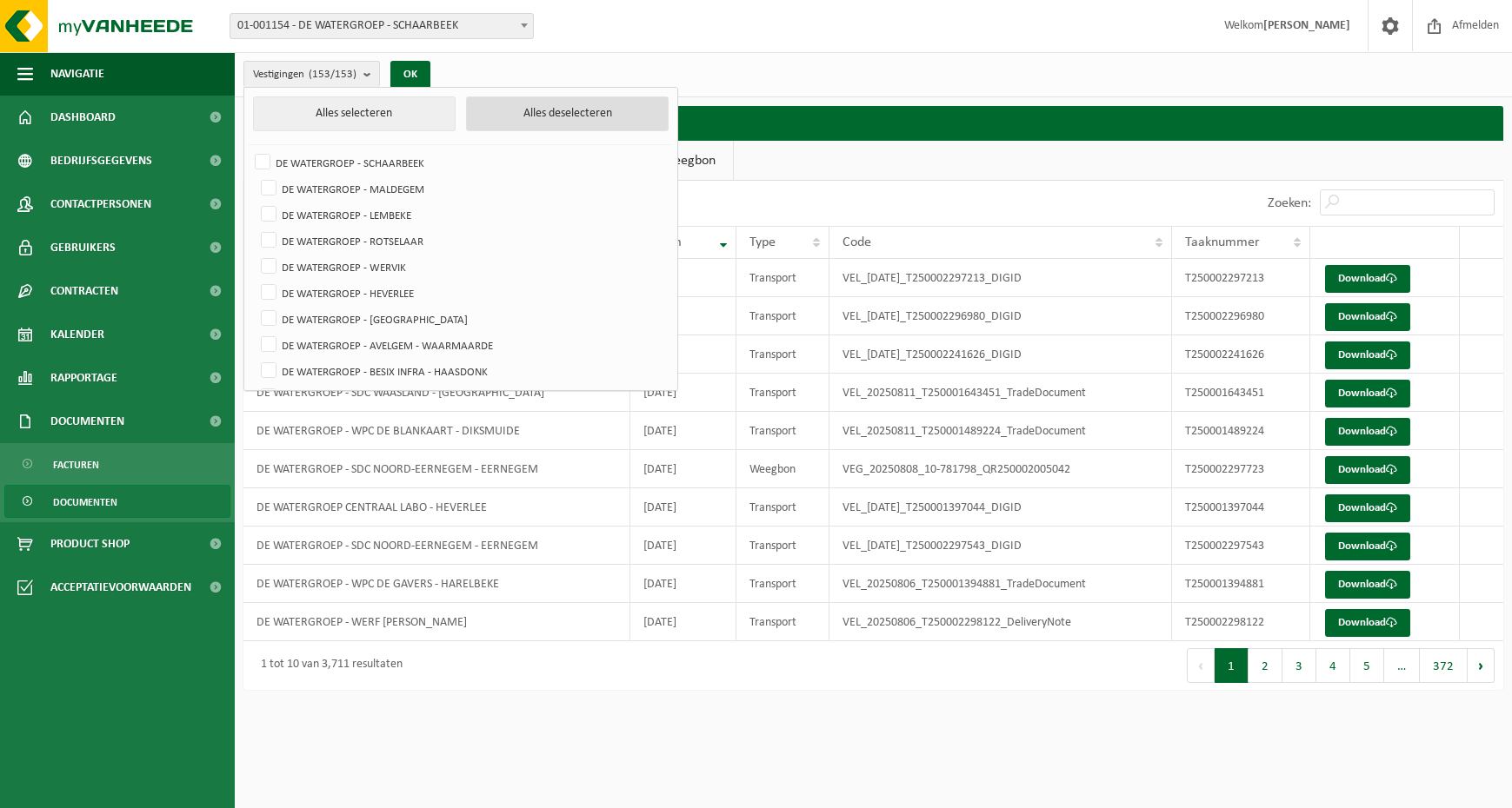
checkbox input "false"
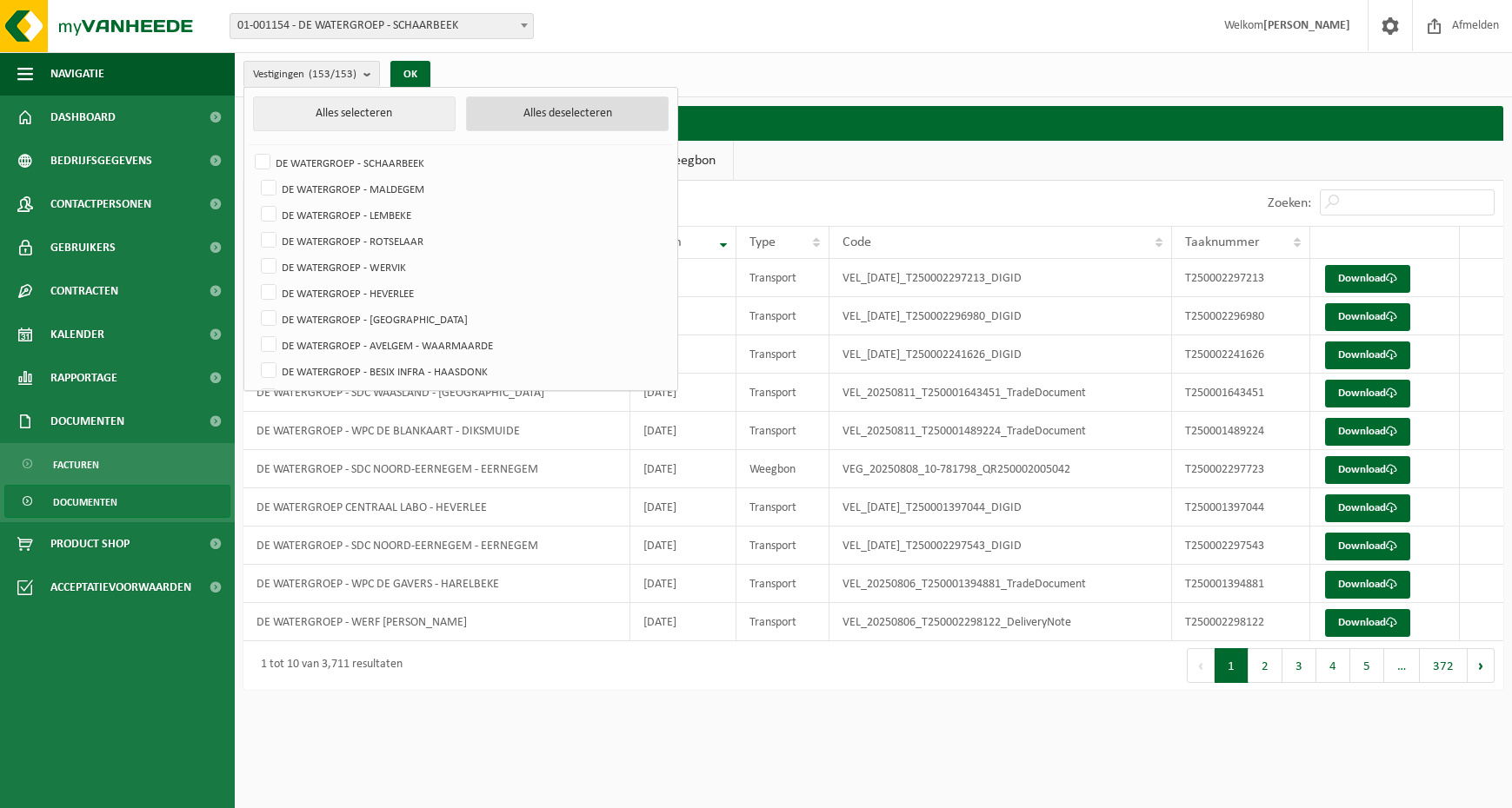
checkbox input "false"
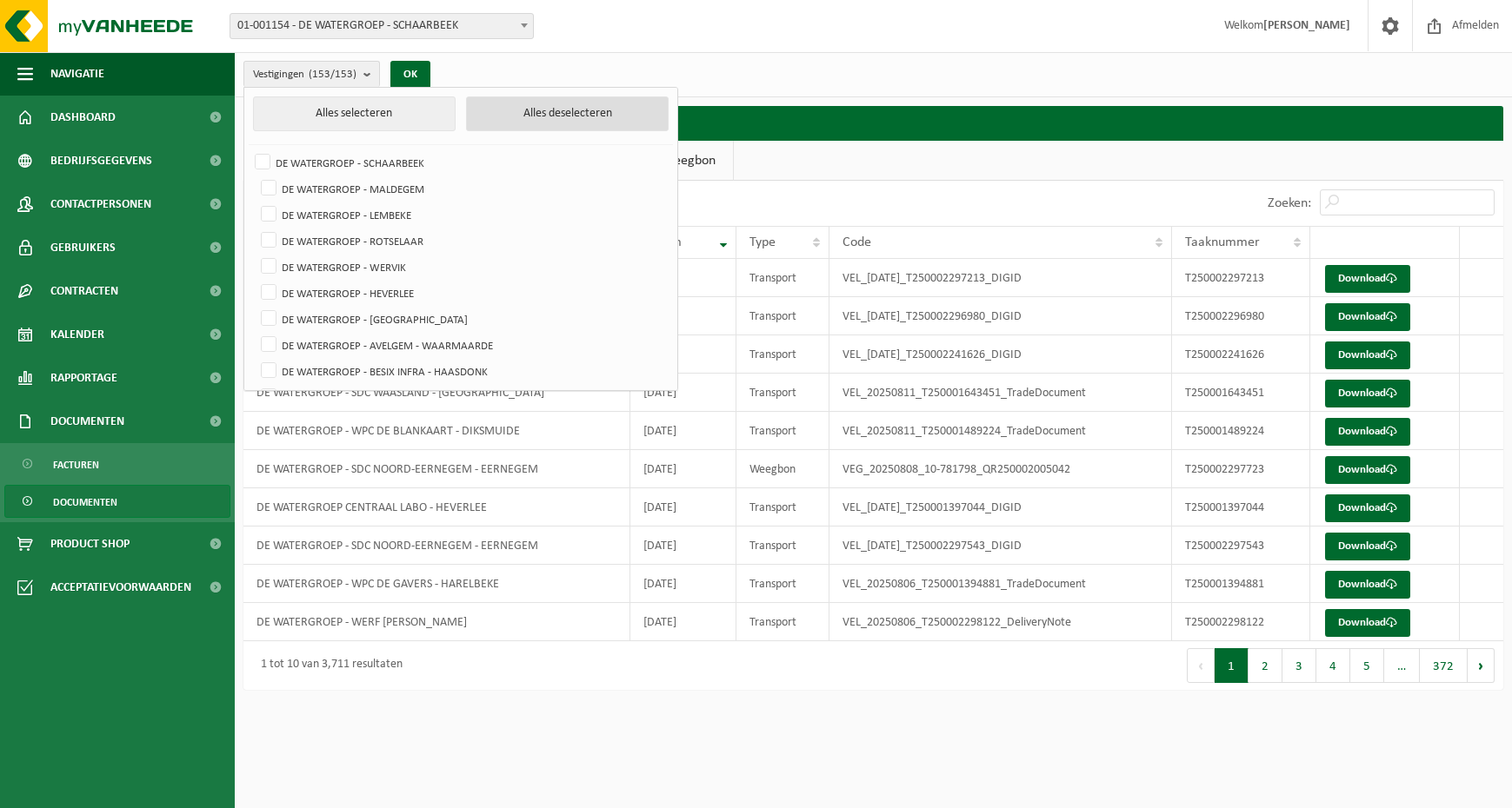
checkbox input "false"
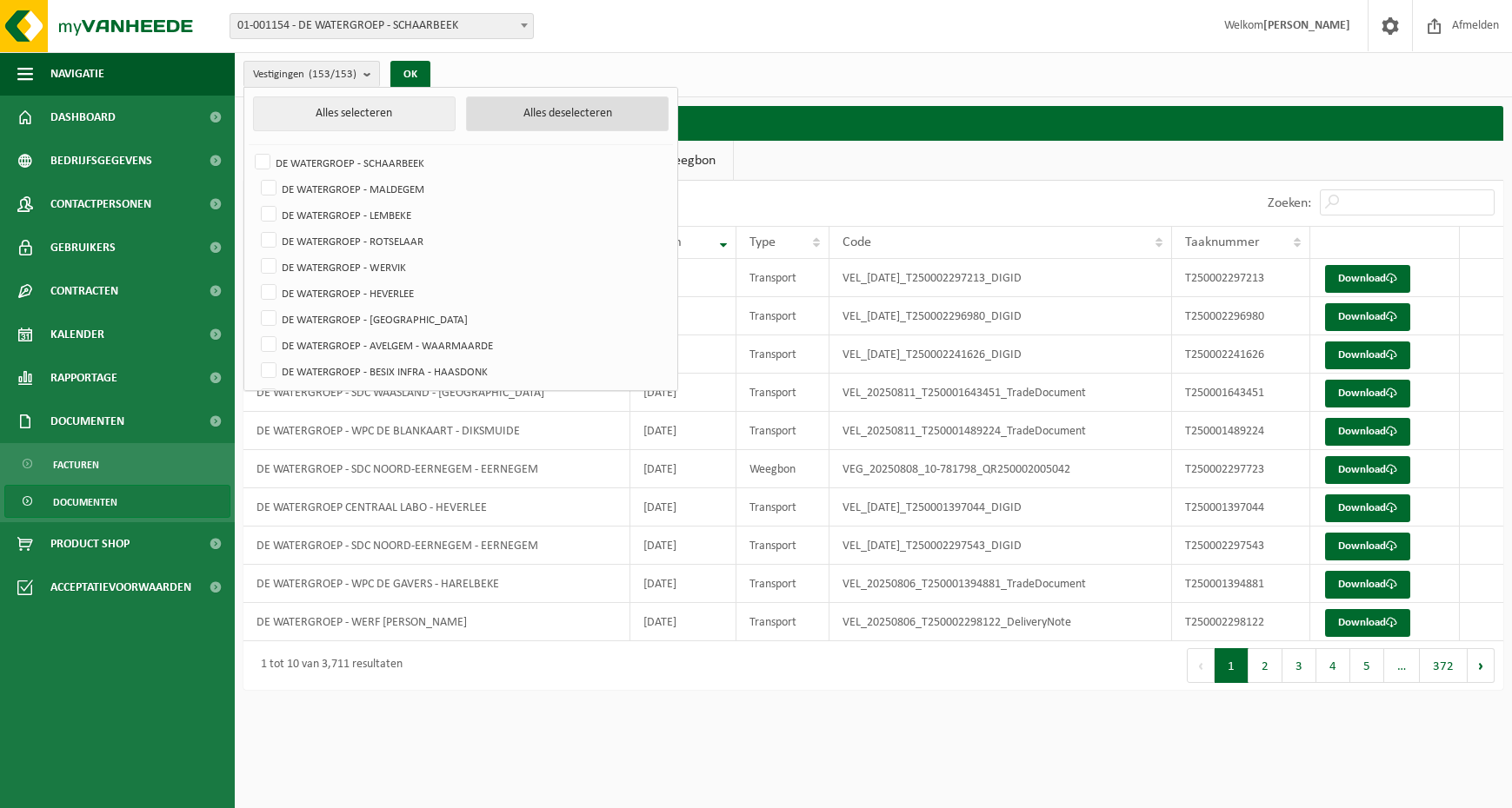
checkbox input "false"
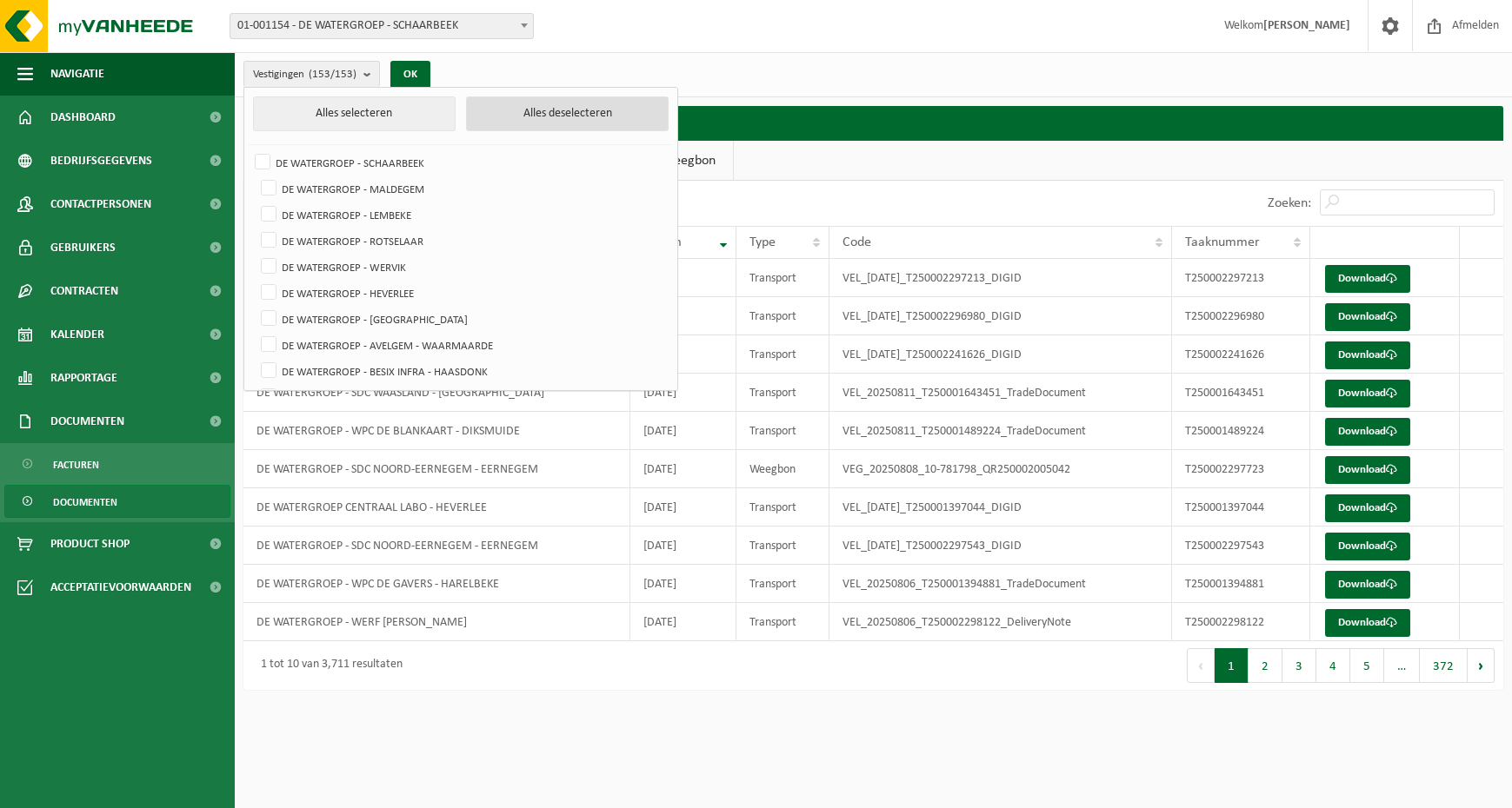
checkbox input "false"
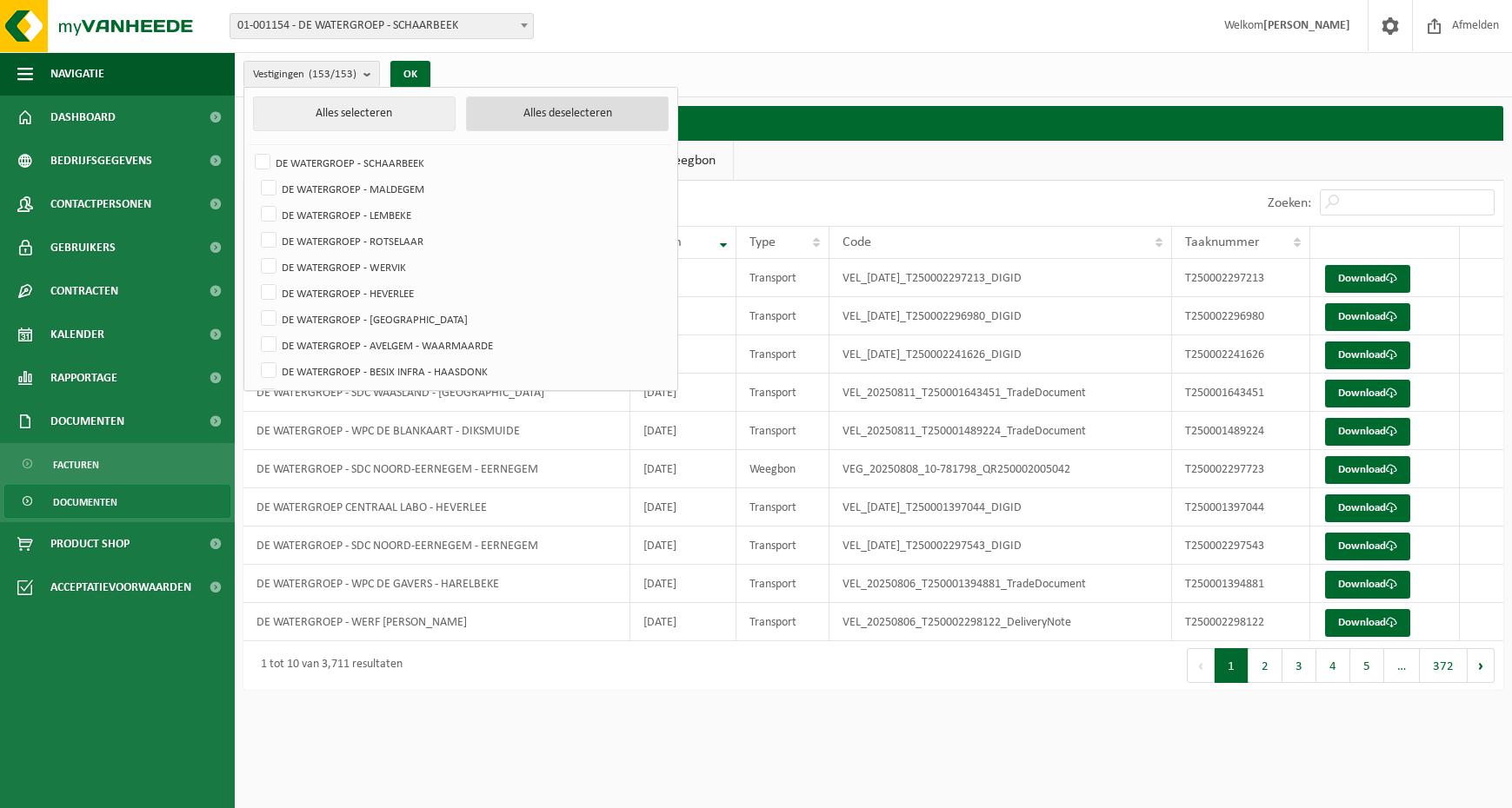
checkbox input "false"
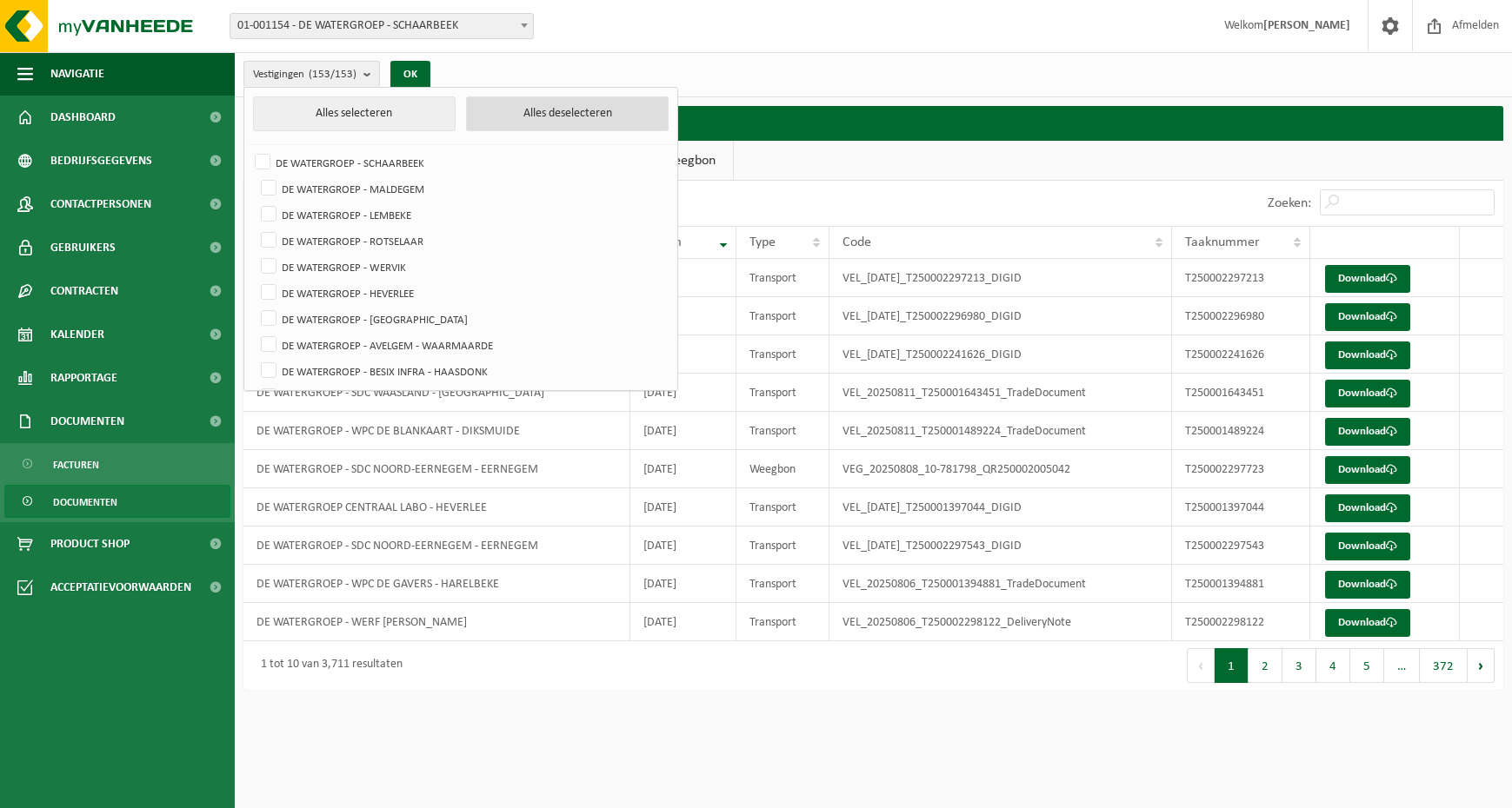
checkbox input "false"
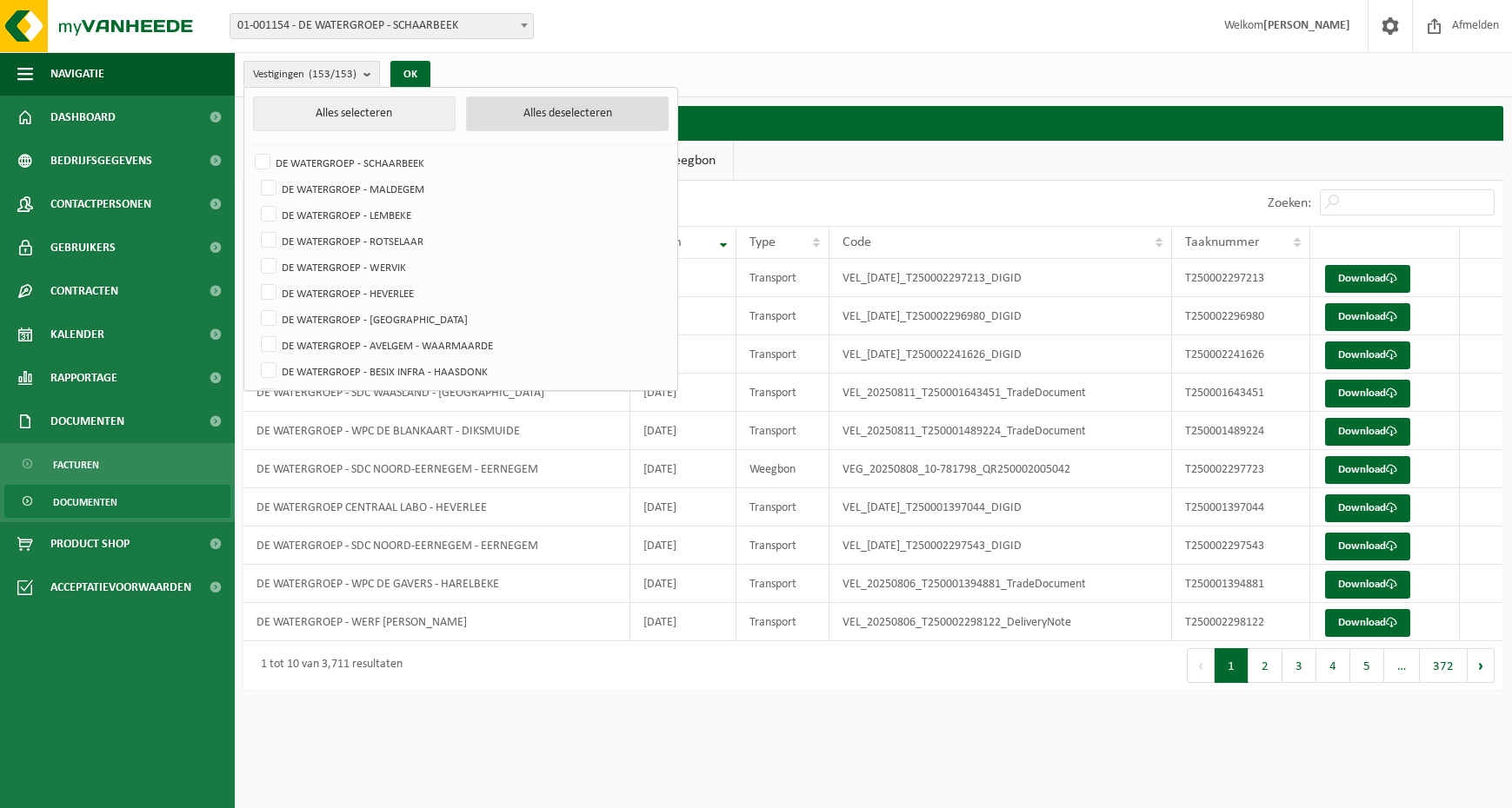
checkbox input "false"
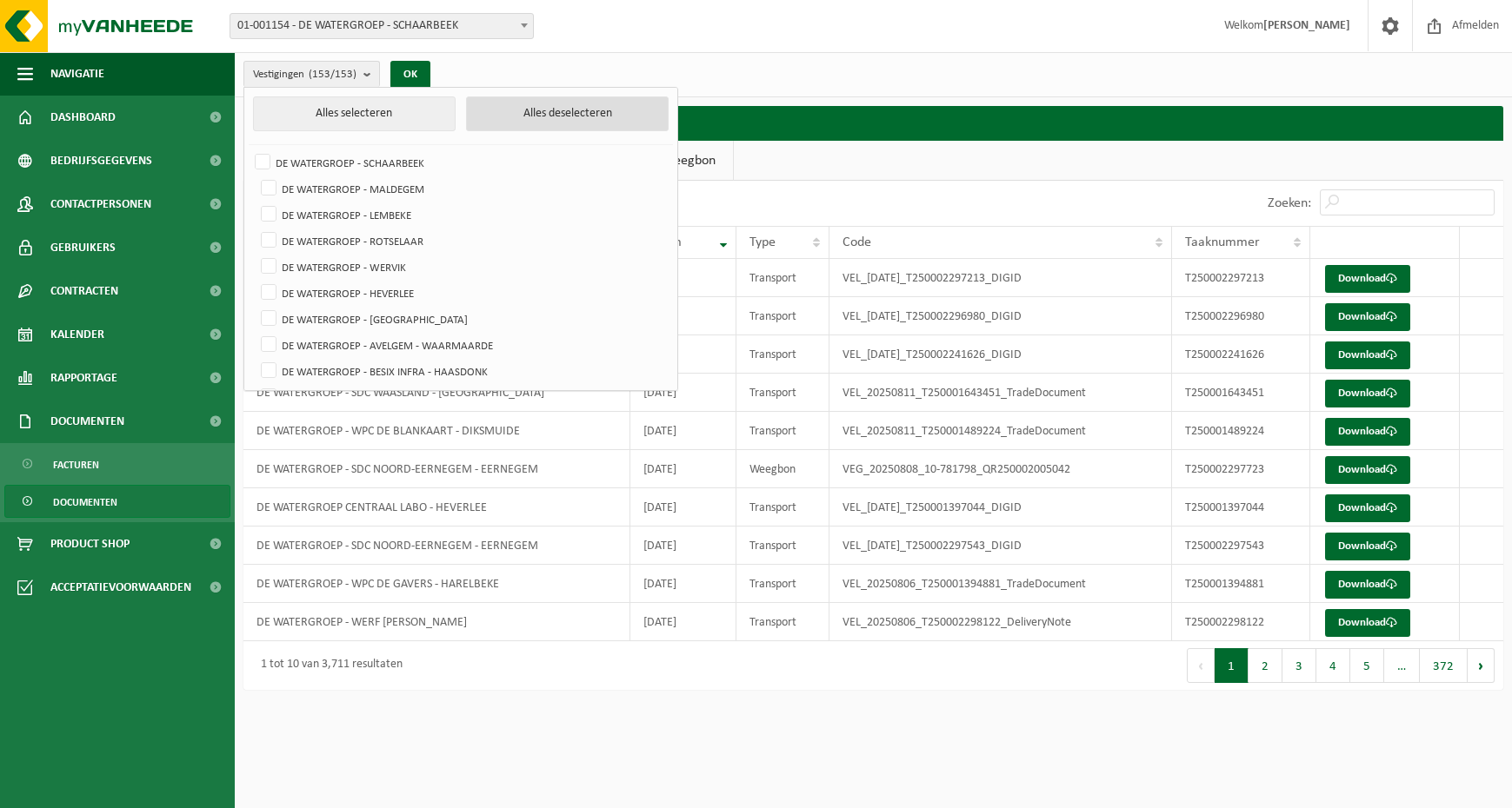
checkbox input "false"
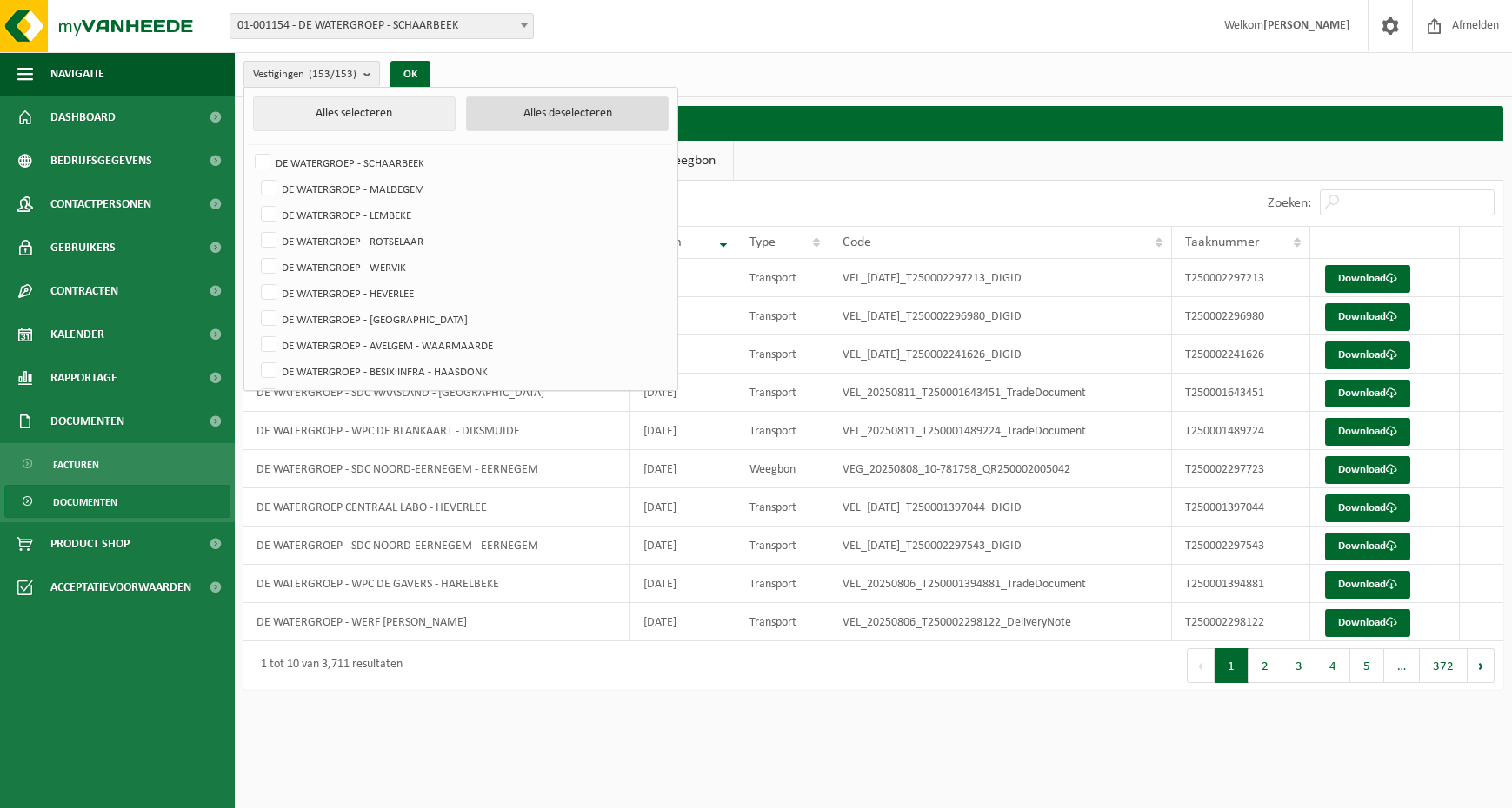
checkbox input "false"
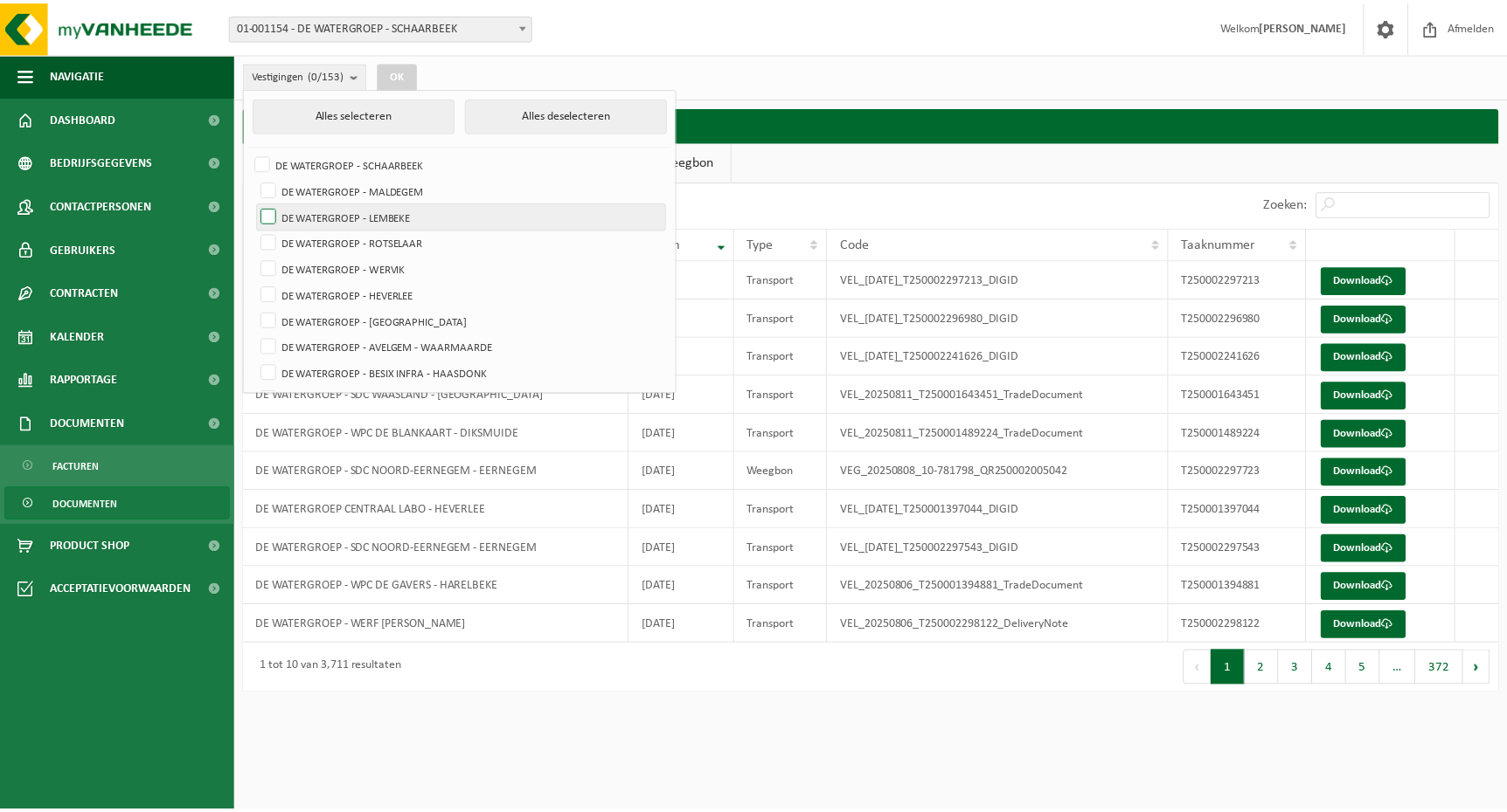
scroll to position [3566, 0]
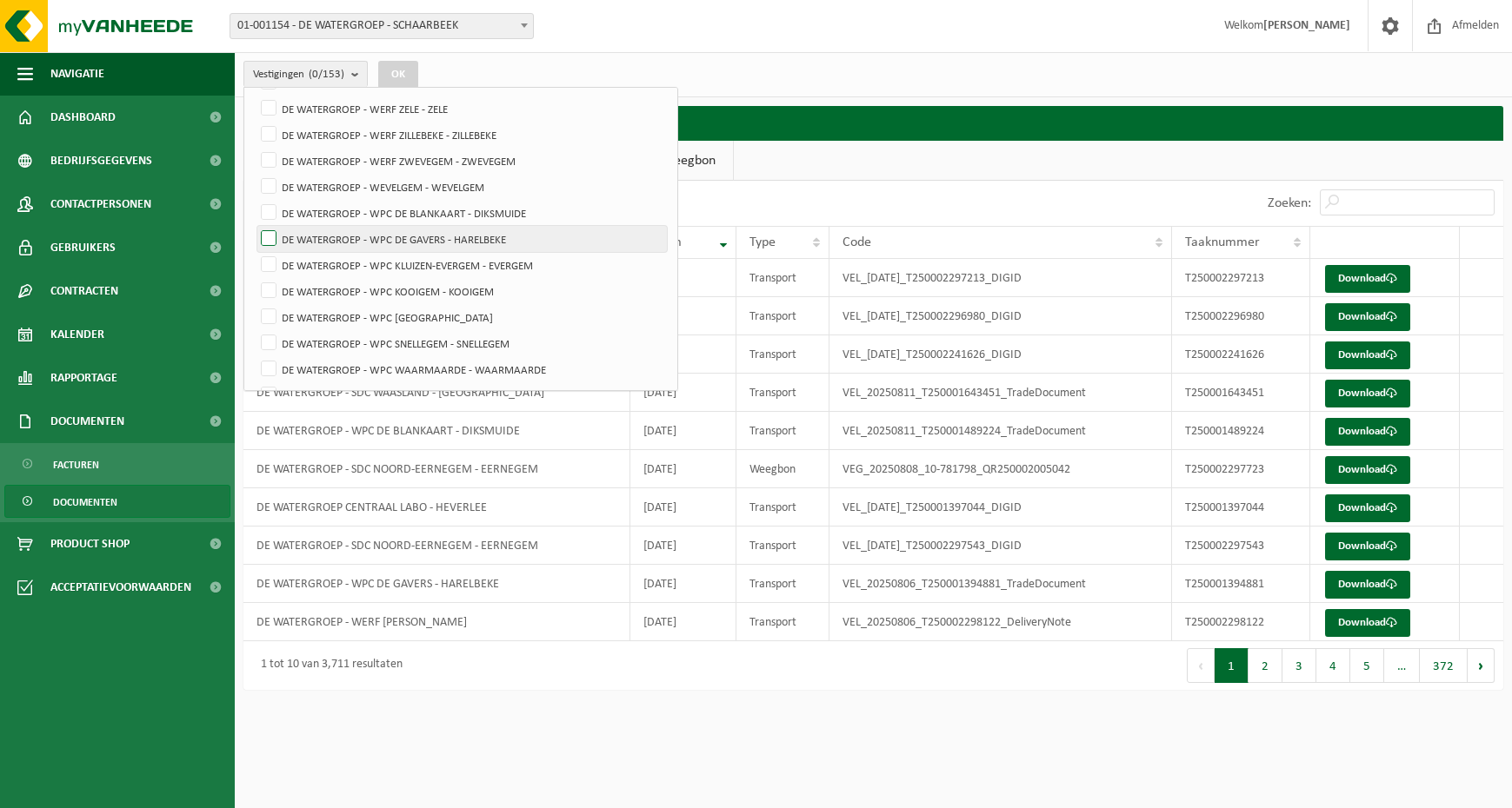
click at [273, 242] on label "DE WATERGROEP - WPC DE GAVERS - HARELBEKE" at bounding box center [462, 239] width 409 height 26
click at [255, 226] on input "DE WATERGROEP - WPC DE GAVERS - HARELBEKE" at bounding box center [254, 225] width 1 height 1
checkbox input "true"
click at [404, 80] on button "OK" at bounding box center [398, 75] width 40 height 28
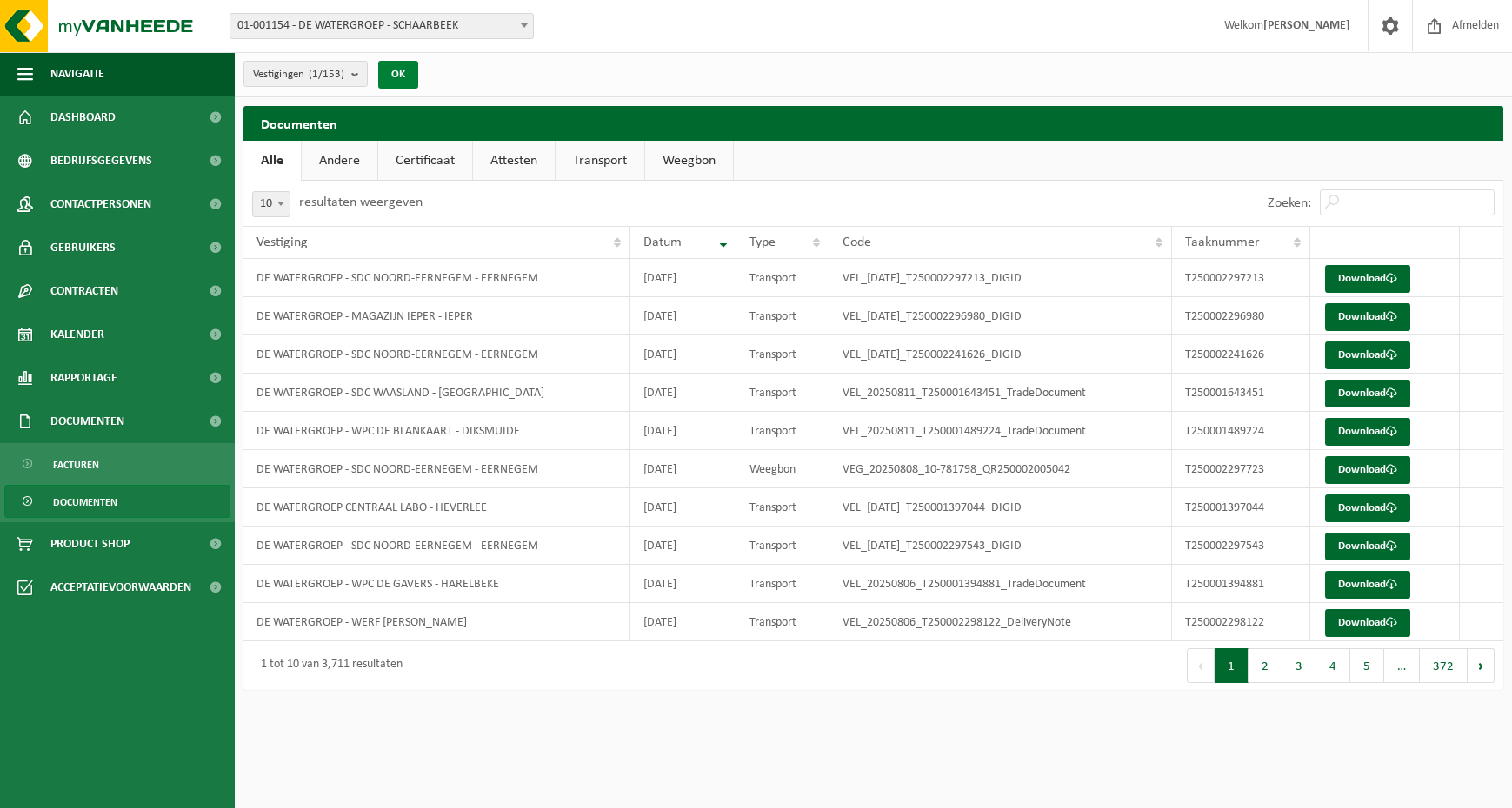
click at [409, 76] on button "OK" at bounding box center [398, 75] width 40 height 28
click at [283, 201] on b at bounding box center [280, 203] width 7 height 5
select select "100"
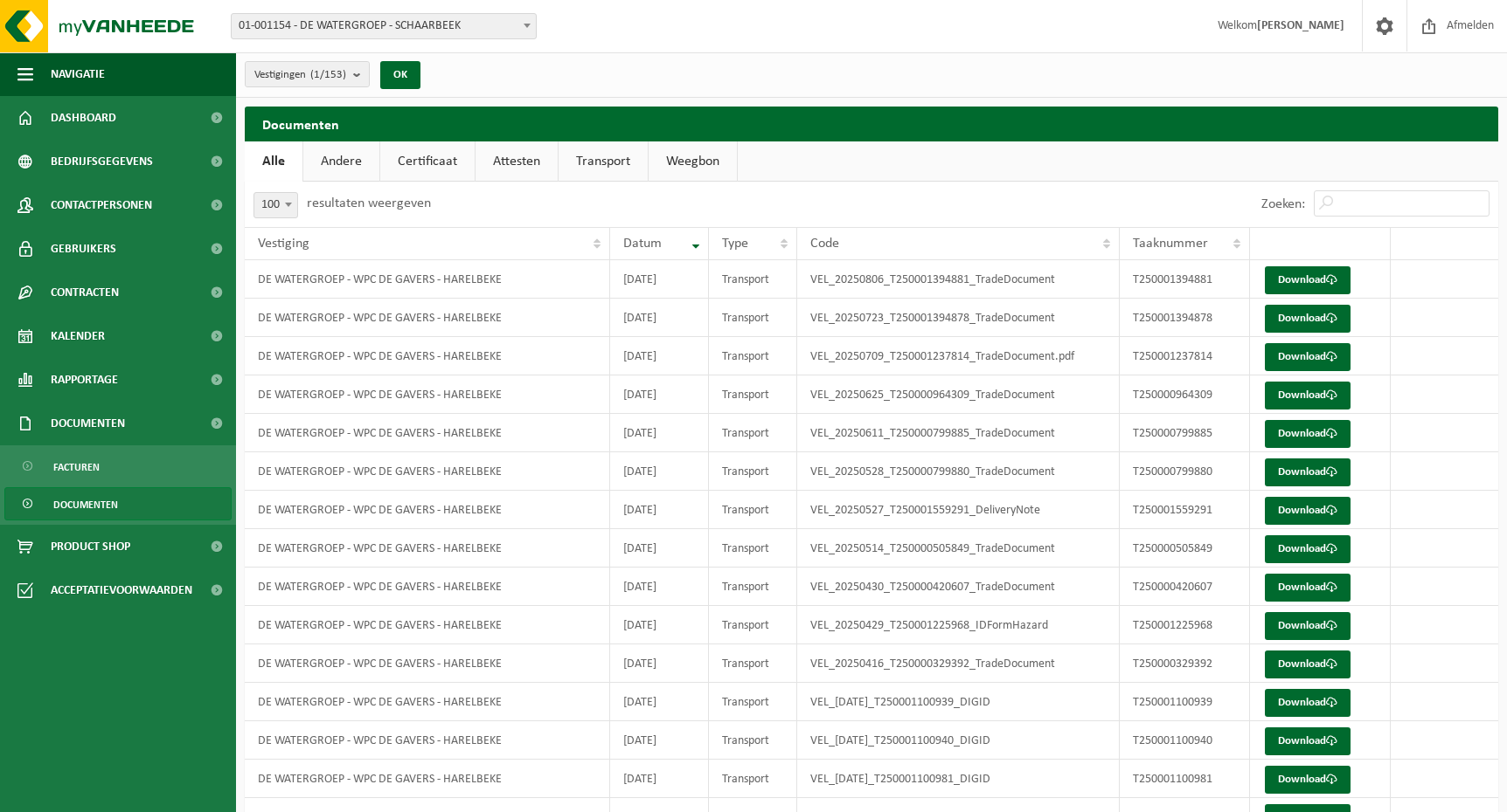
click at [831, 178] on ul "Alle Andere Certificaat Attesten Transport Weegbon" at bounding box center [871, 161] width 1253 height 40
click at [1311, 276] on link "Download" at bounding box center [1307, 280] width 86 height 28
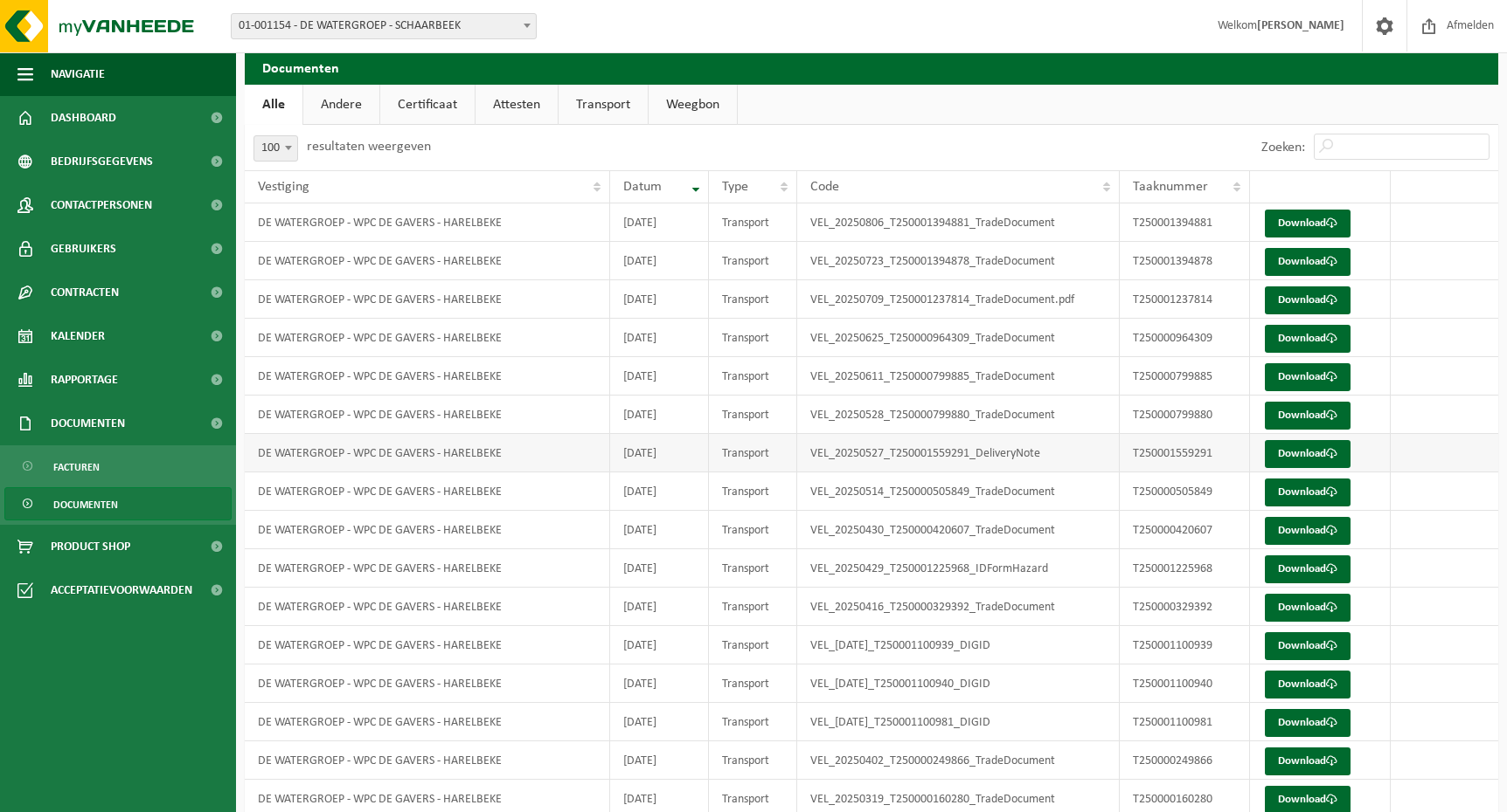
scroll to position [88, 0]
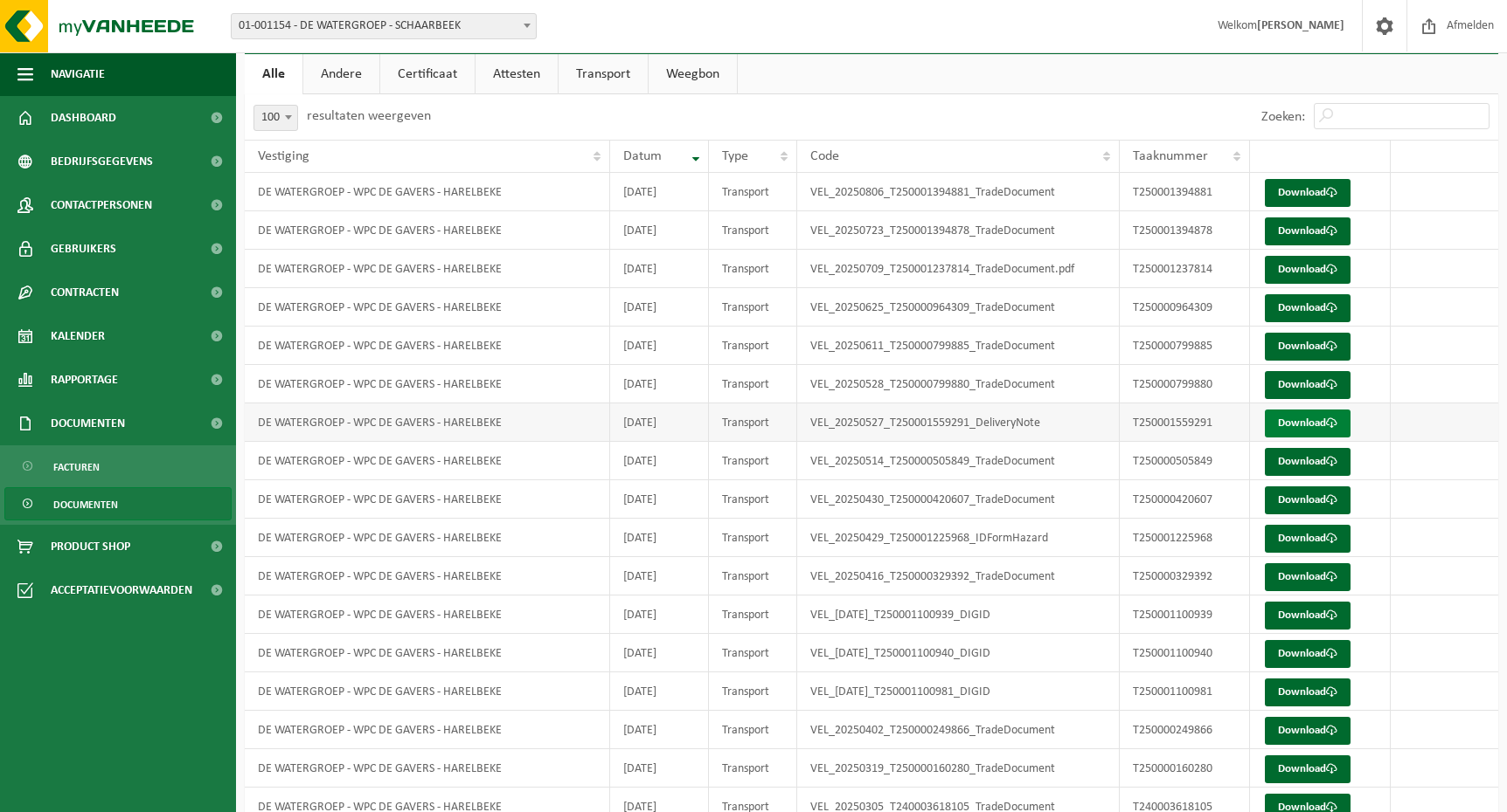
click at [1337, 422] on span at bounding box center [1331, 423] width 11 height 11
click at [1307, 548] on link "Download" at bounding box center [1307, 539] width 86 height 28
click at [1326, 609] on link "Download" at bounding box center [1307, 616] width 86 height 28
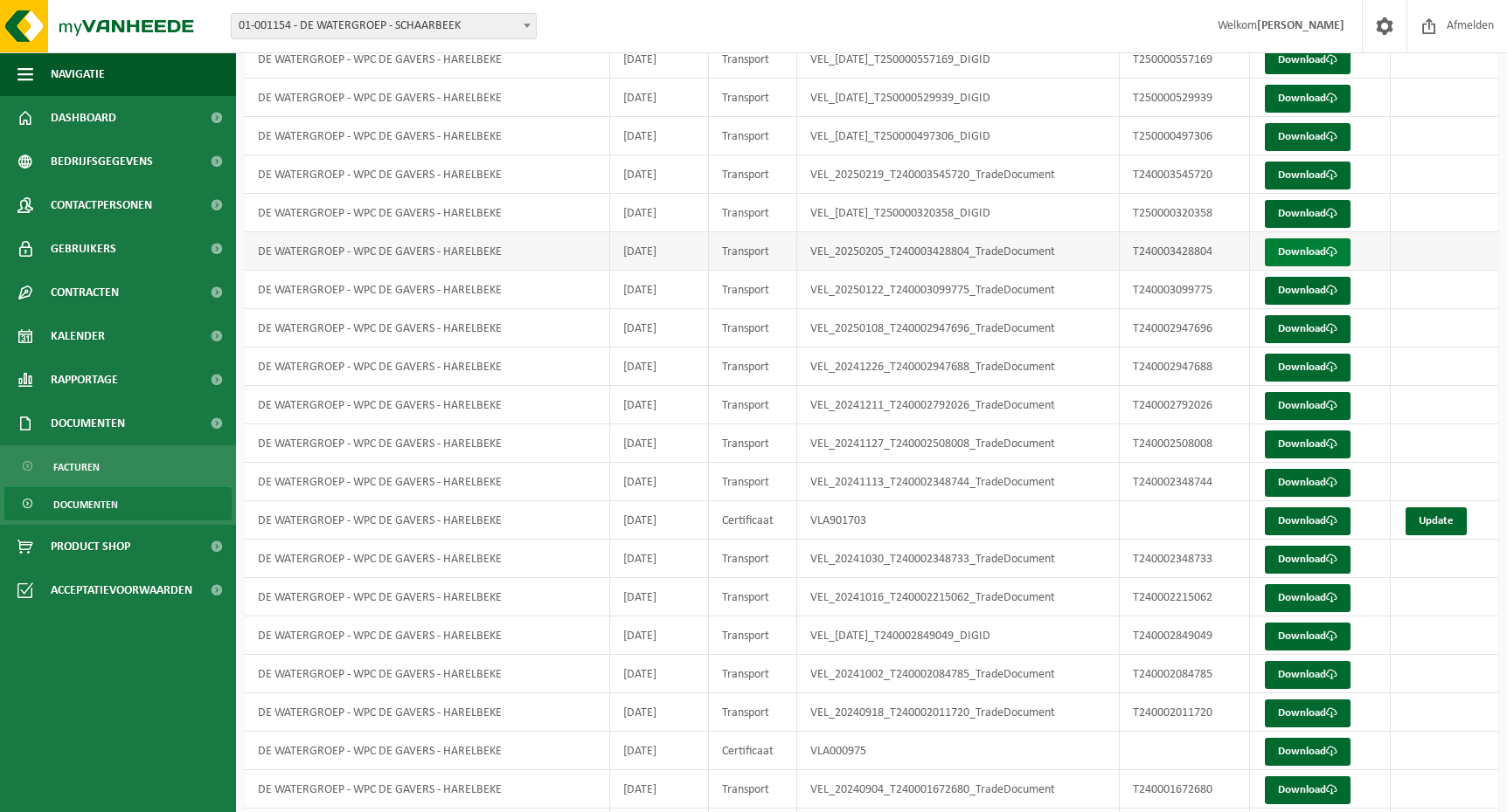
scroll to position [787, 0]
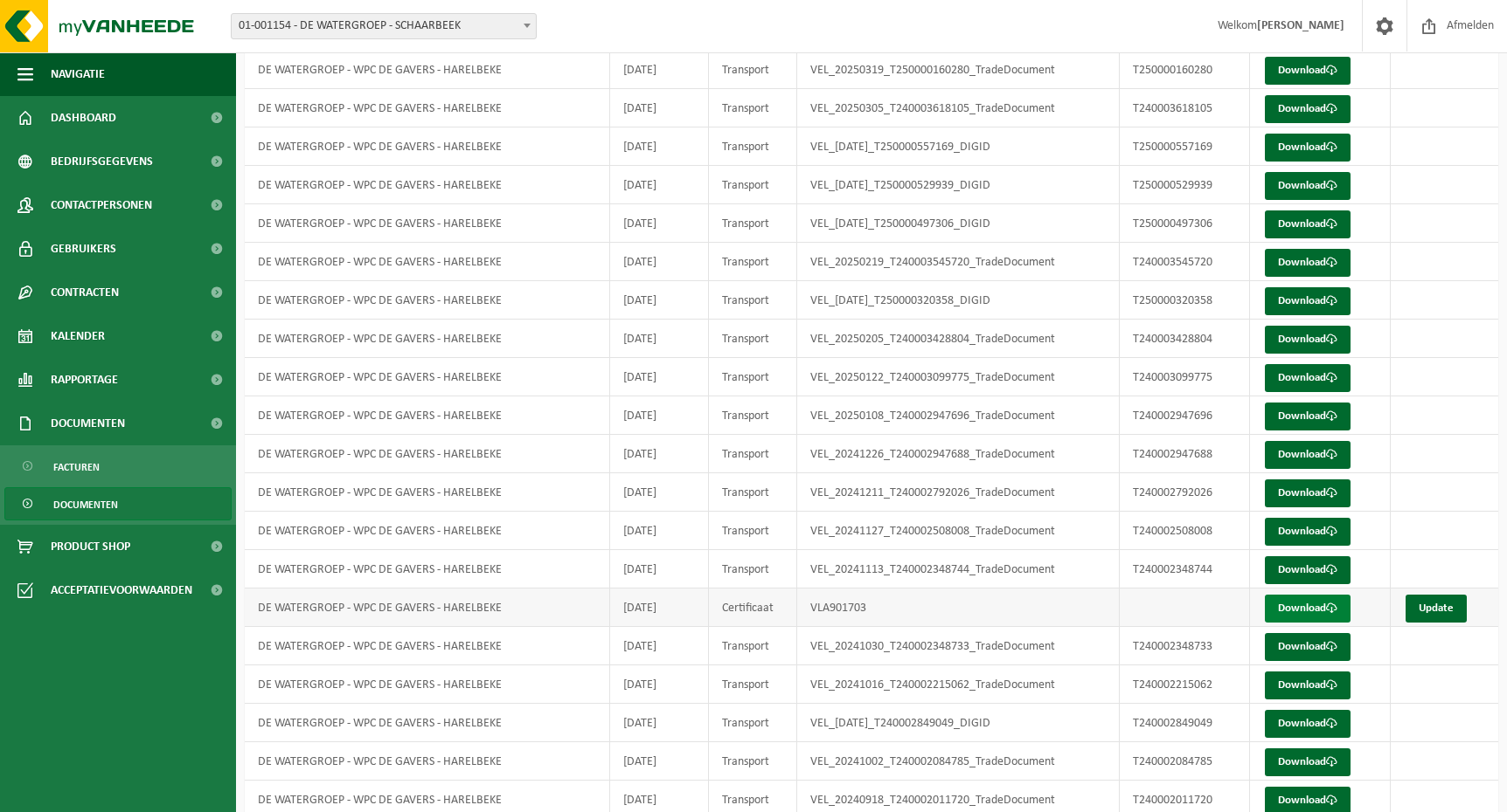
click at [1317, 607] on link "Download" at bounding box center [1307, 609] width 86 height 28
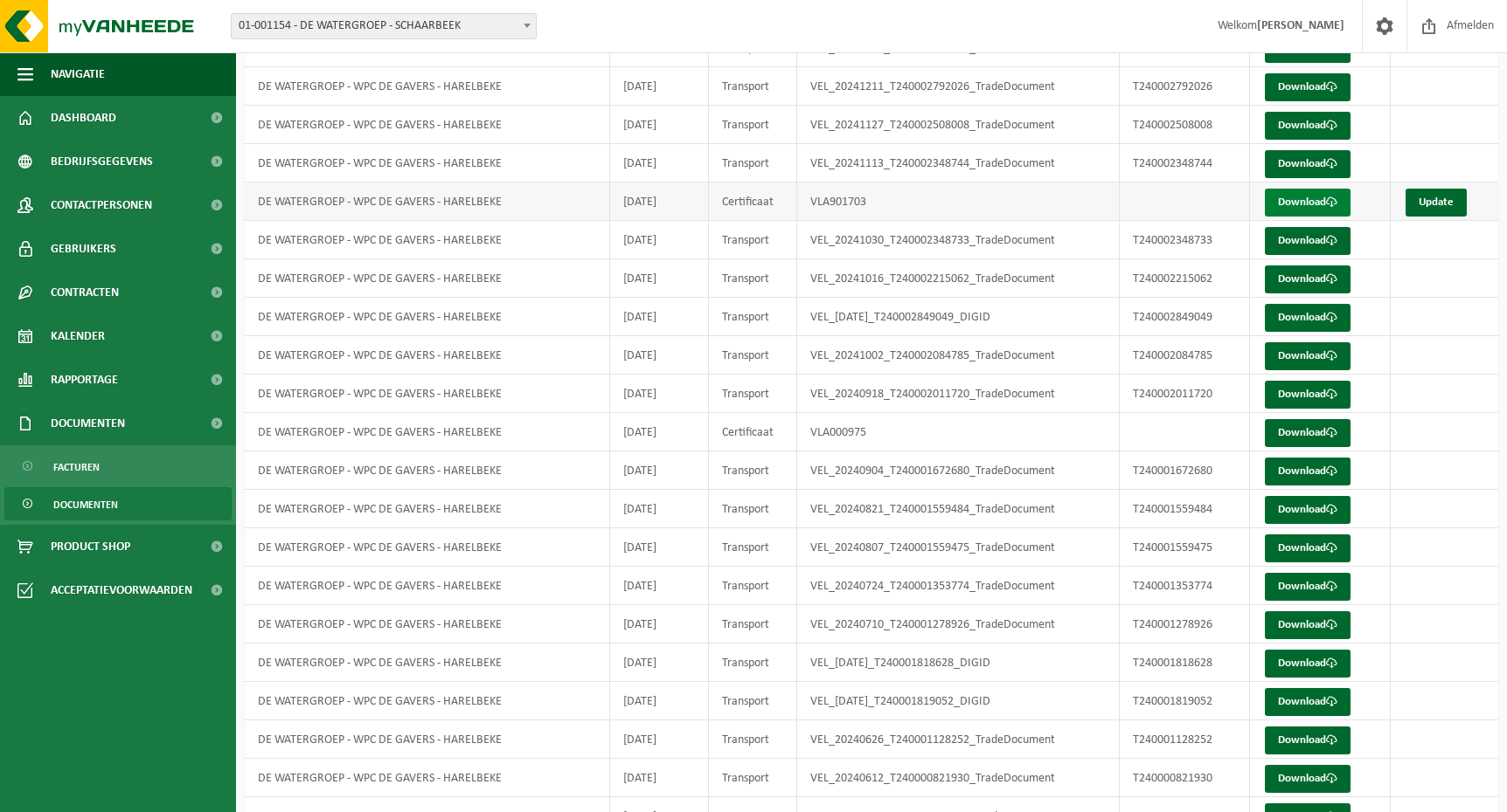
scroll to position [1223, 0]
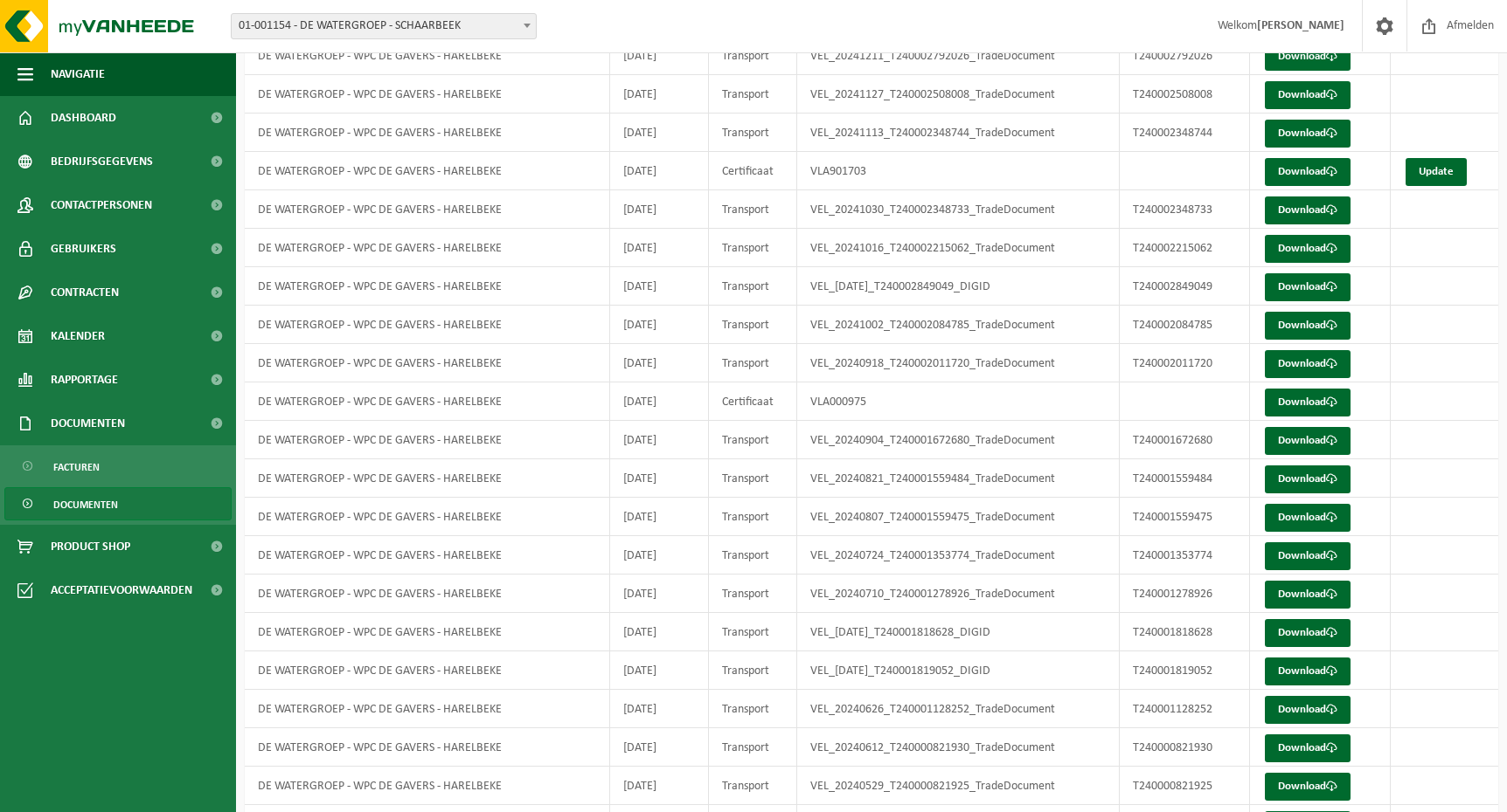
click at [816, 20] on div "Vestiging: 01-001154 - DE WATERGROEP - SCHAARBEEK 10-917821 - DE WATERGROEP - W…" at bounding box center [753, 26] width 1507 height 54
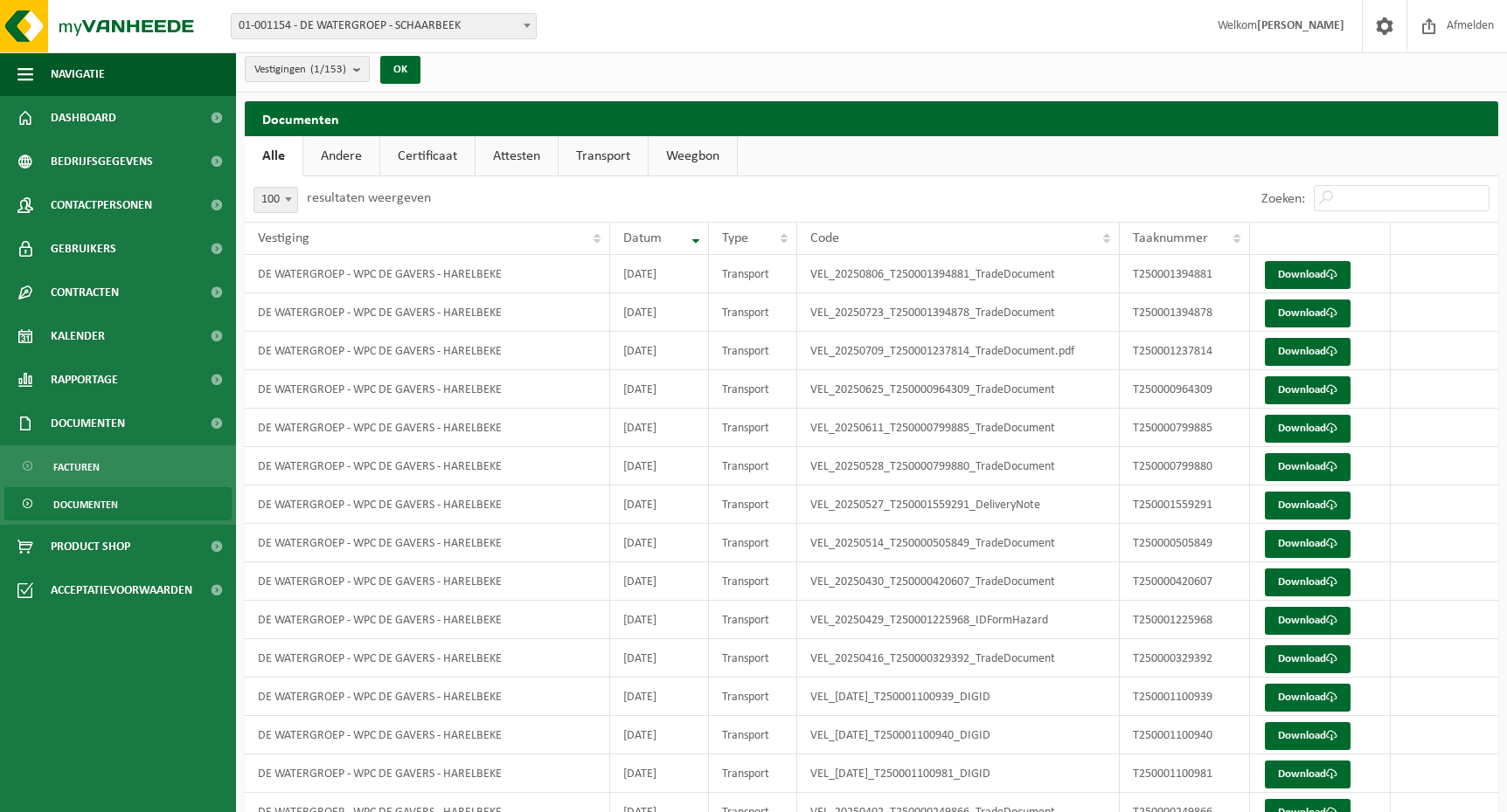
scroll to position [0, 0]
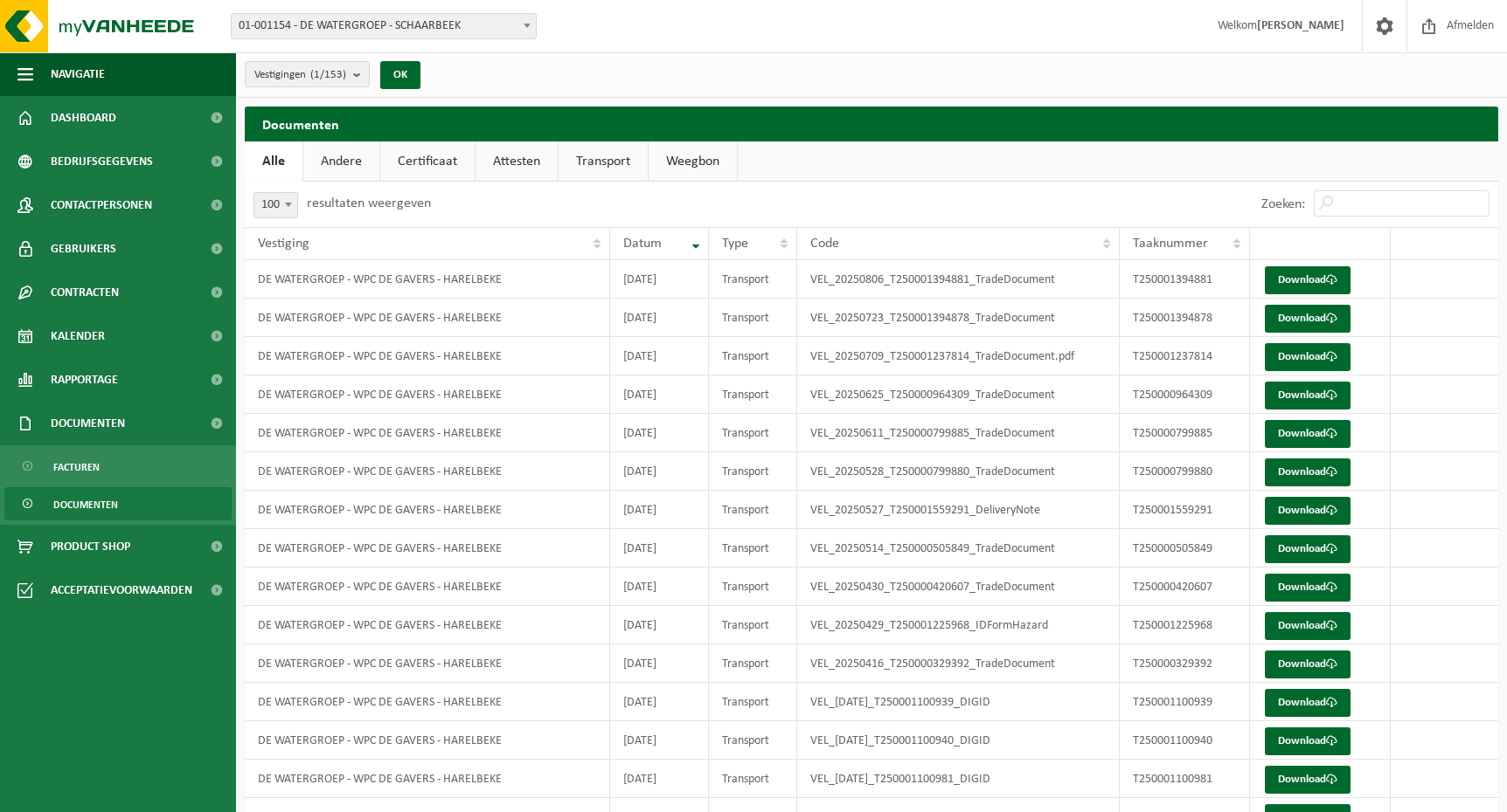
click at [587, 165] on link "Transport" at bounding box center [602, 161] width 89 height 40
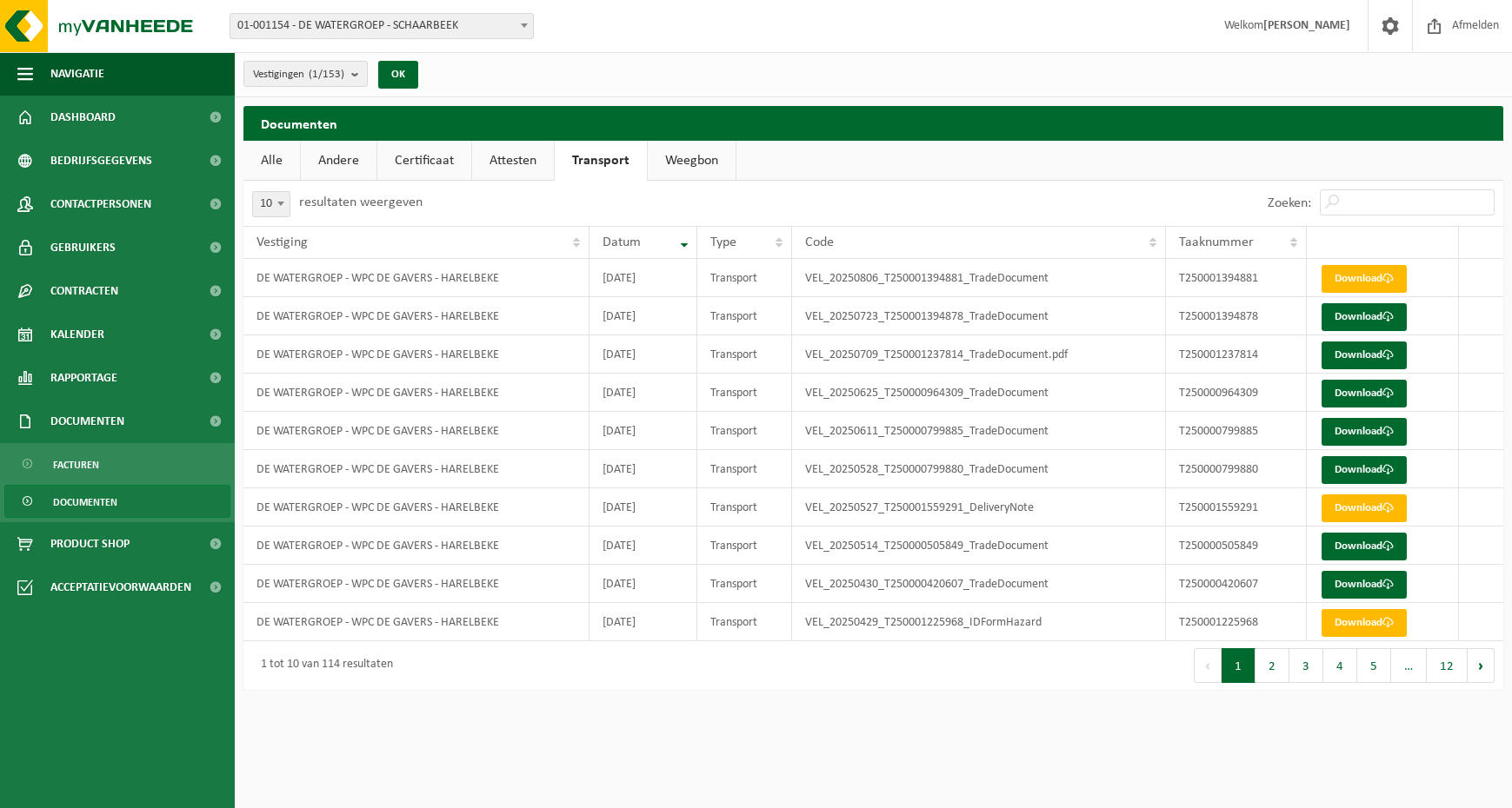
click at [529, 163] on link "Attesten" at bounding box center [512, 160] width 81 height 40
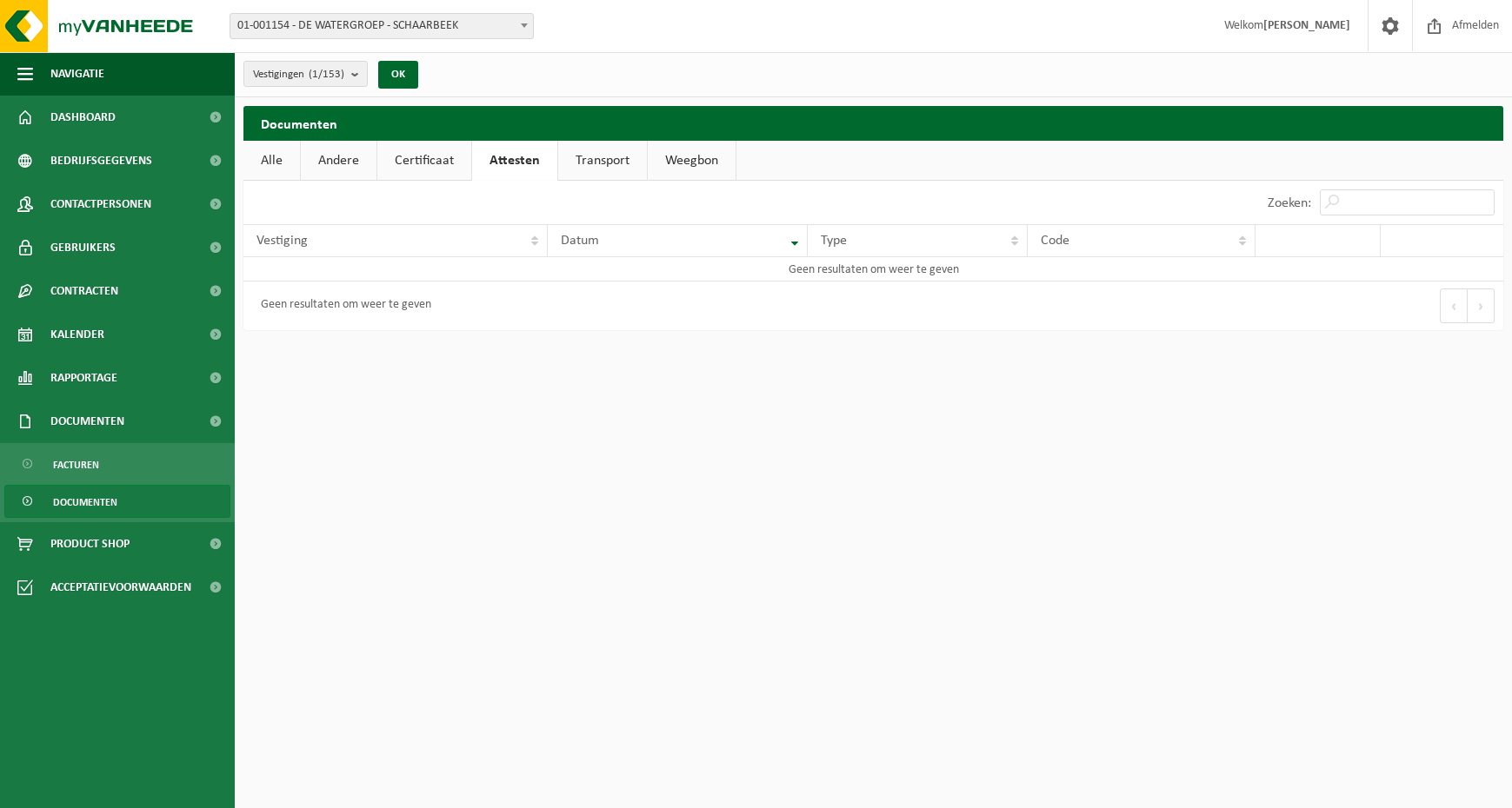
click at [452, 169] on link "Certificaat" at bounding box center [424, 160] width 94 height 40
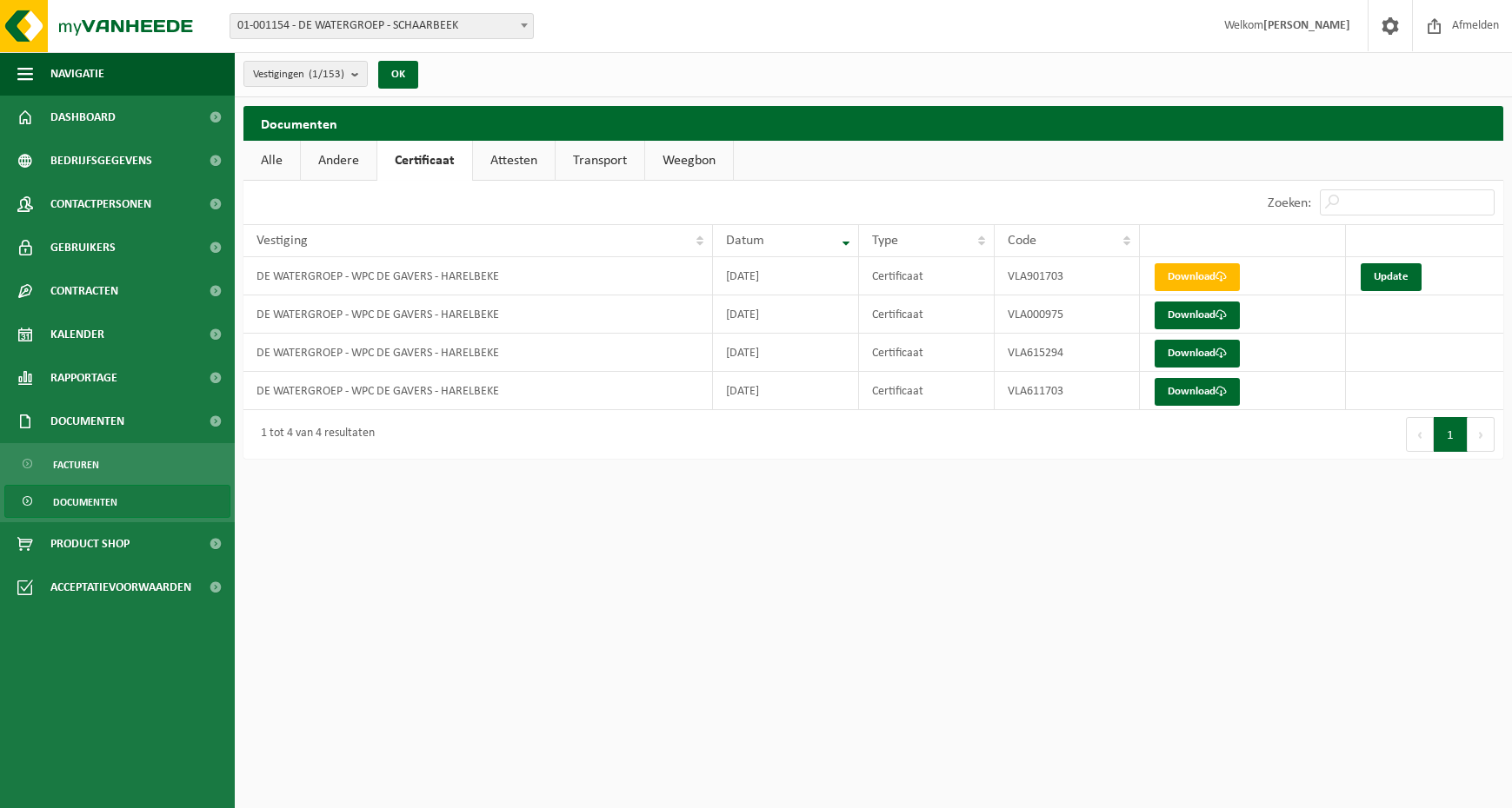
click at [345, 157] on link "Andere" at bounding box center [338, 160] width 76 height 40
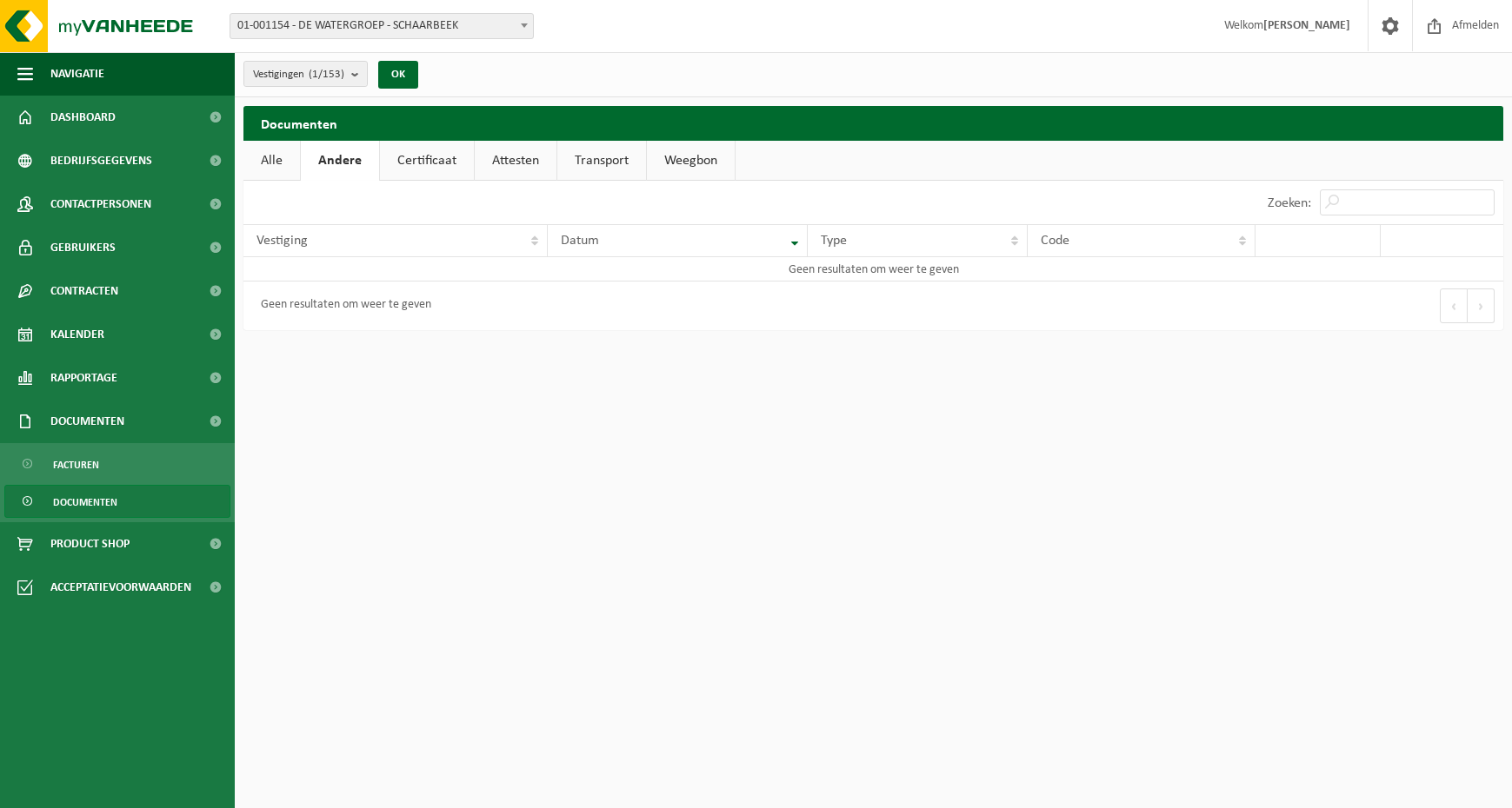
drag, startPoint x: 389, startPoint y: 156, endPoint x: 482, endPoint y: 161, distance: 93.1
click at [389, 156] on link "Certificaat" at bounding box center [427, 160] width 94 height 40
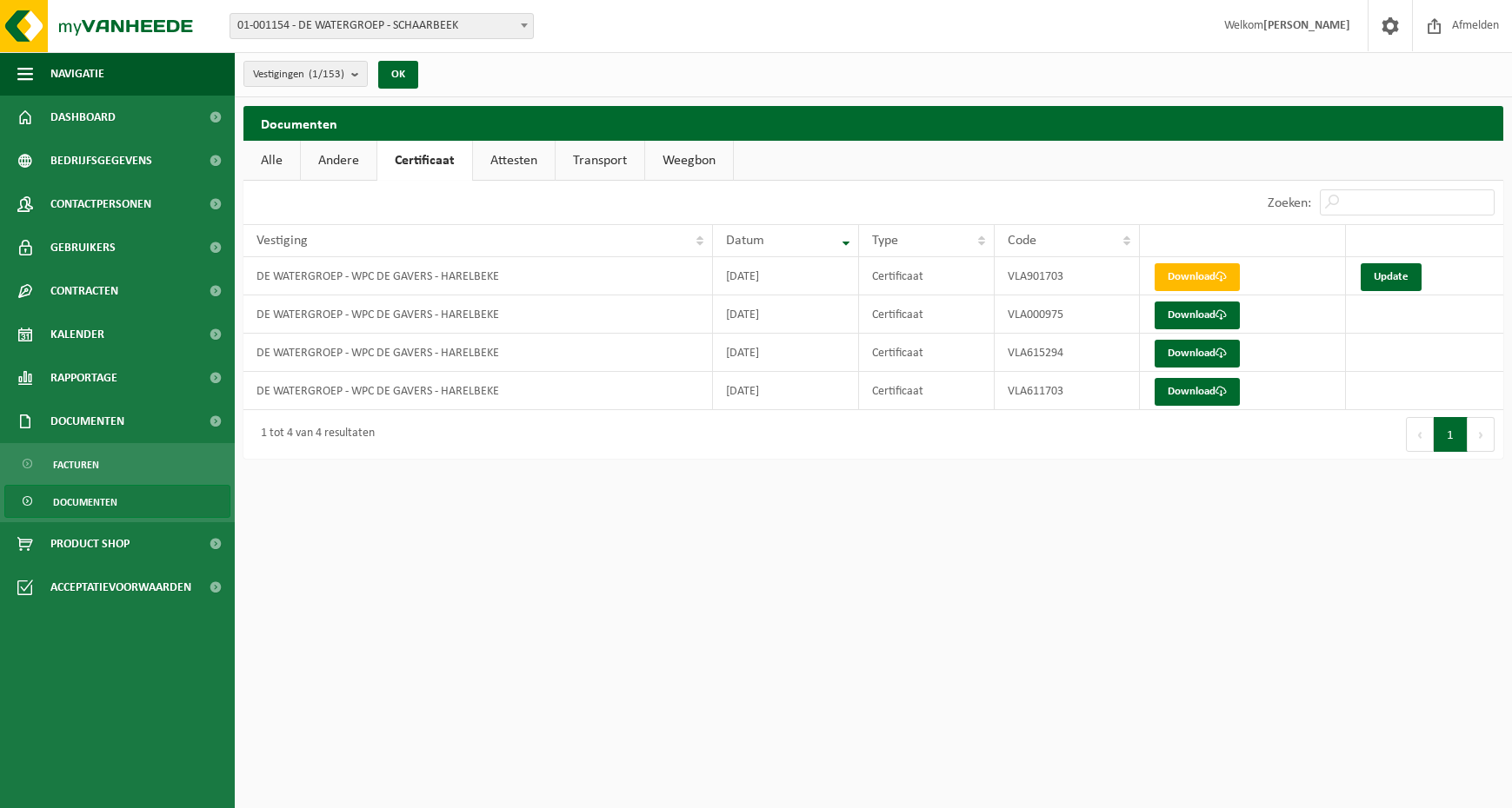
click at [526, 156] on link "Attesten" at bounding box center [513, 160] width 81 height 40
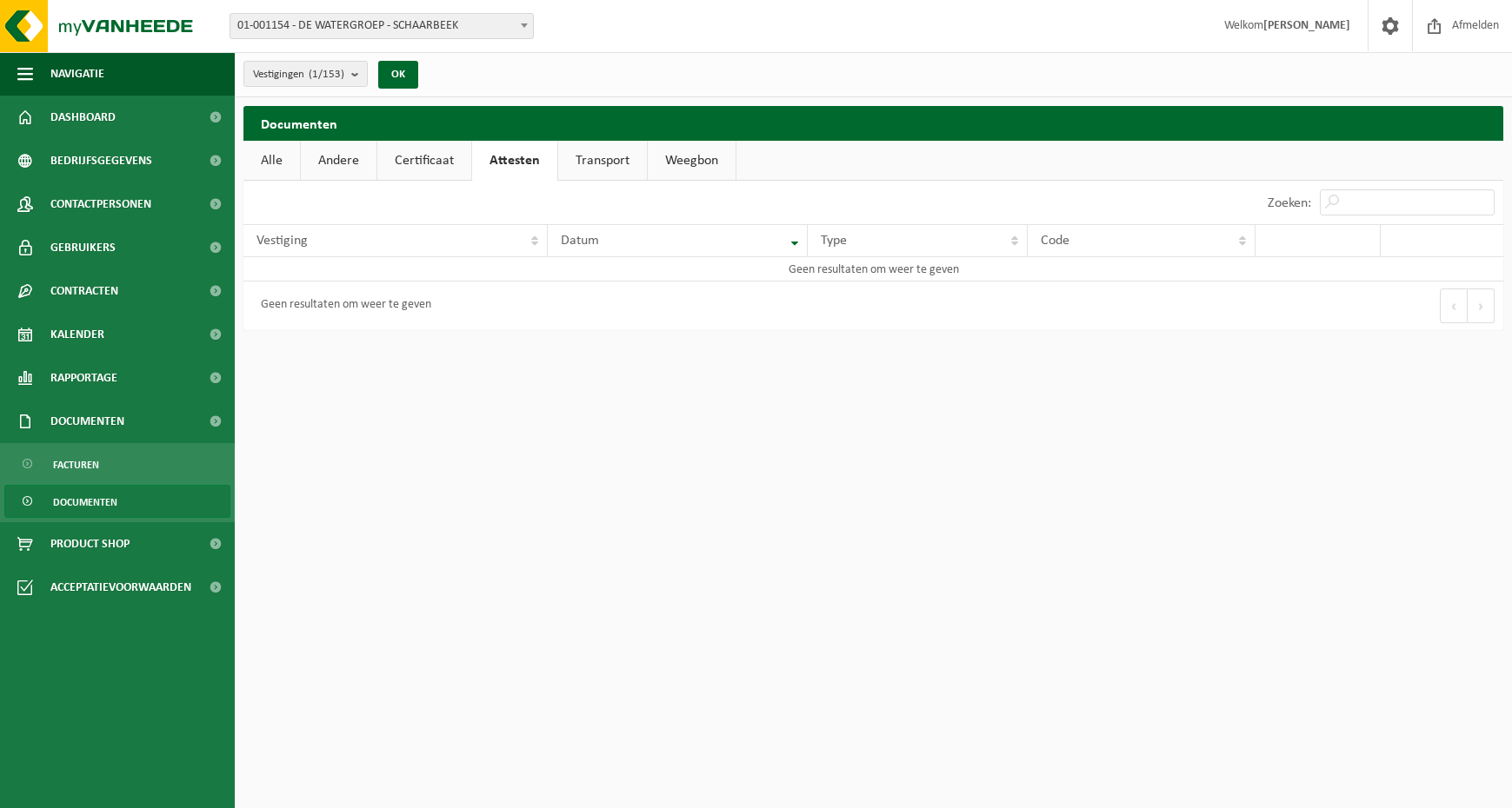
click at [593, 156] on link "Transport" at bounding box center [602, 160] width 89 height 40
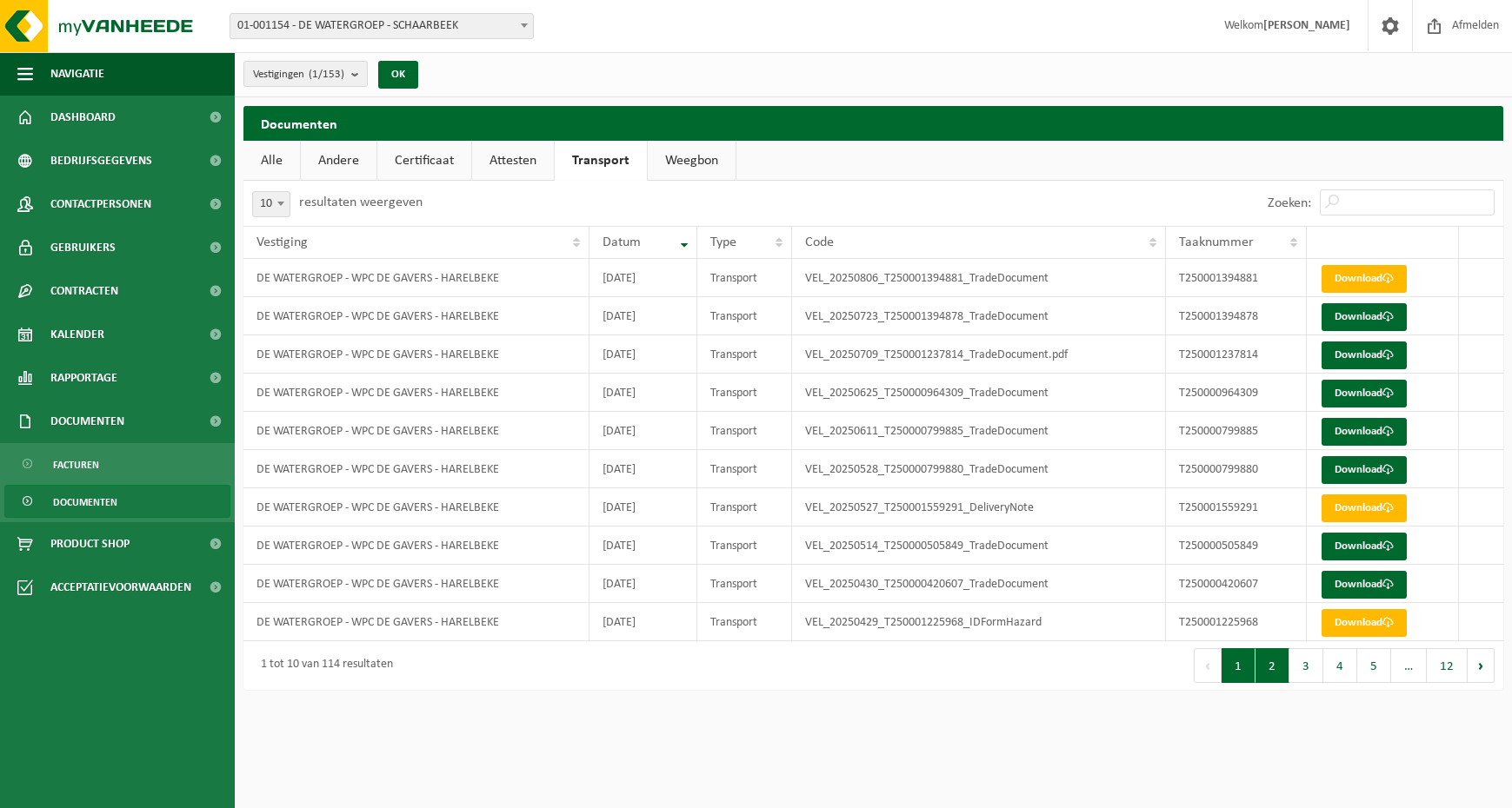
click at [1279, 674] on button "2" at bounding box center [1272, 666] width 34 height 35
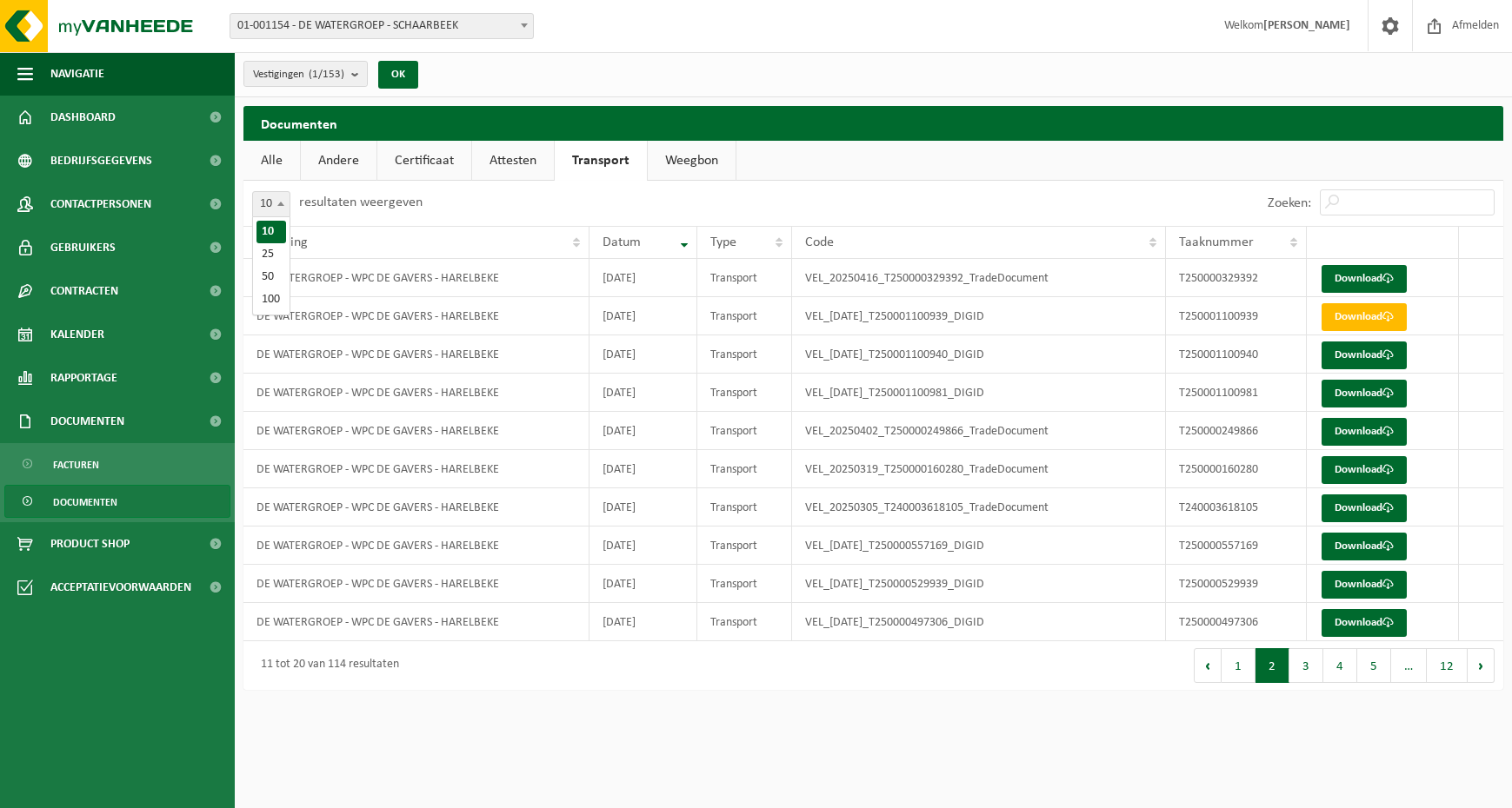
click at [280, 201] on b at bounding box center [280, 203] width 7 height 5
select select "100"
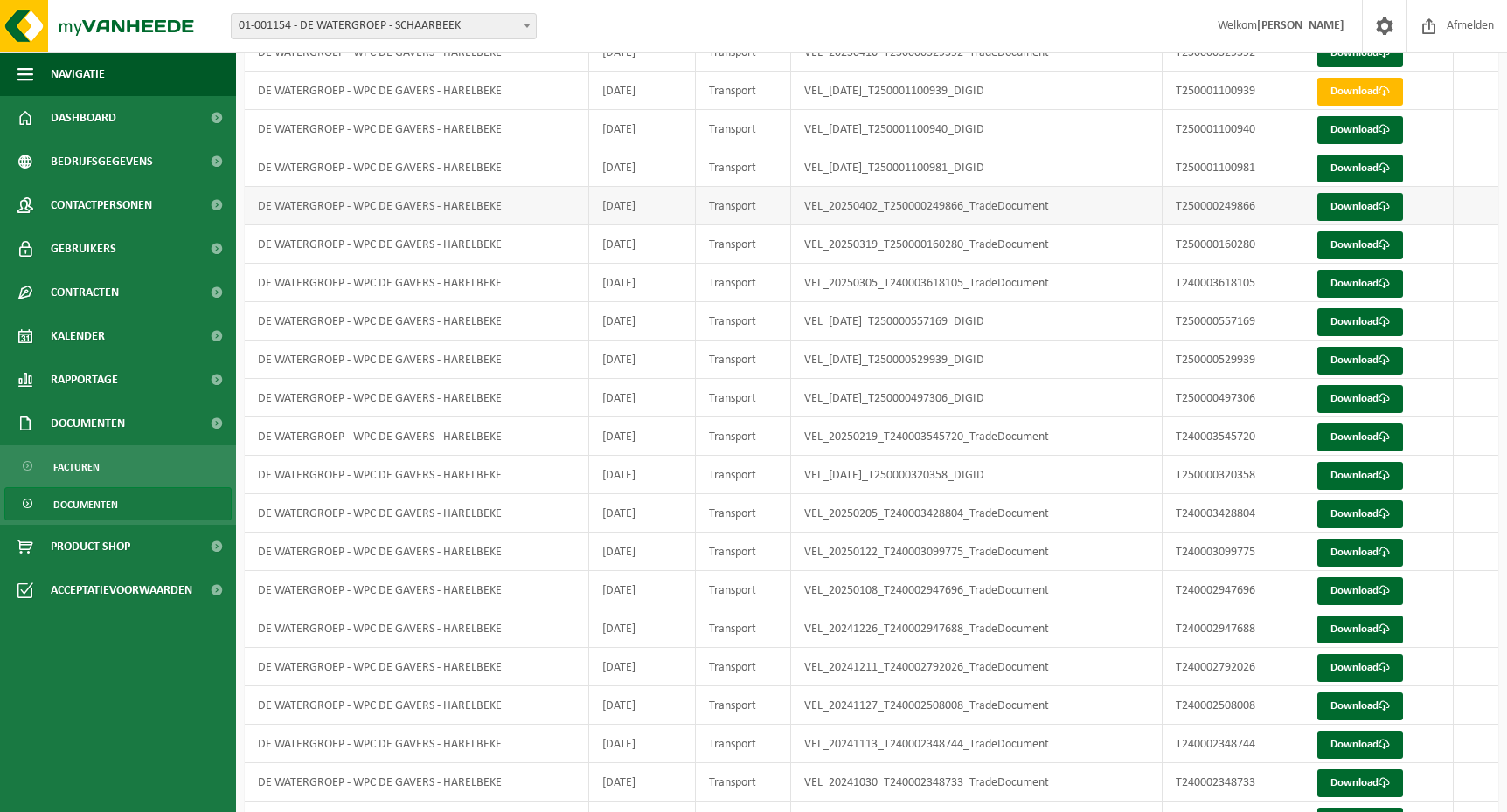
scroll to position [524, 0]
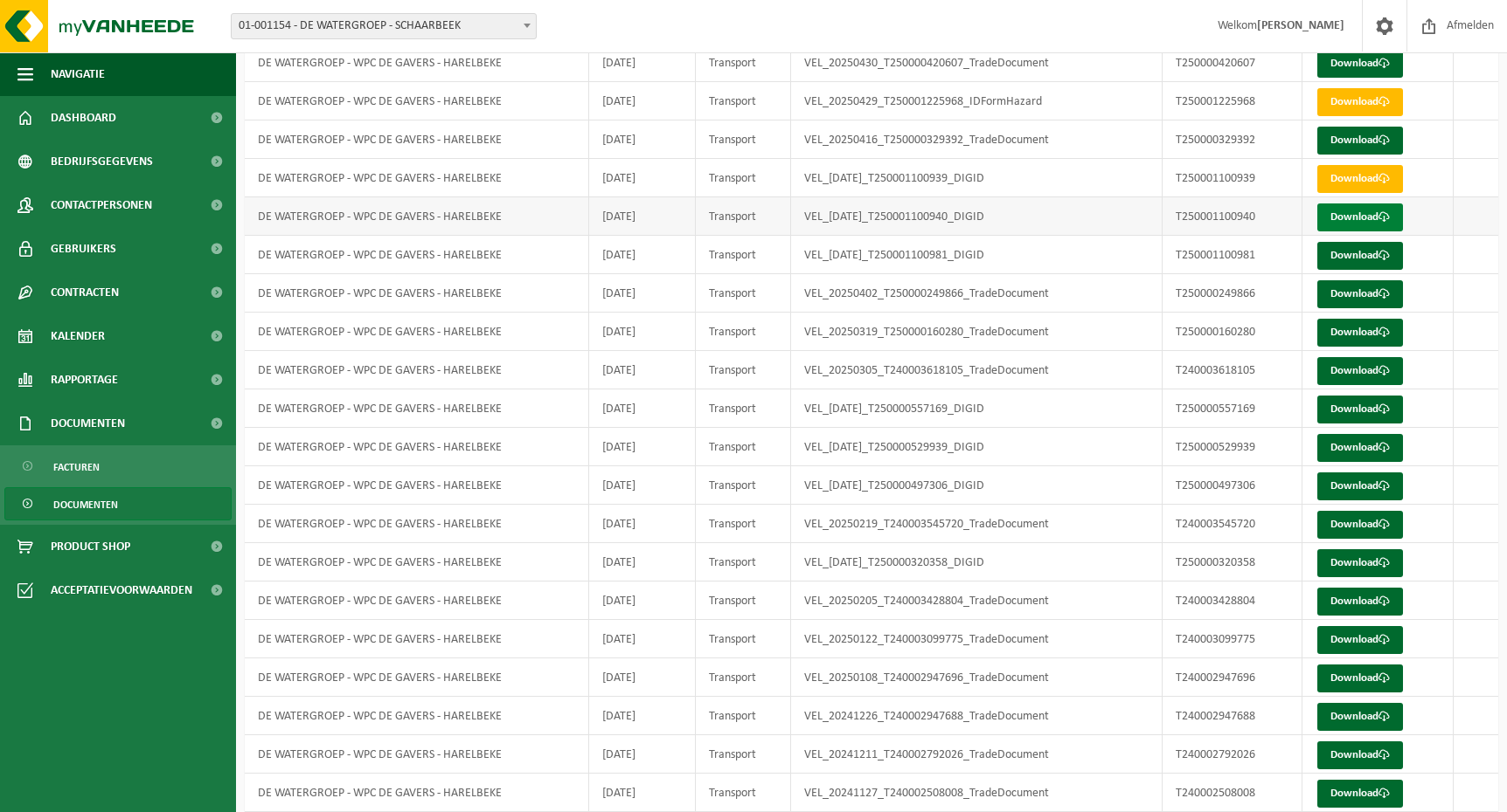
click at [1371, 221] on link "Download" at bounding box center [1359, 217] width 86 height 28
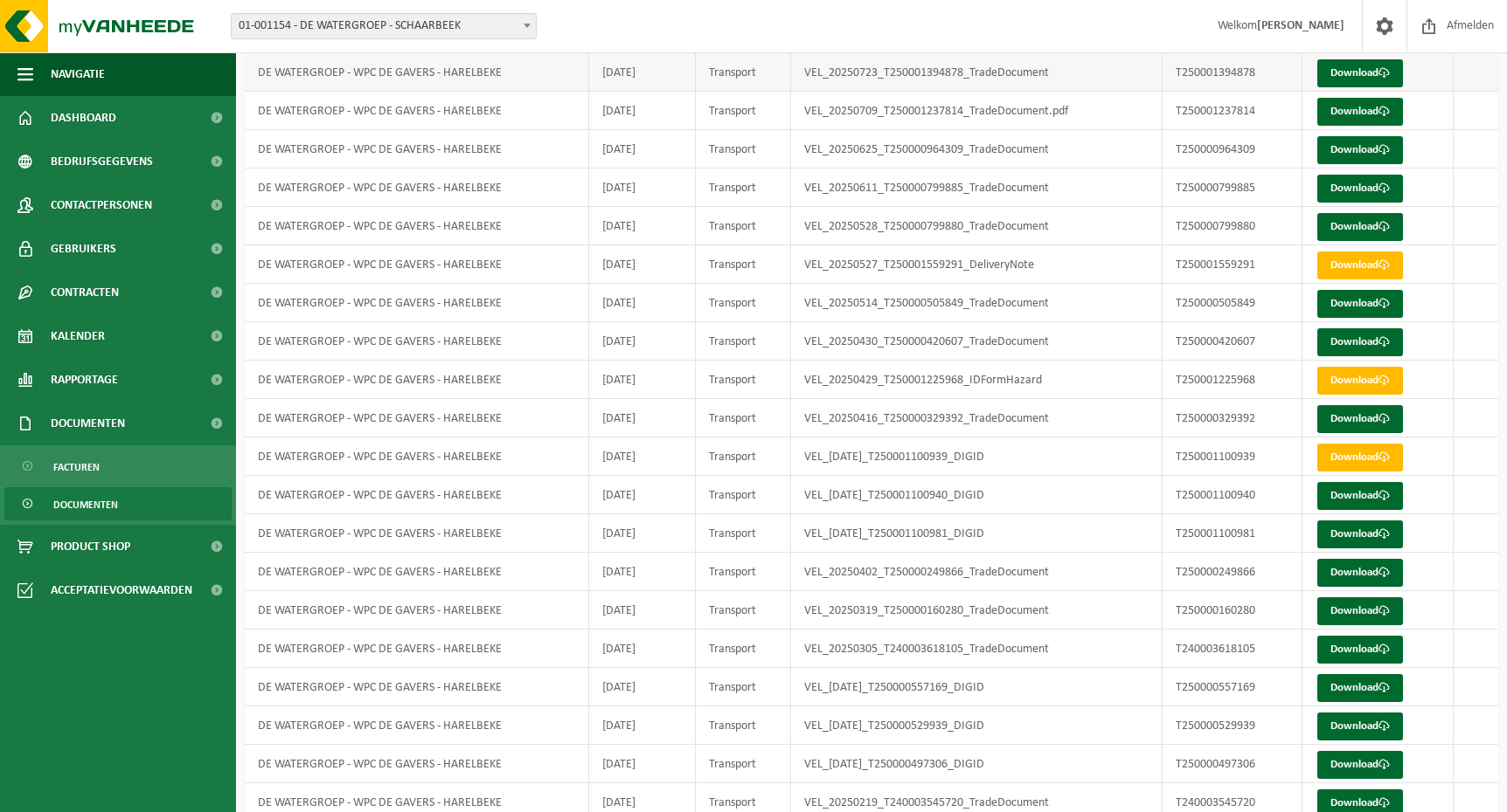
scroll to position [263, 0]
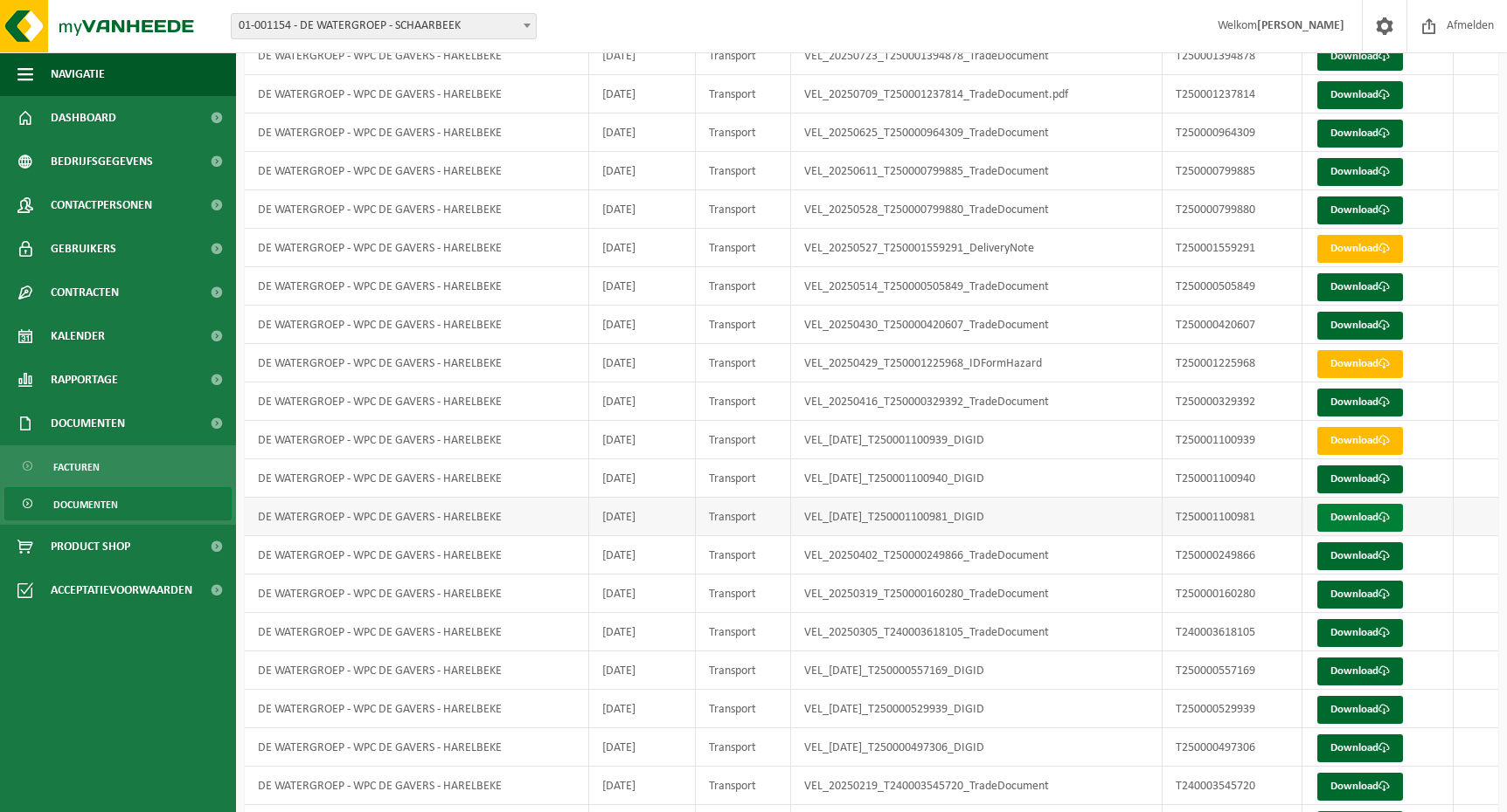
click at [1379, 513] on link "Download" at bounding box center [1359, 518] width 86 height 28
click at [1341, 703] on link "Download" at bounding box center [1359, 710] width 86 height 28
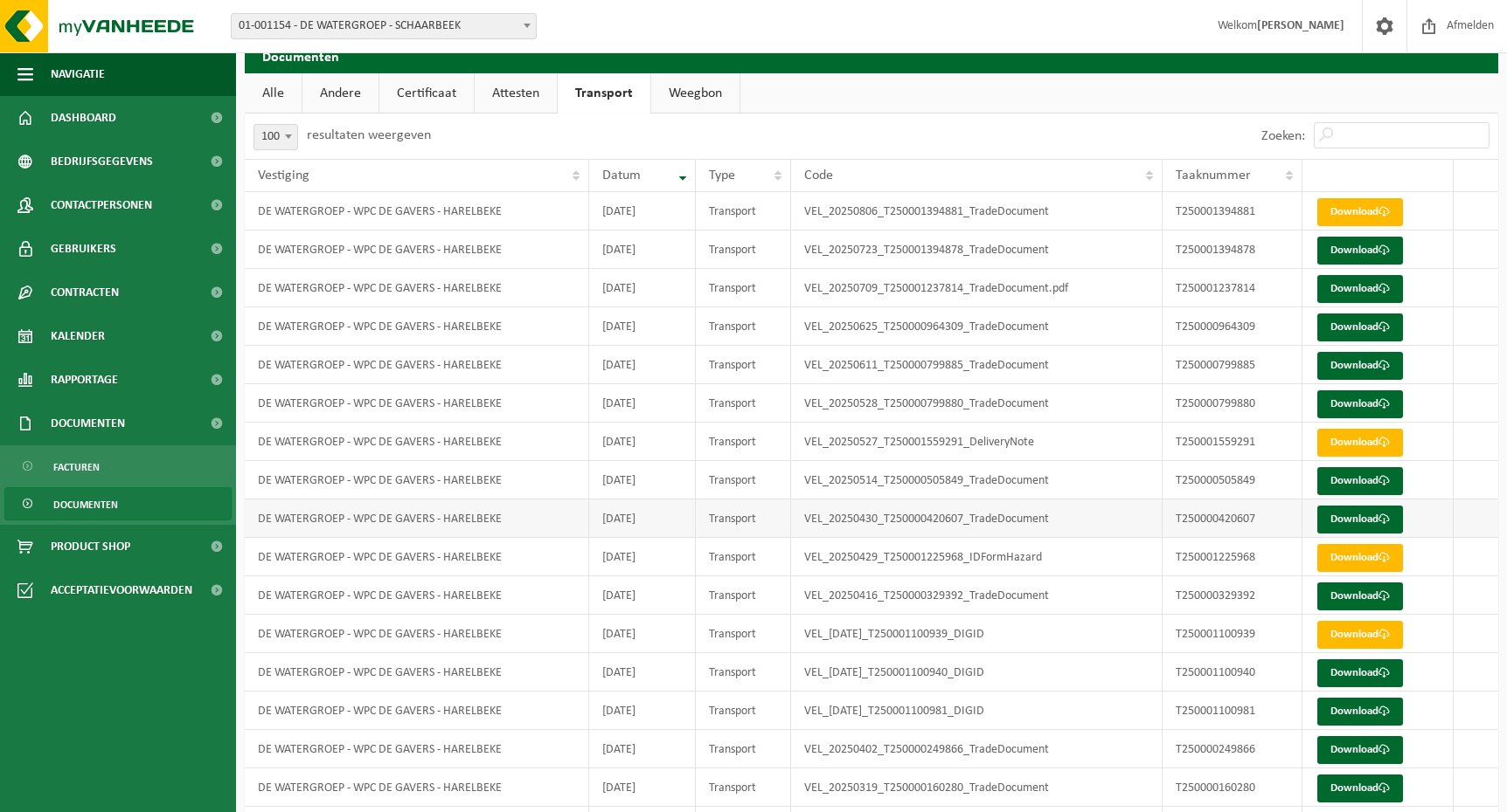
scroll to position [0, 0]
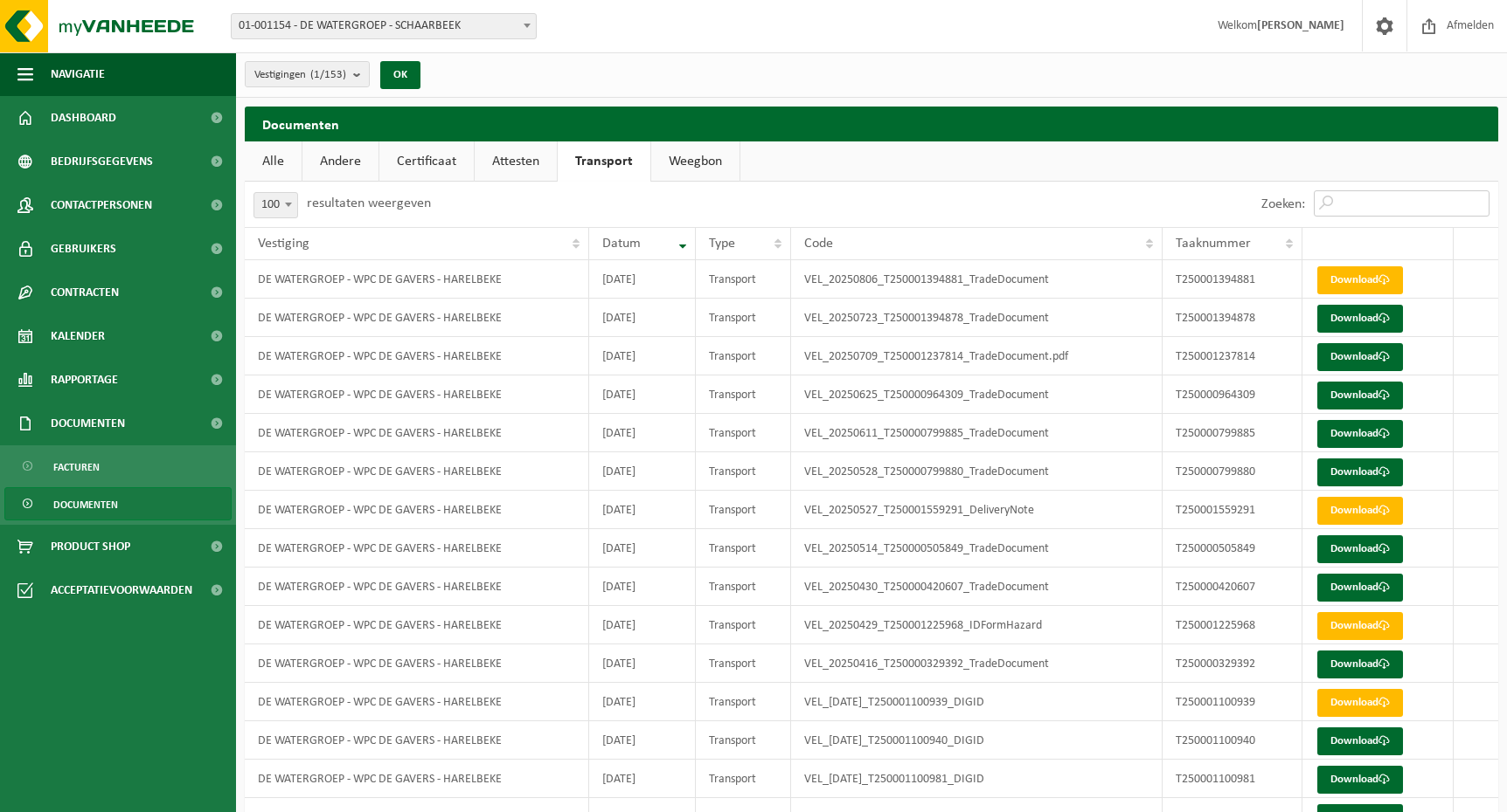
click at [1397, 209] on input "Zoeken:" at bounding box center [1401, 203] width 176 height 26
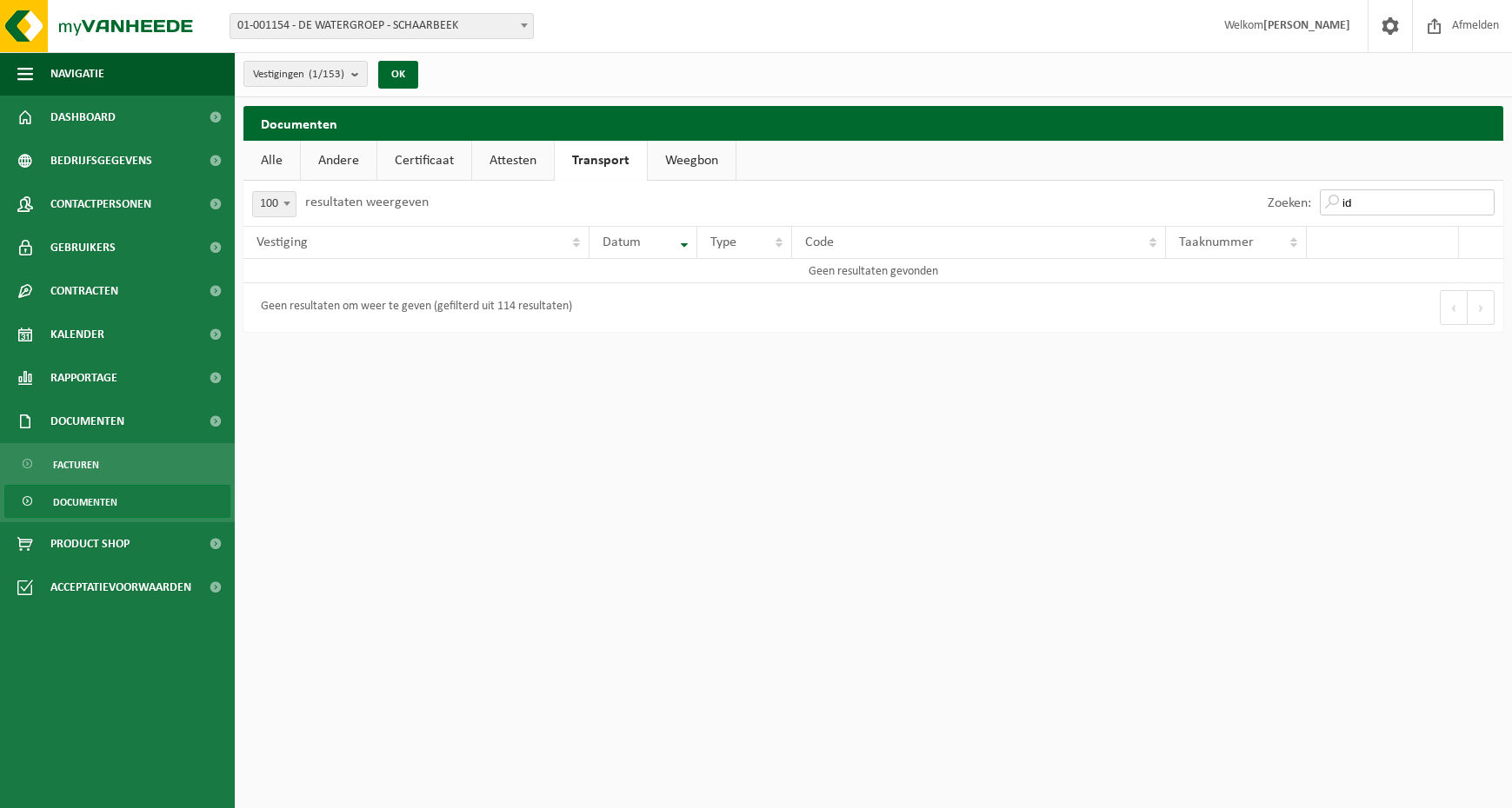
type input "i"
type input "digi"
click at [1477, 202] on div "10 25 50 100 100 resultaten weergeven Zoeken: digi Vestiging Datum Type Code Ta…" at bounding box center [873, 257] width 1259 height 152
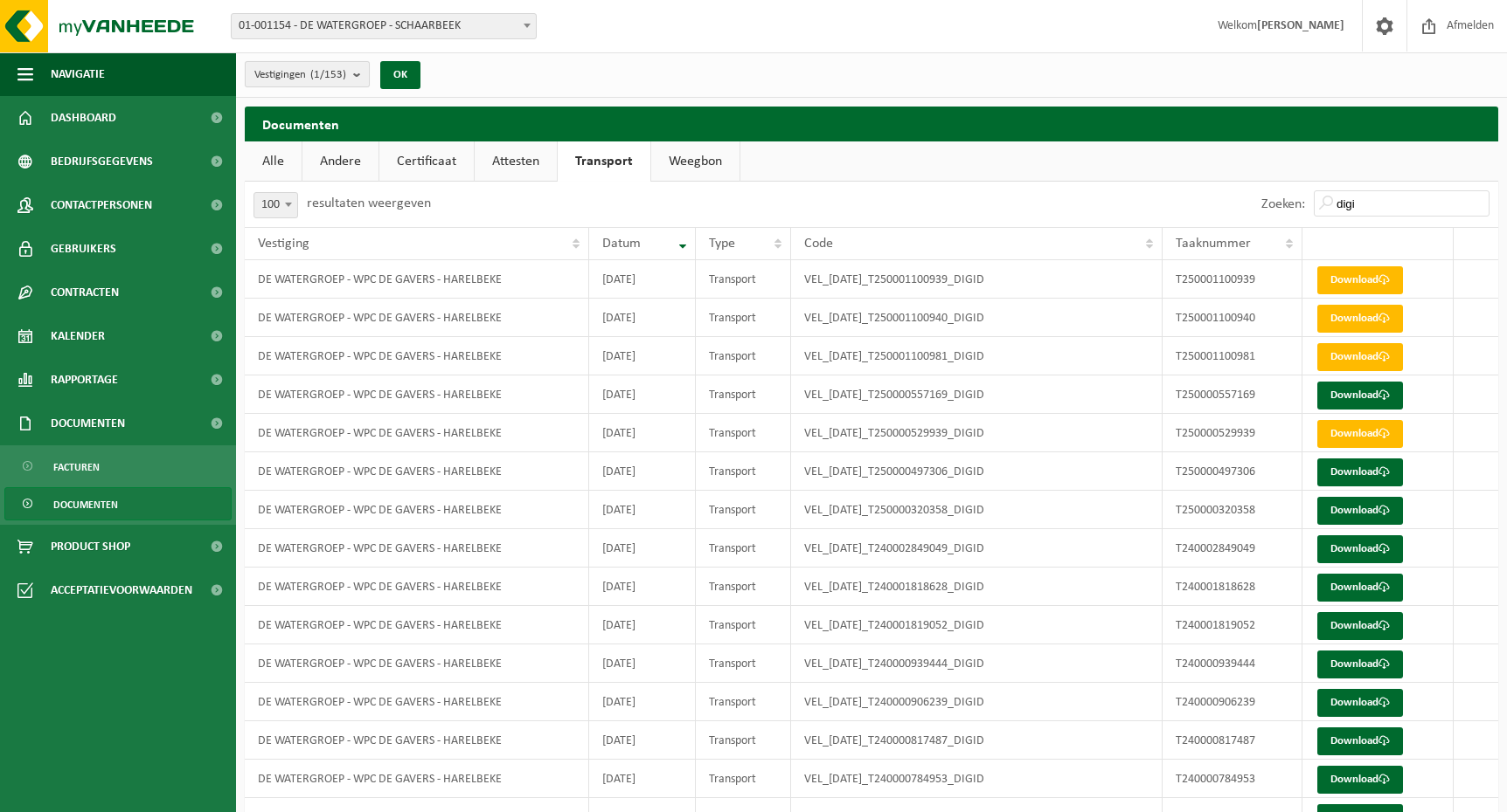
click at [355, 73] on b "submit" at bounding box center [361, 74] width 16 height 24
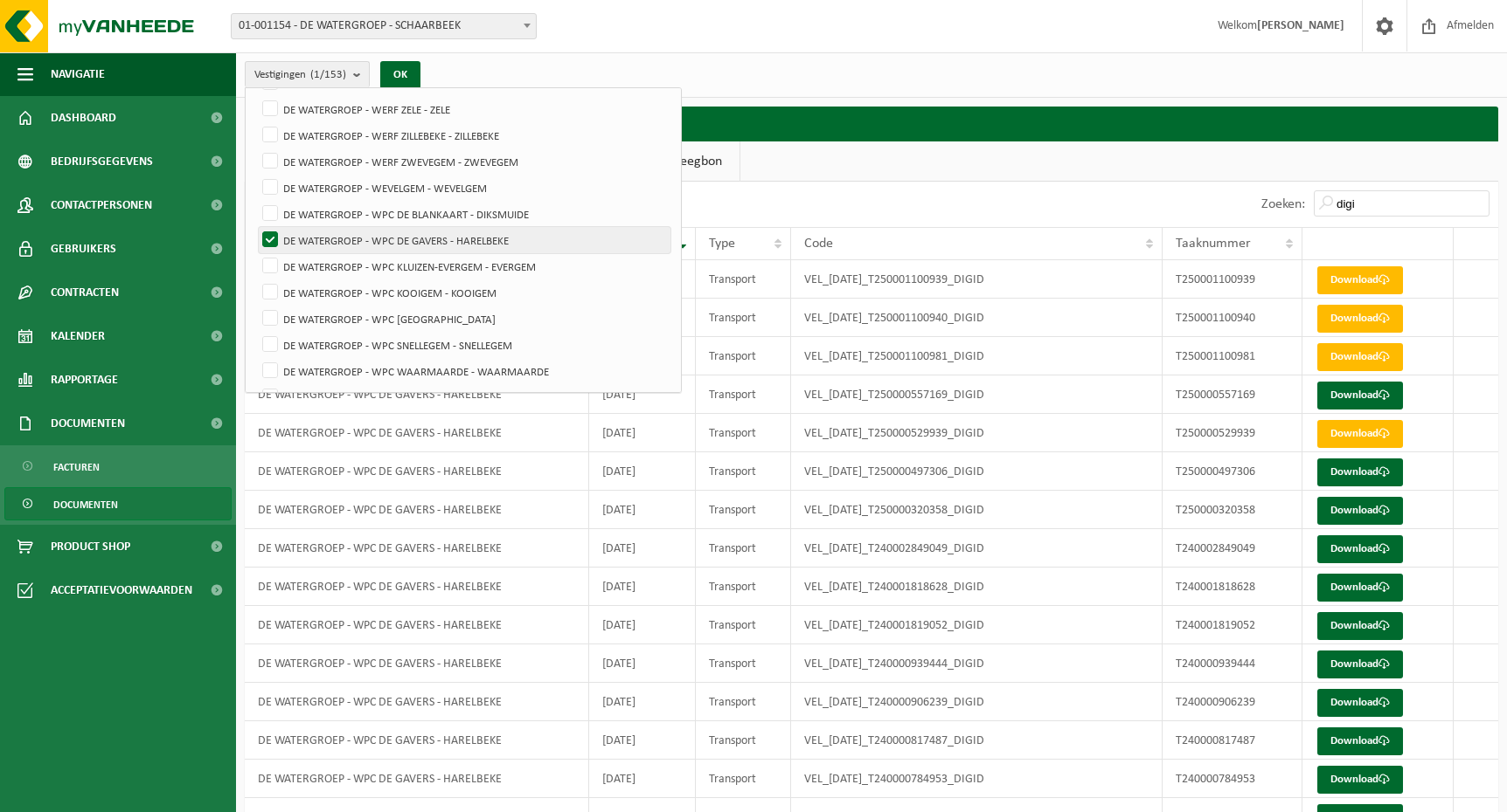
click at [268, 234] on label "DE WATERGROEP - WPC DE GAVERS - HARELBEKE" at bounding box center [464, 240] width 411 height 26
click at [256, 227] on input "DE WATERGROEP - WPC DE GAVERS - HARELBEKE" at bounding box center [255, 226] width 1 height 1
checkbox input "false"
click at [268, 210] on label "DE WATERGROEP - WPC DE BLANKAART - DIKSMUIDE" at bounding box center [464, 215] width 411 height 26
click at [256, 201] on input "DE WATERGROEP - WPC DE BLANKAART - DIKSMUIDE" at bounding box center [255, 200] width 1 height 1
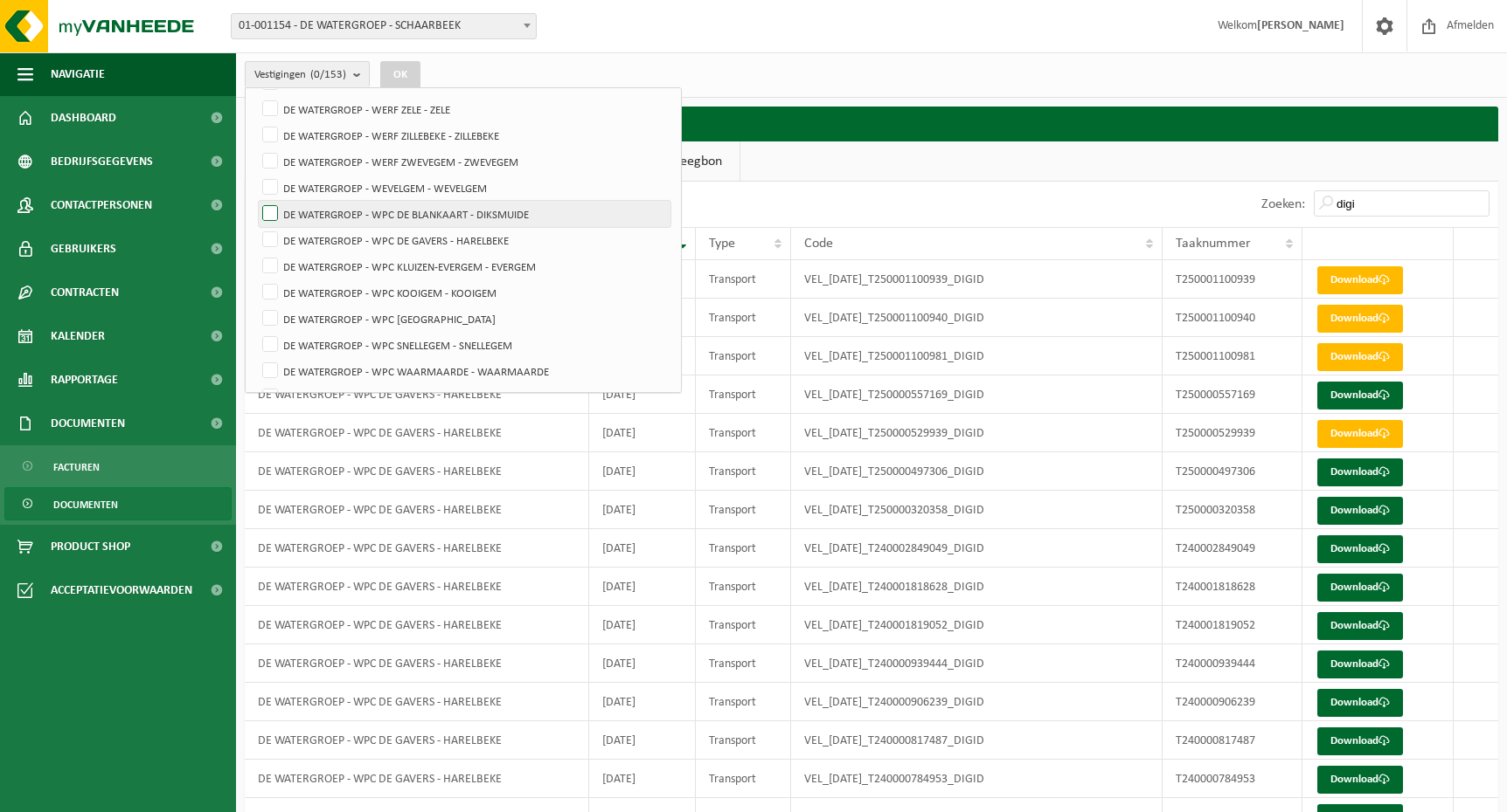
checkbox input "true"
click at [400, 70] on button "OK" at bounding box center [400, 75] width 40 height 28
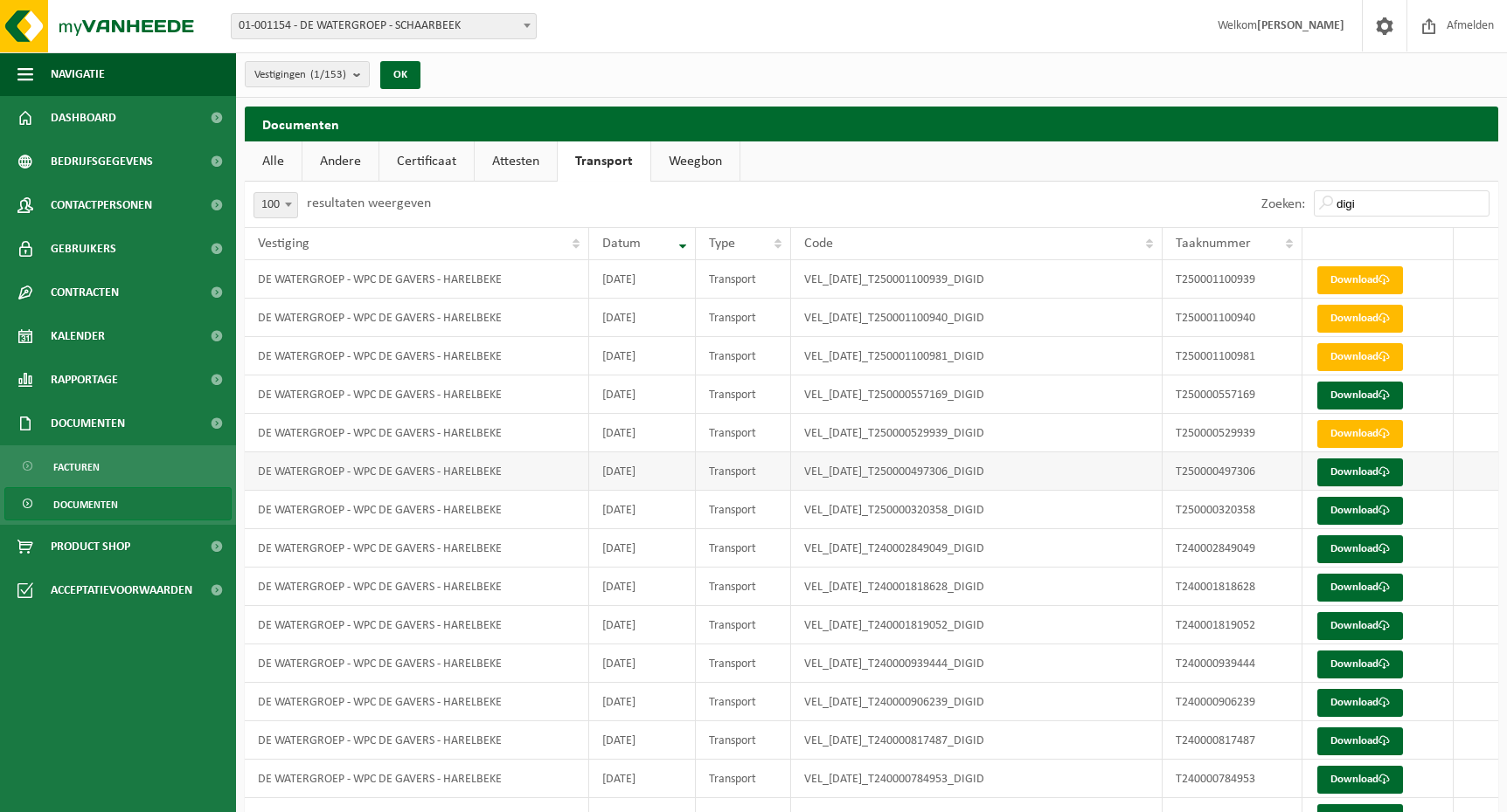
scroll to position [91, 0]
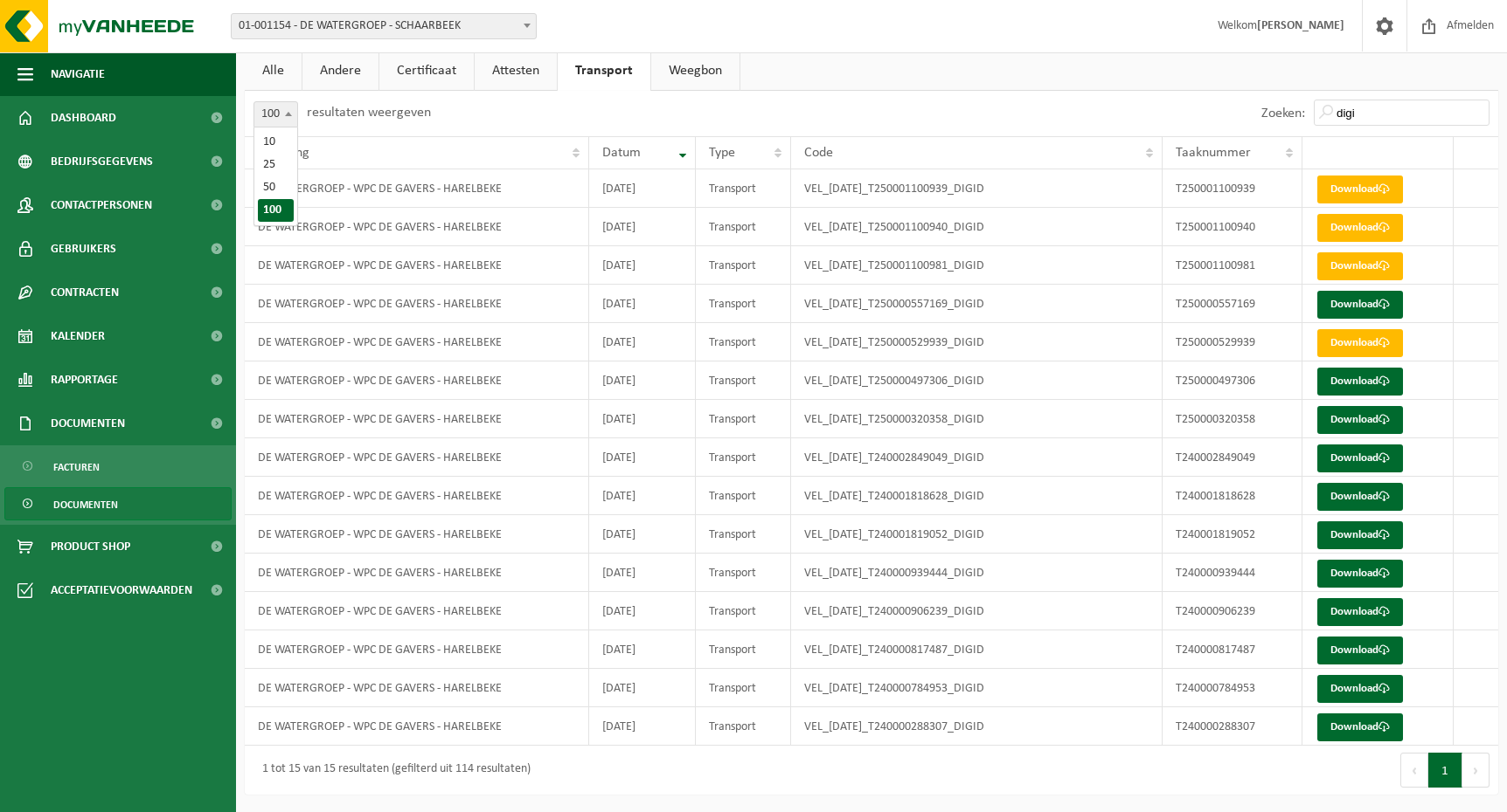
click at [279, 119] on span "100" at bounding box center [275, 115] width 42 height 24
click at [1367, 228] on link "Download" at bounding box center [1359, 228] width 86 height 28
click at [1375, 223] on link "Download" at bounding box center [1359, 228] width 86 height 28
click at [1351, 259] on link "Download" at bounding box center [1359, 266] width 86 height 28
click at [1396, 408] on link "Download" at bounding box center [1359, 421] width 86 height 28
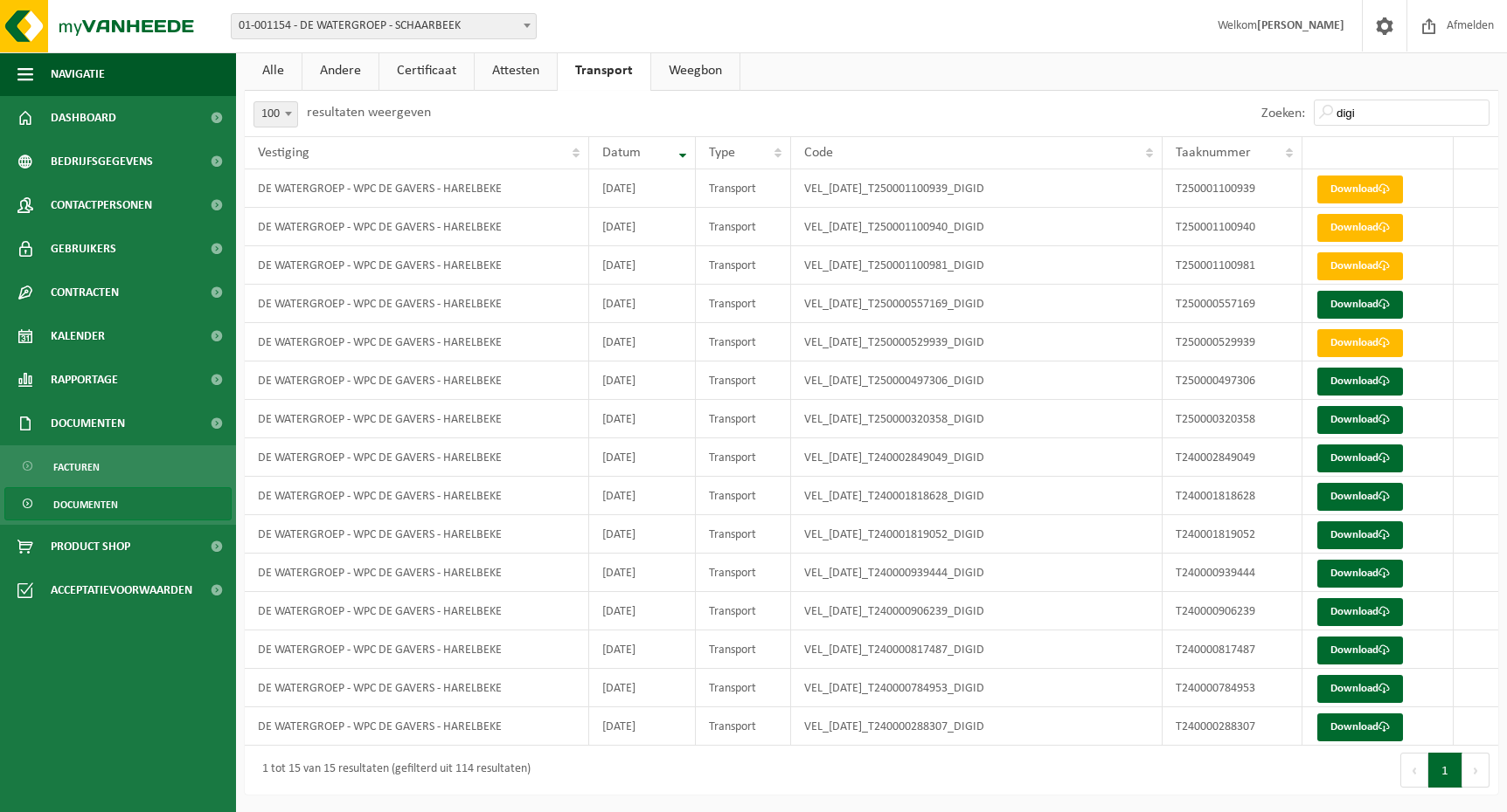
click at [268, 103] on span "100" at bounding box center [275, 115] width 42 height 24
click at [1402, 117] on input "digi" at bounding box center [1401, 113] width 176 height 26
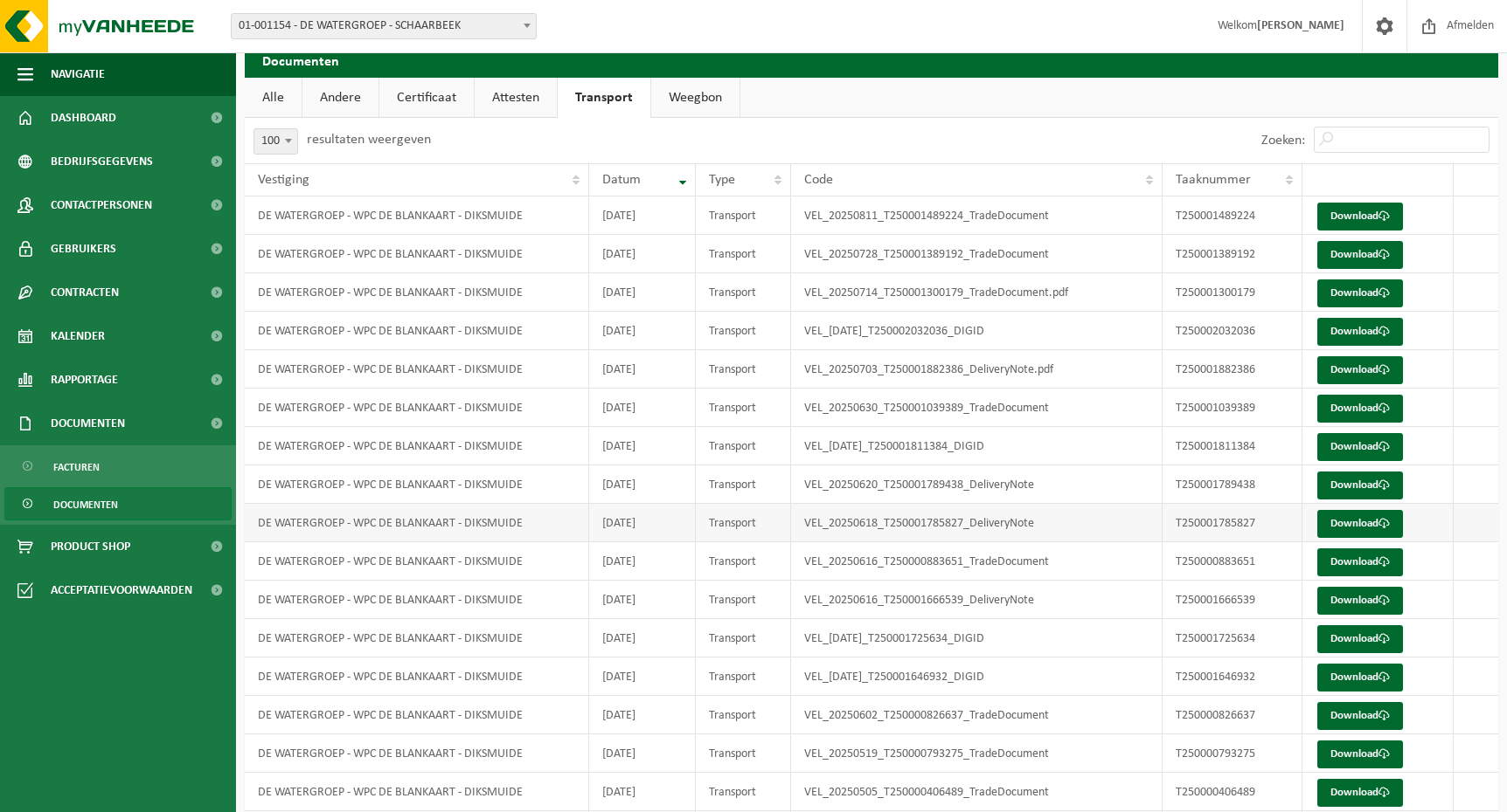
scroll to position [0, 0]
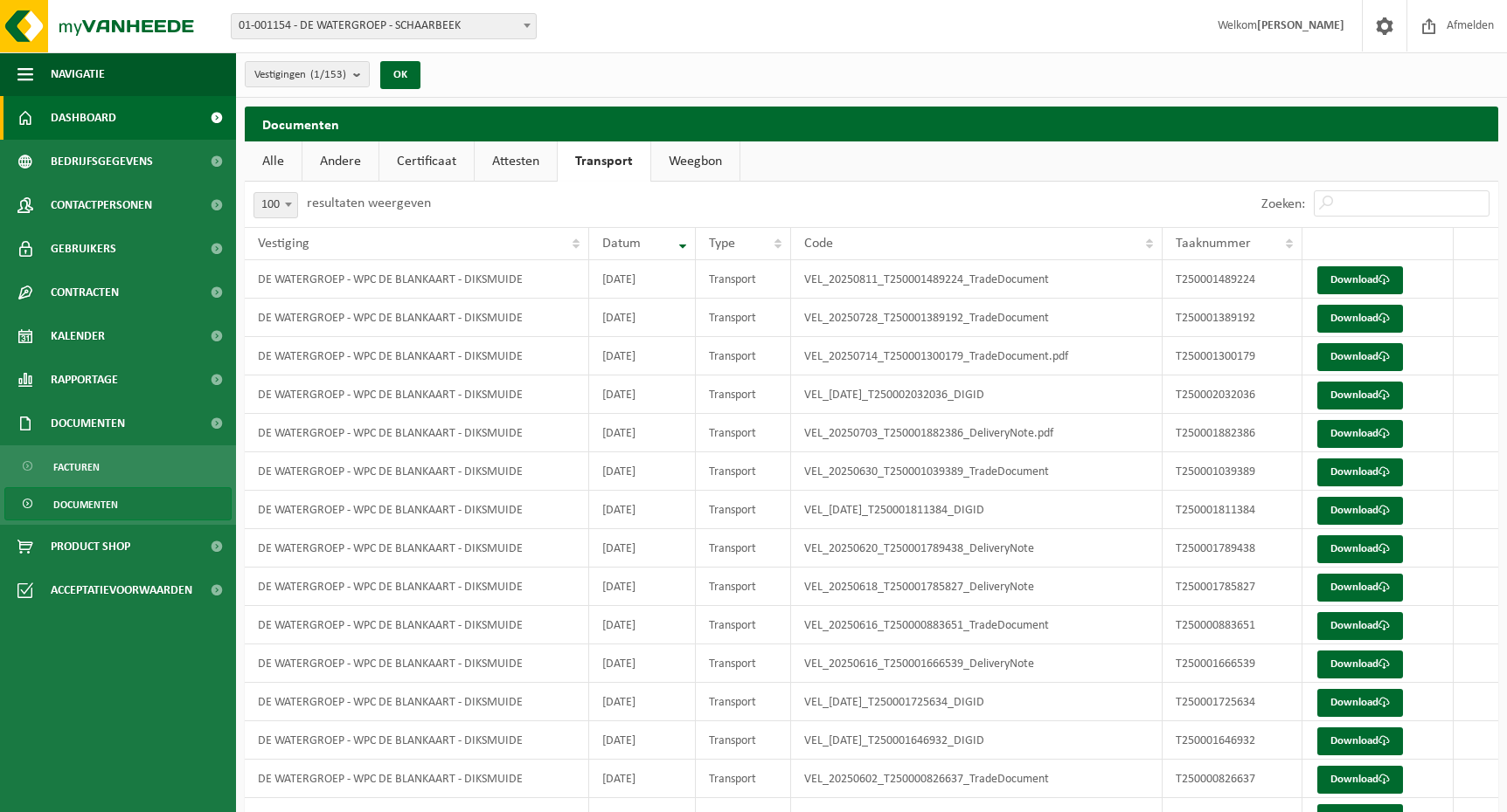
click at [116, 129] on link "Dashboard" at bounding box center [118, 118] width 236 height 43
